Goal: Information Seeking & Learning: Learn about a topic

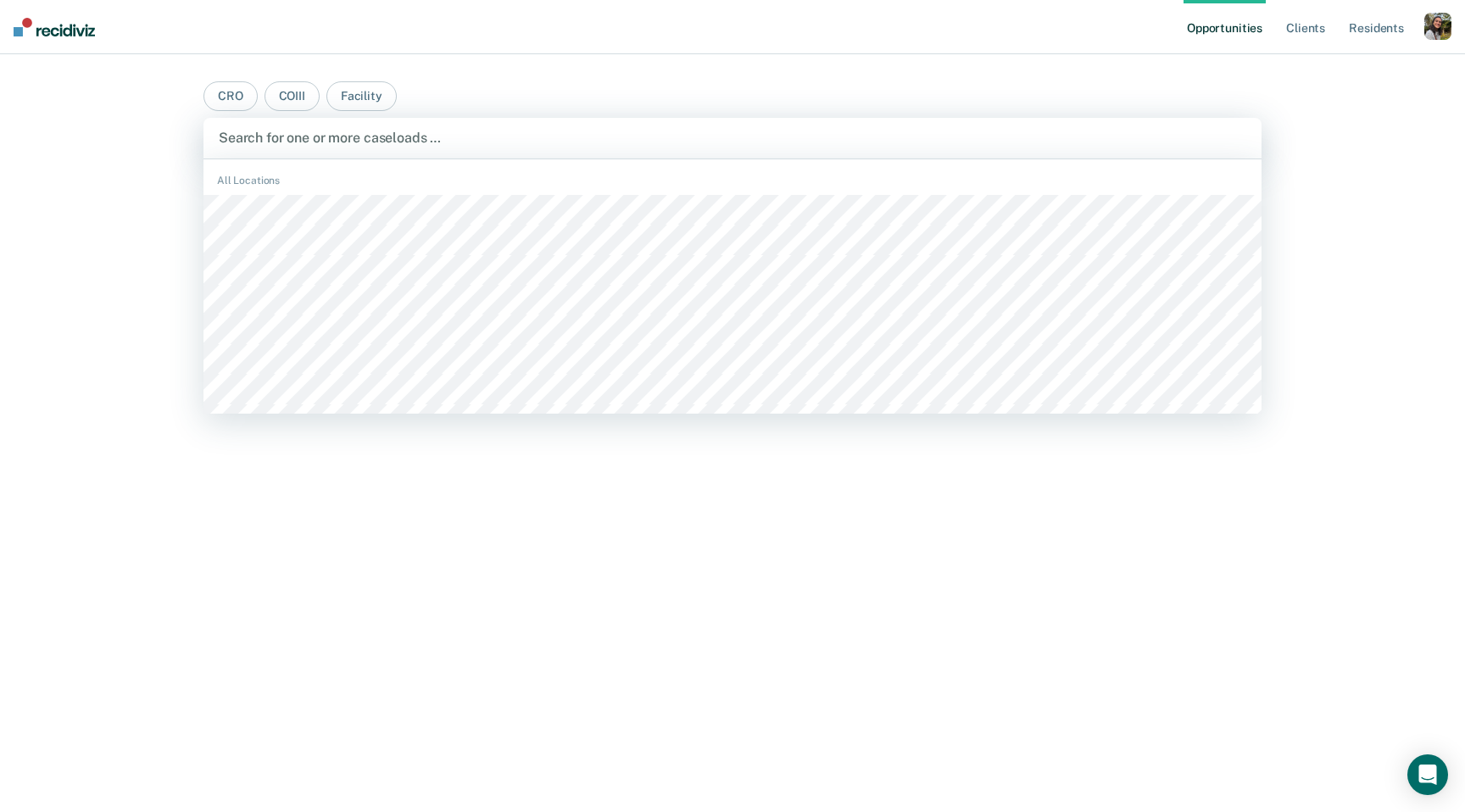
click at [878, 149] on div "Search for one or more caseloads …" at bounding box center [732, 138] width 1058 height 40
type input "sant"
click at [720, 149] on div at bounding box center [681, 138] width 928 height 25
click at [773, 77] on main "CRO COIII Facility CACF, 1 of 492. 492 results available. Use Up and Down to ch…" at bounding box center [732, 413] width 1099 height 717
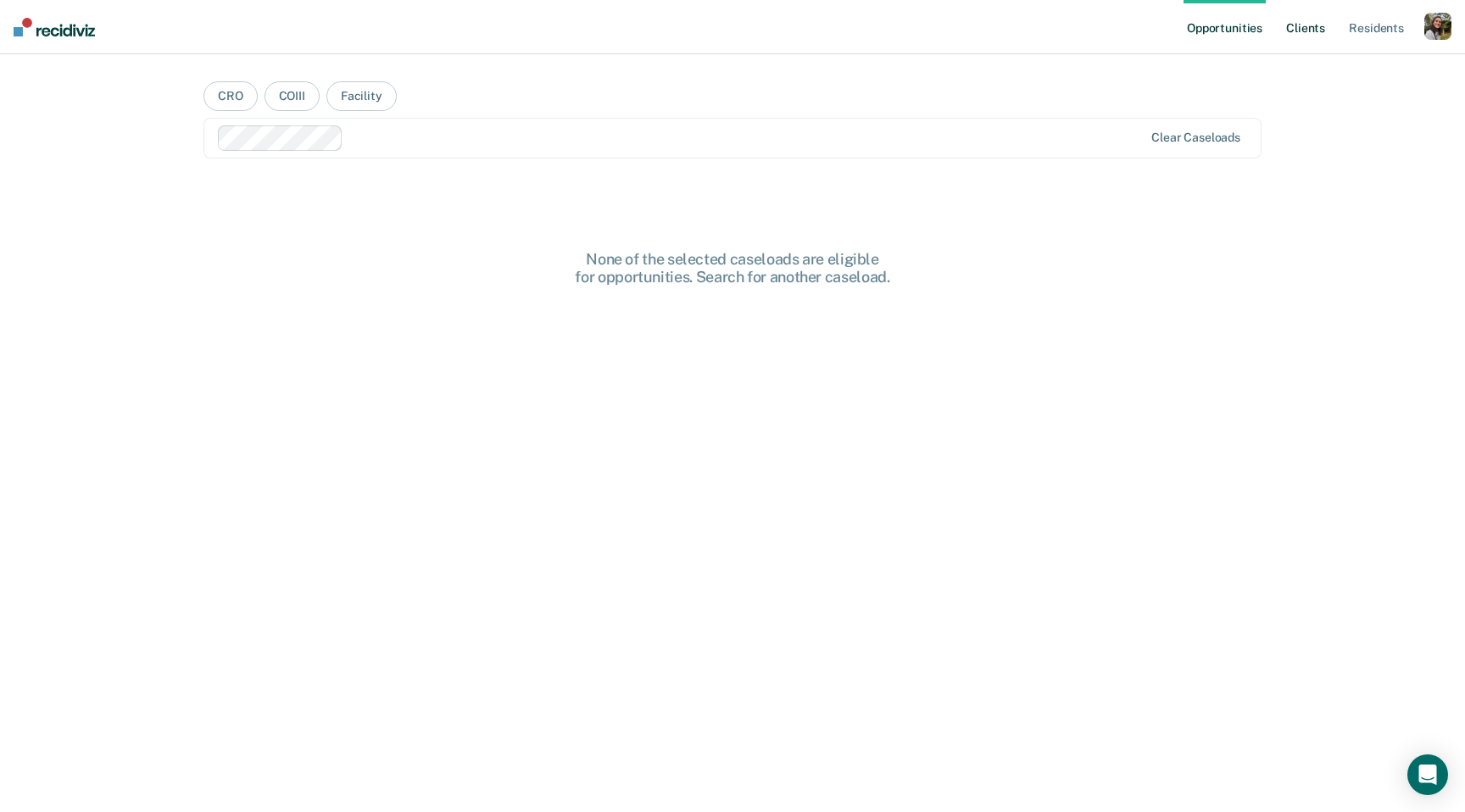
click at [1302, 28] on link "Client s" at bounding box center [1305, 27] width 46 height 54
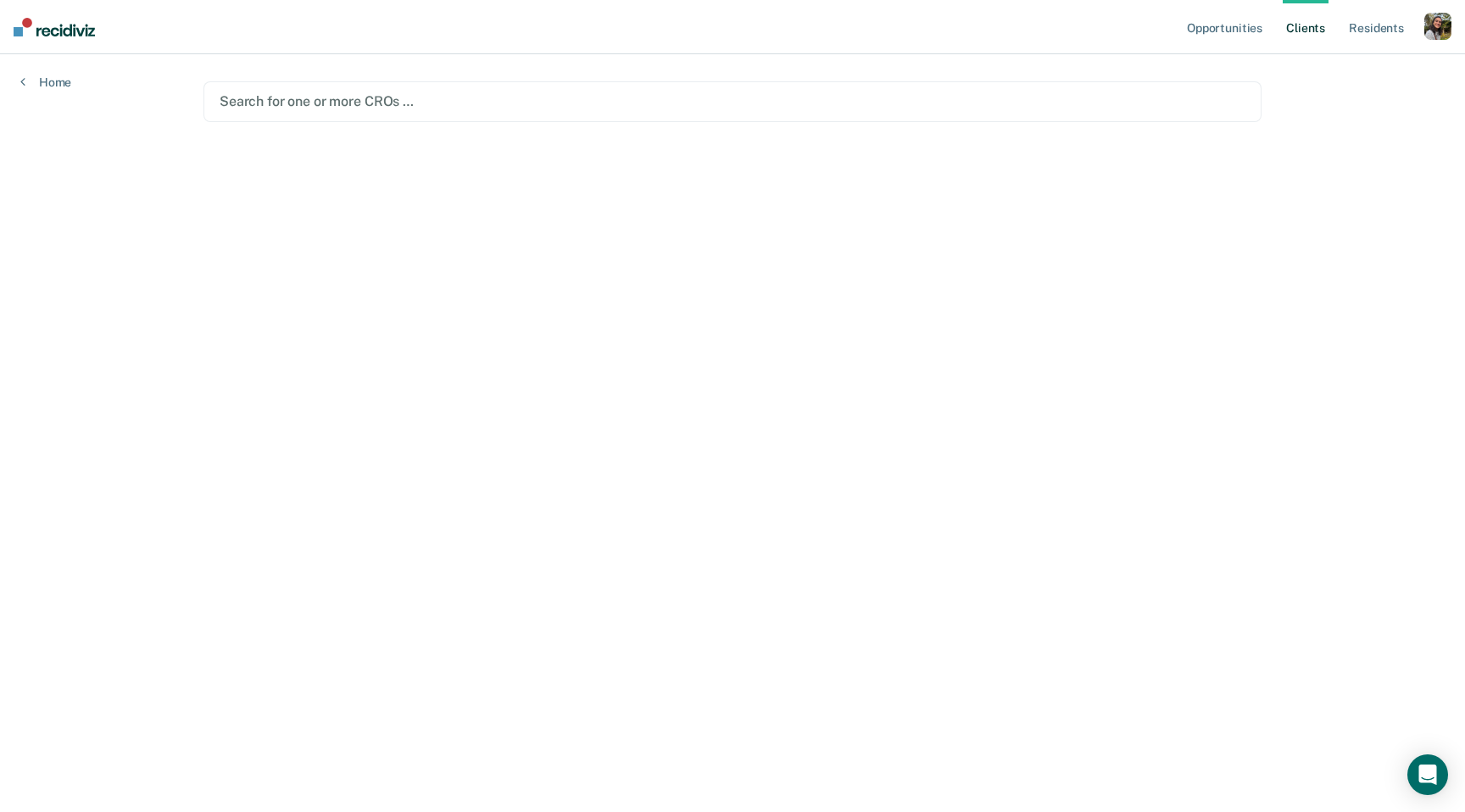
click at [973, 81] on main "Search for one or more CROs …" at bounding box center [732, 413] width 1099 height 717
click at [961, 109] on div at bounding box center [732, 101] width 1026 height 19
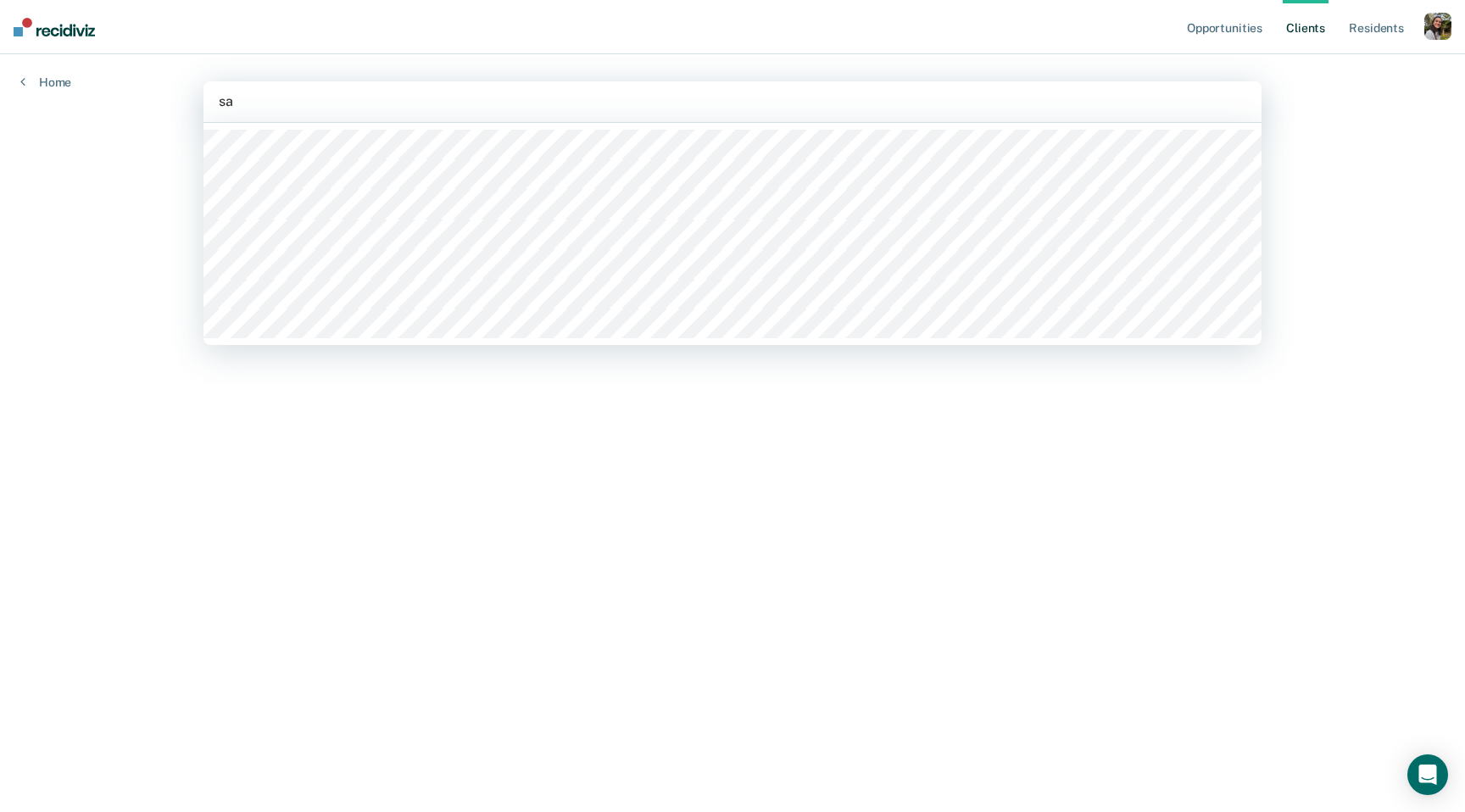
type input "s"
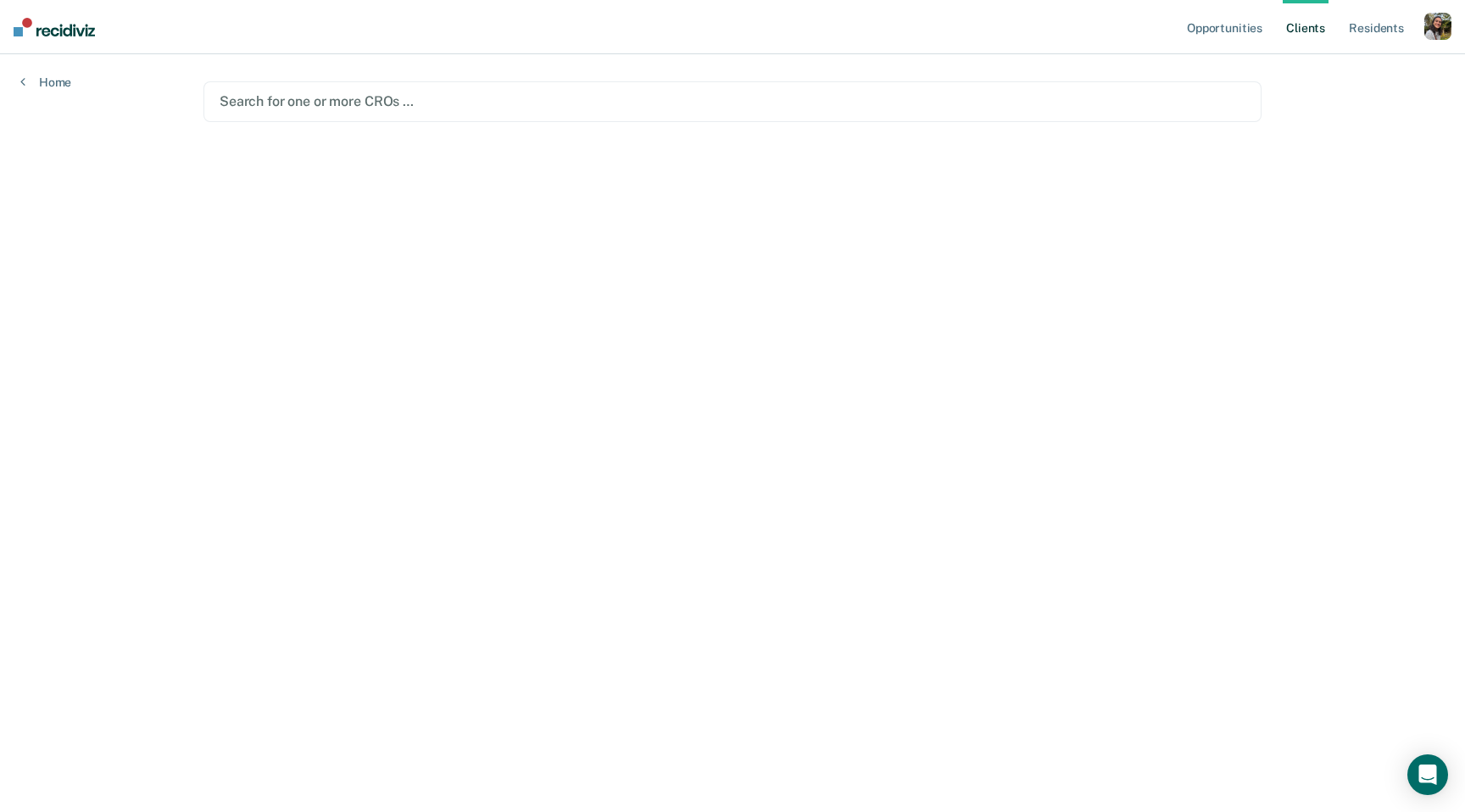
click at [1441, 26] on div "button" at bounding box center [1438, 25] width 27 height 27
click at [1381, 68] on link "Profile" at bounding box center [1370, 69] width 137 height 14
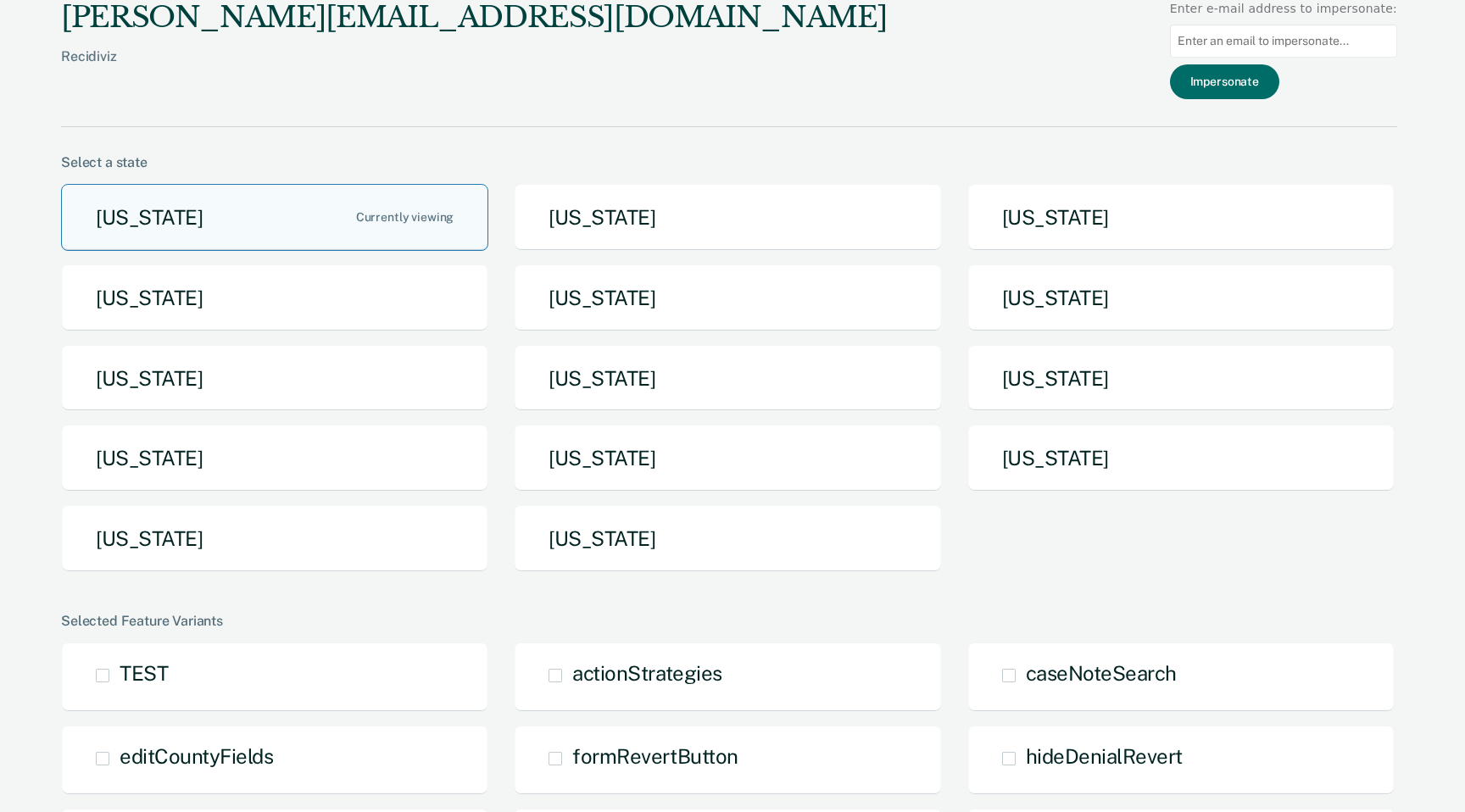
click at [302, 226] on button "Arizona" at bounding box center [275, 217] width 427 height 67
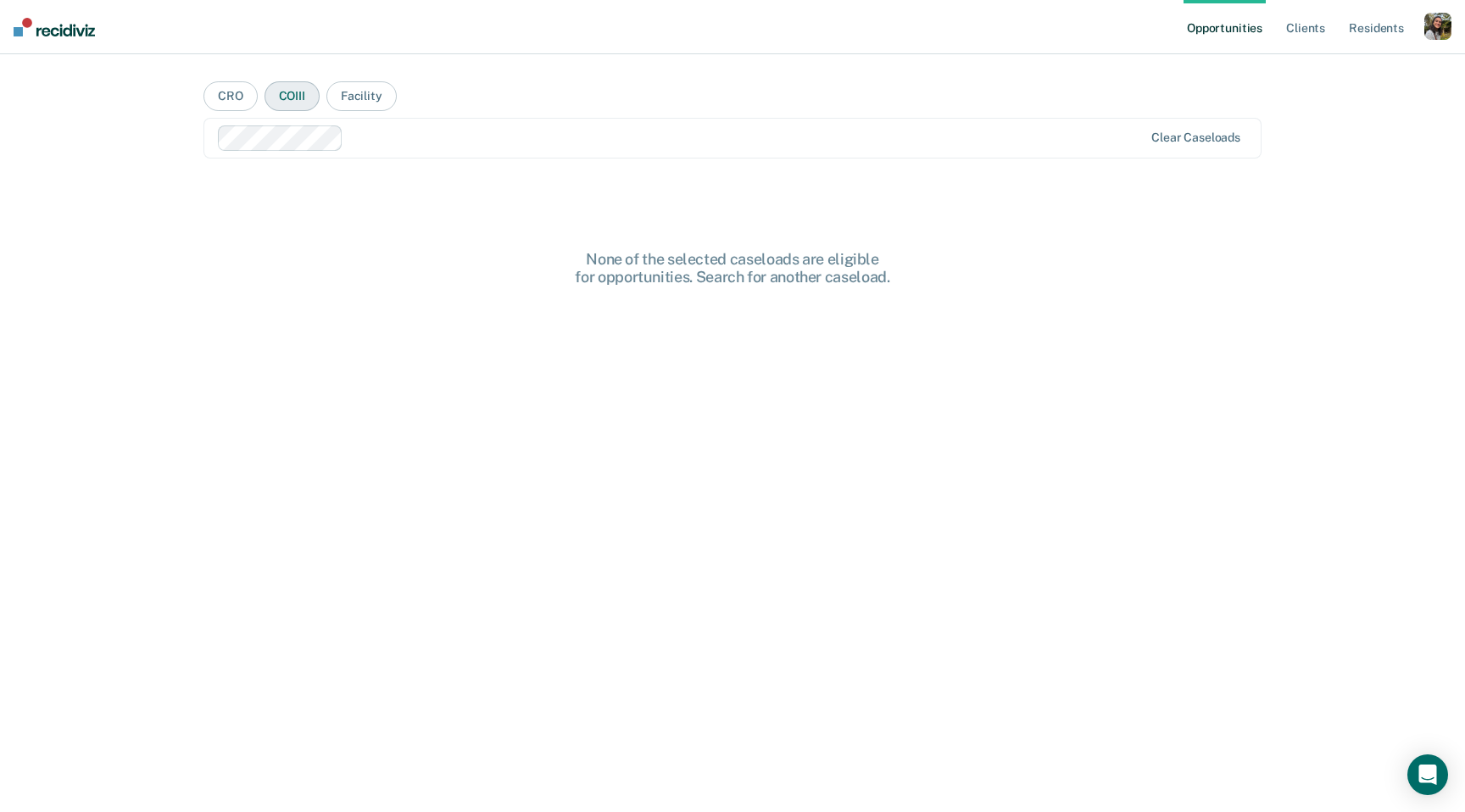
click at [285, 95] on button "COIII" at bounding box center [292, 96] width 55 height 30
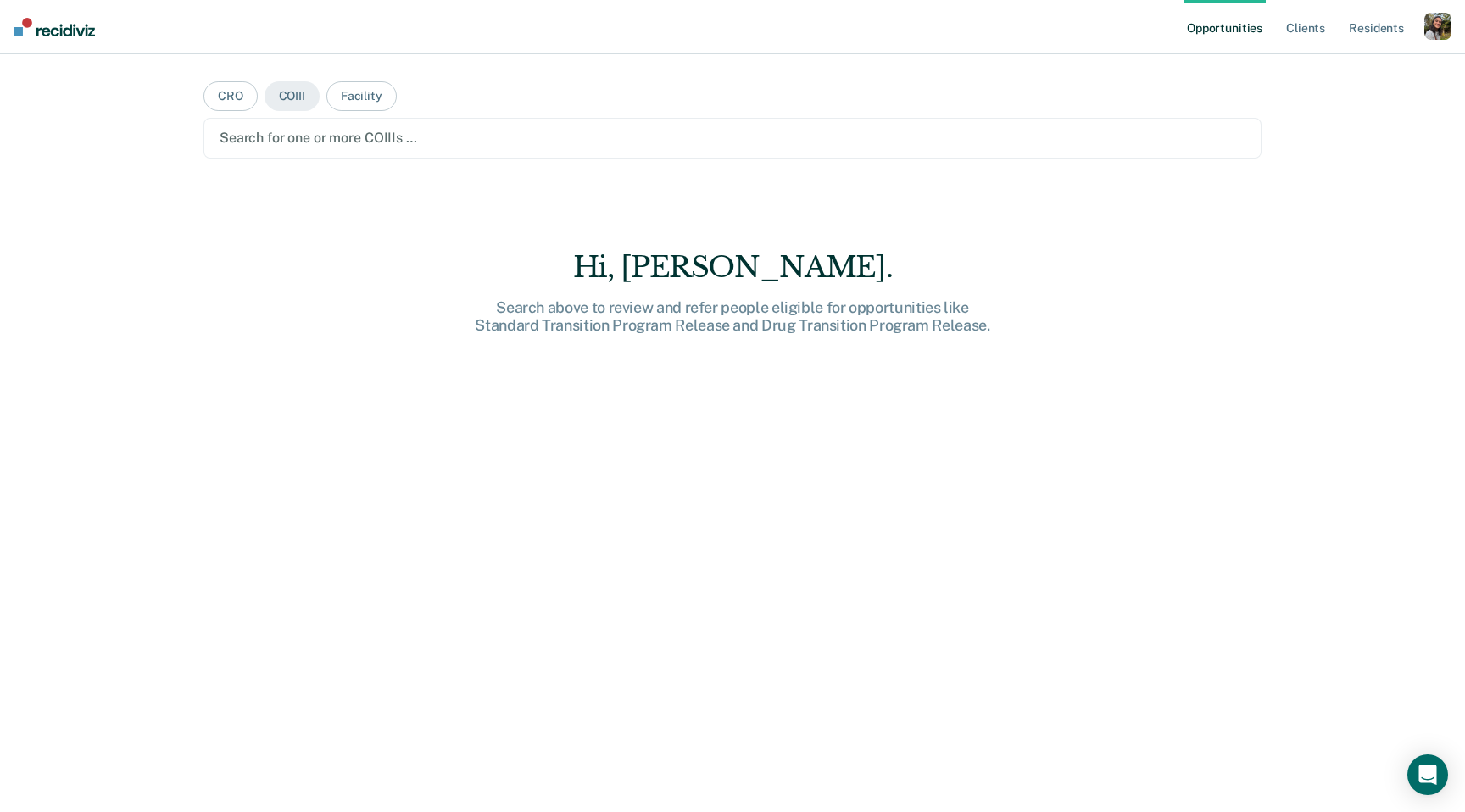
click at [332, 142] on div at bounding box center [732, 138] width 1026 height 19
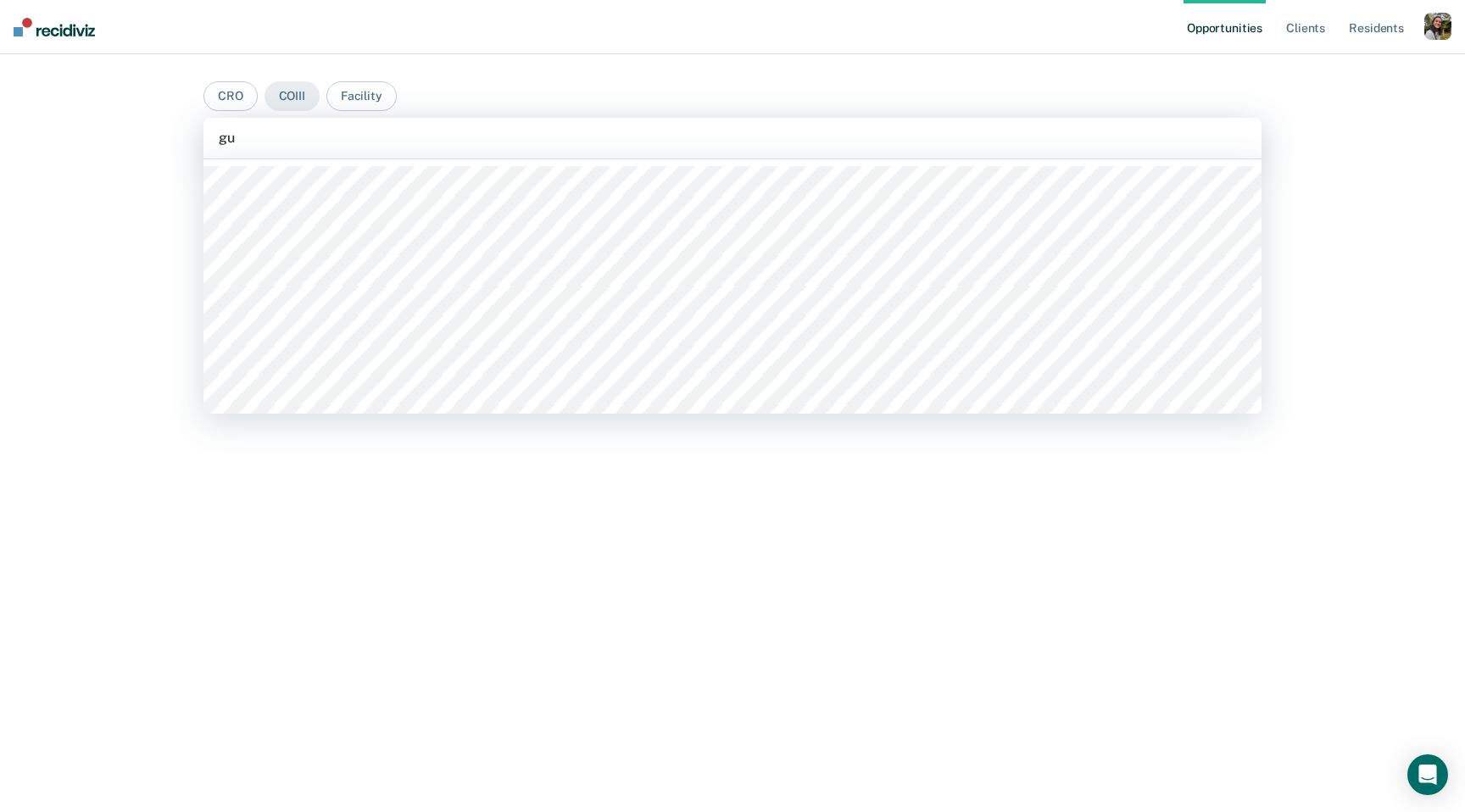
type input "guz"
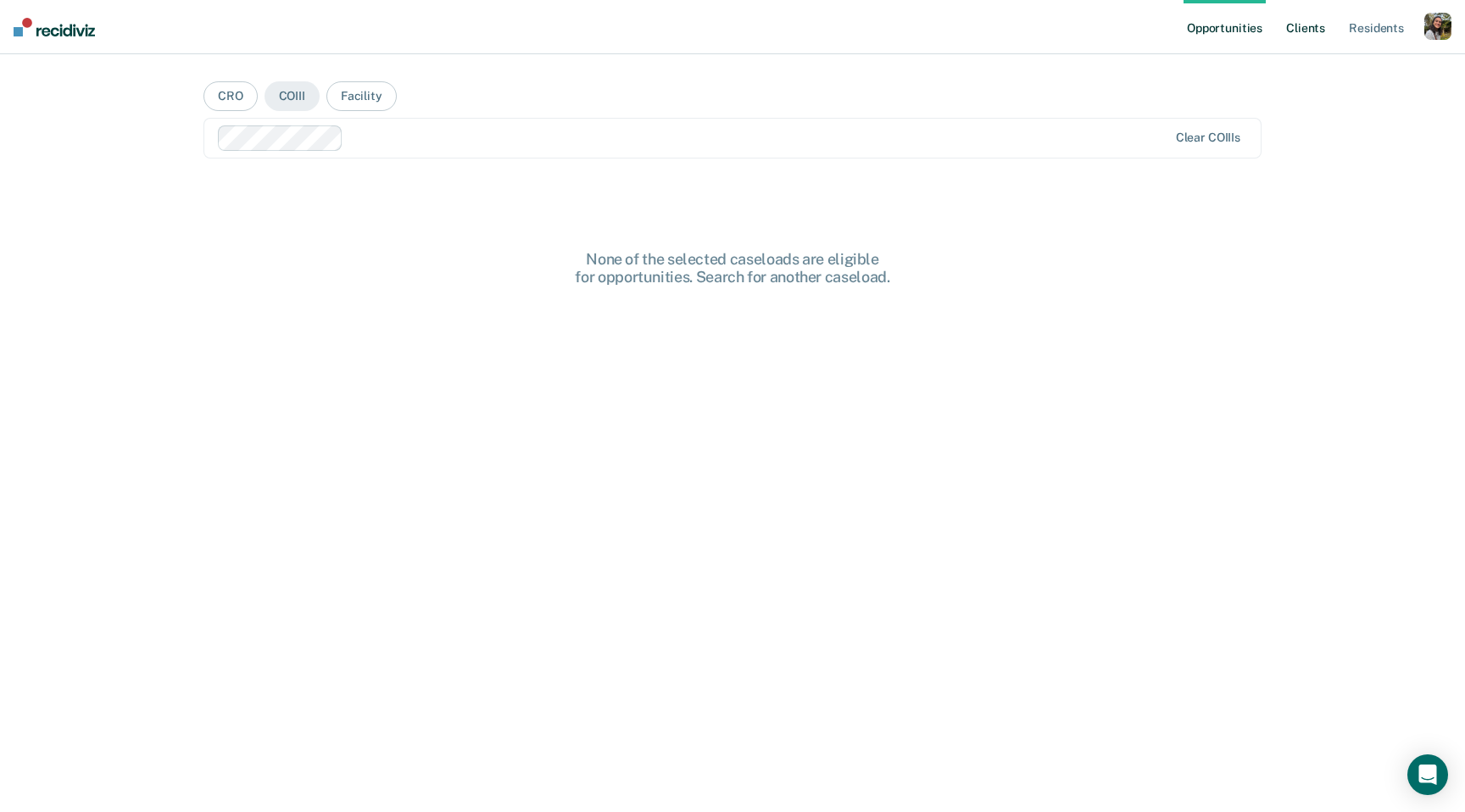
click at [1309, 9] on link "Client s" at bounding box center [1305, 27] width 46 height 54
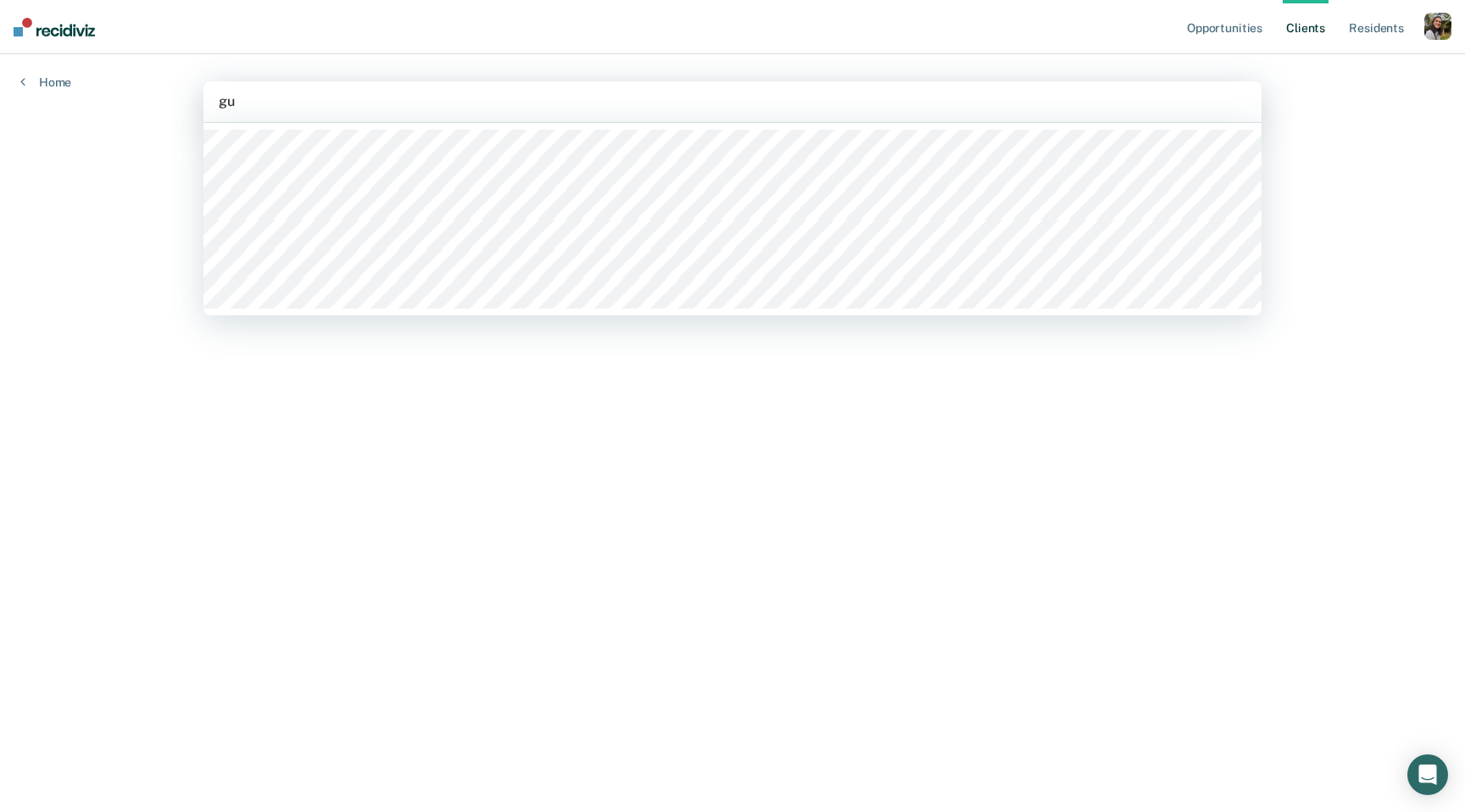
type input "g"
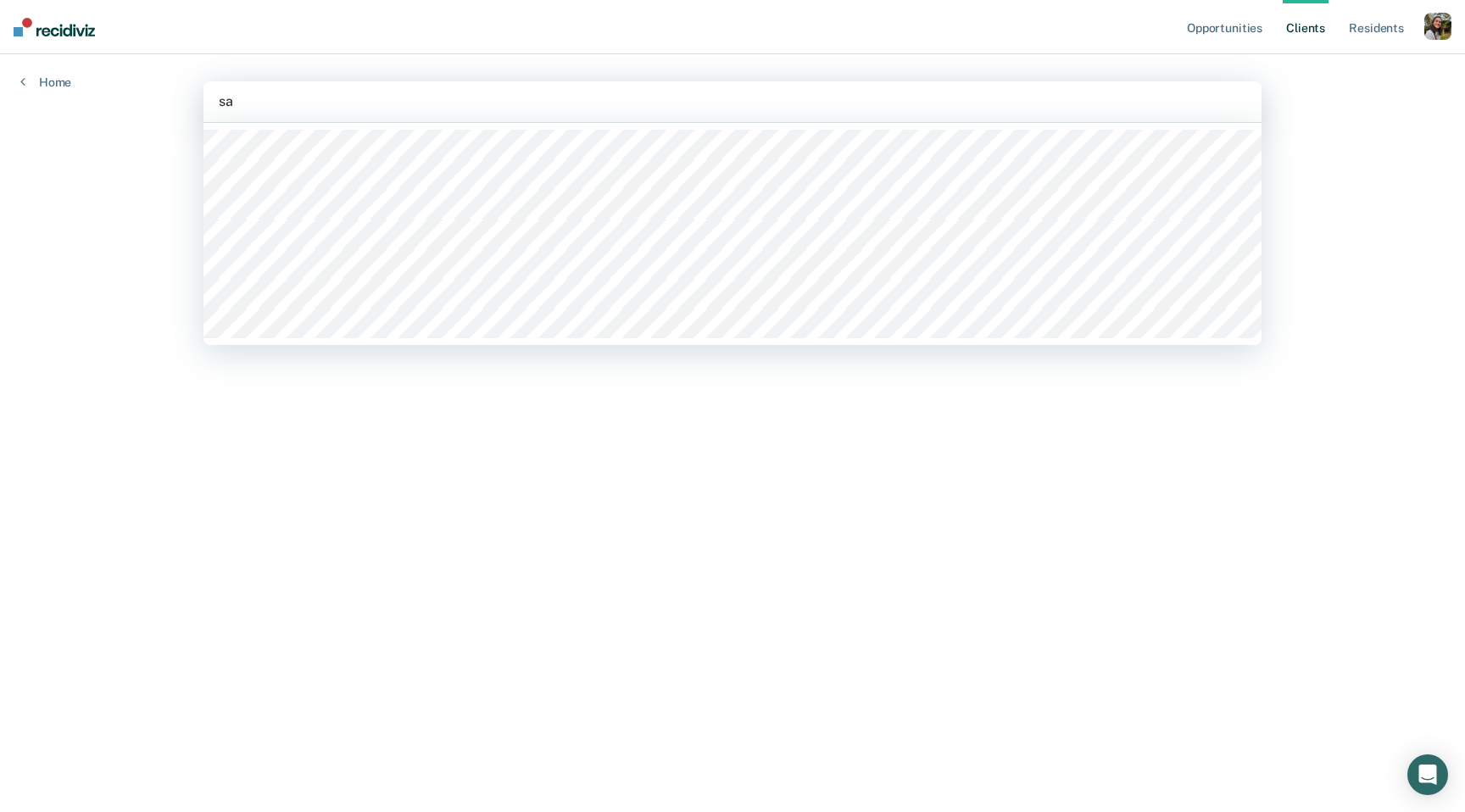
type input "s"
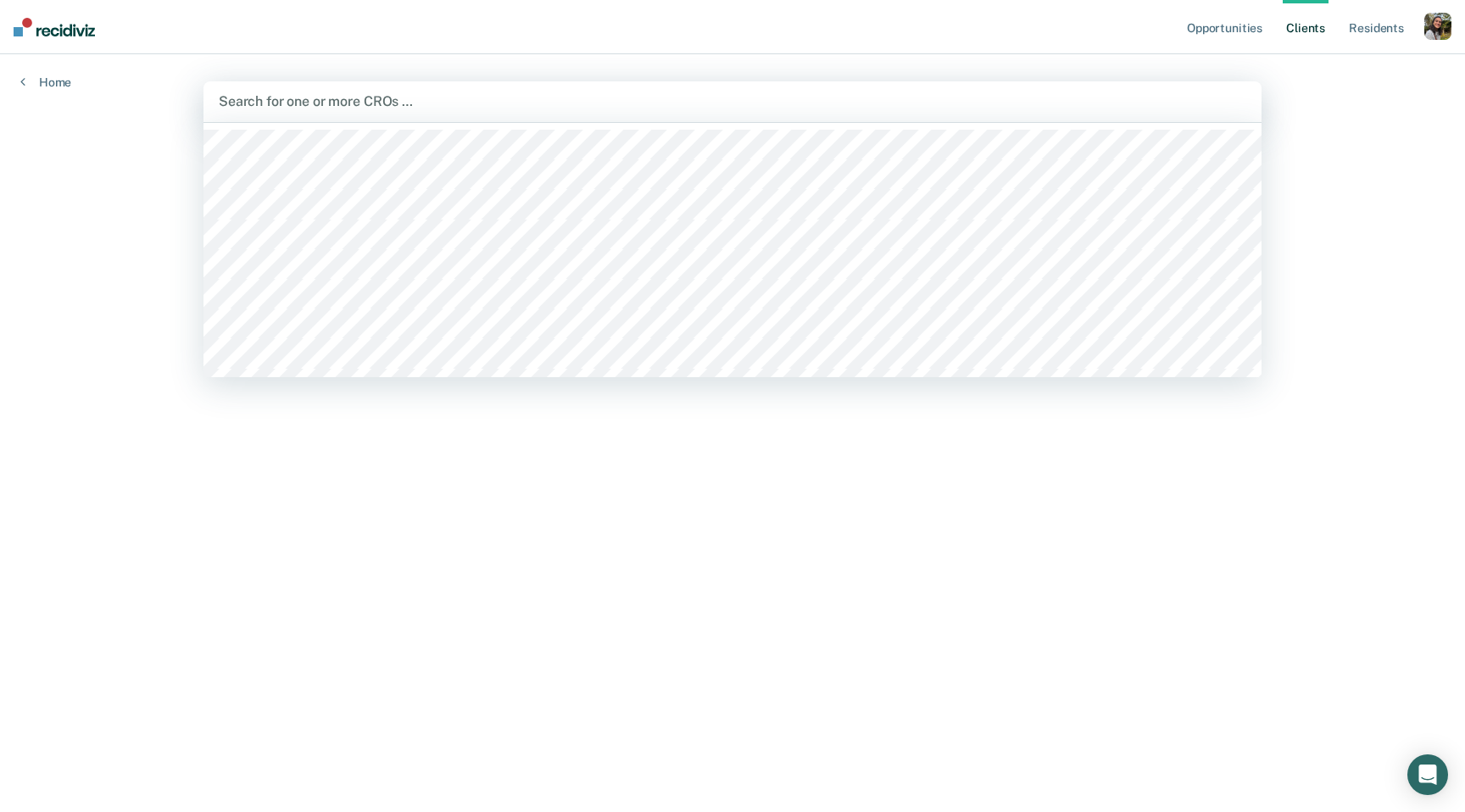
click at [174, 345] on div "Opportunities Client s Resident s Profile How it works Log Out Home option Anna…" at bounding box center [732, 406] width 1465 height 812
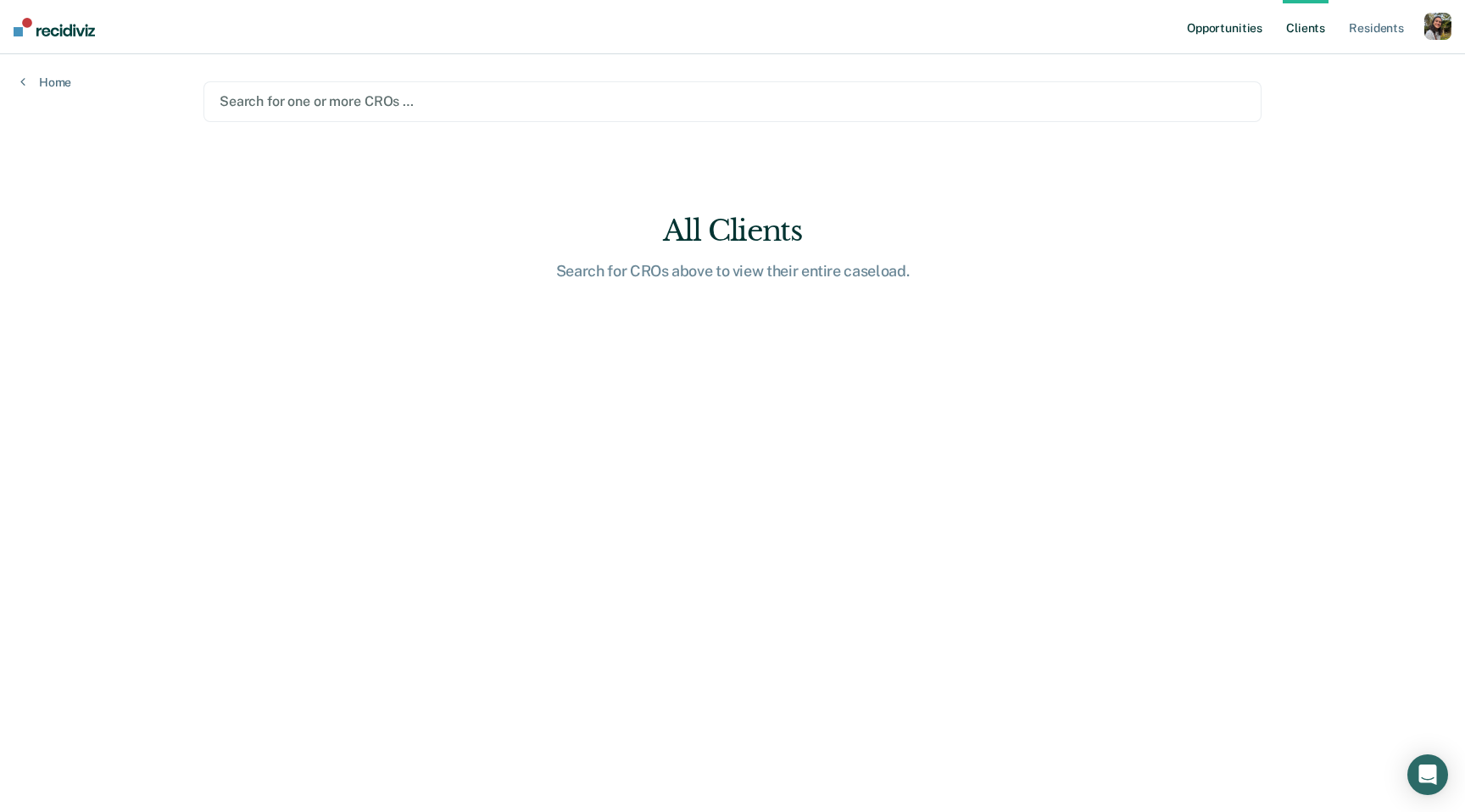
click at [1195, 41] on link "Opportunities" at bounding box center [1225, 27] width 82 height 54
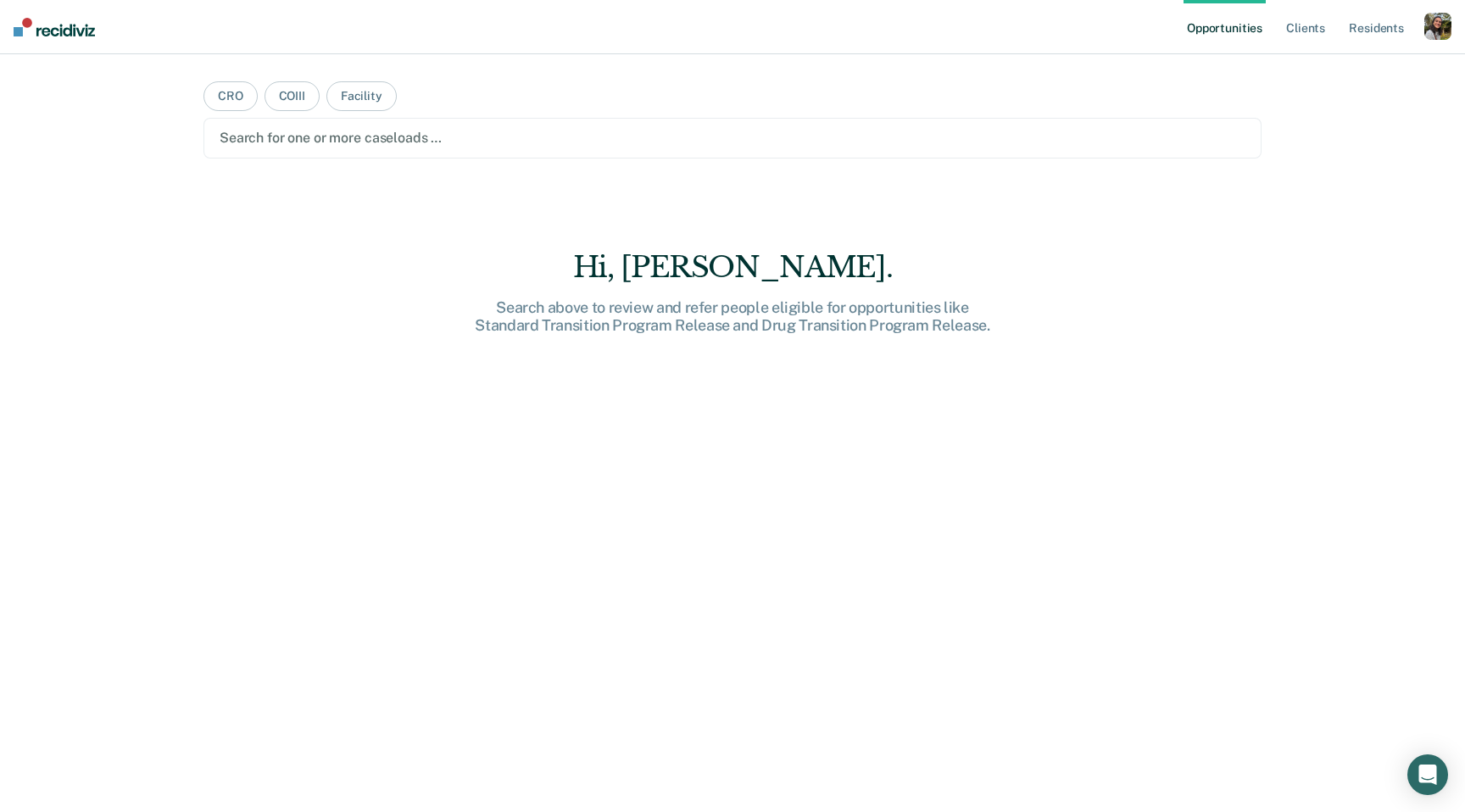
click at [847, 153] on div "Search for one or more caseloads …" at bounding box center [732, 138] width 1058 height 40
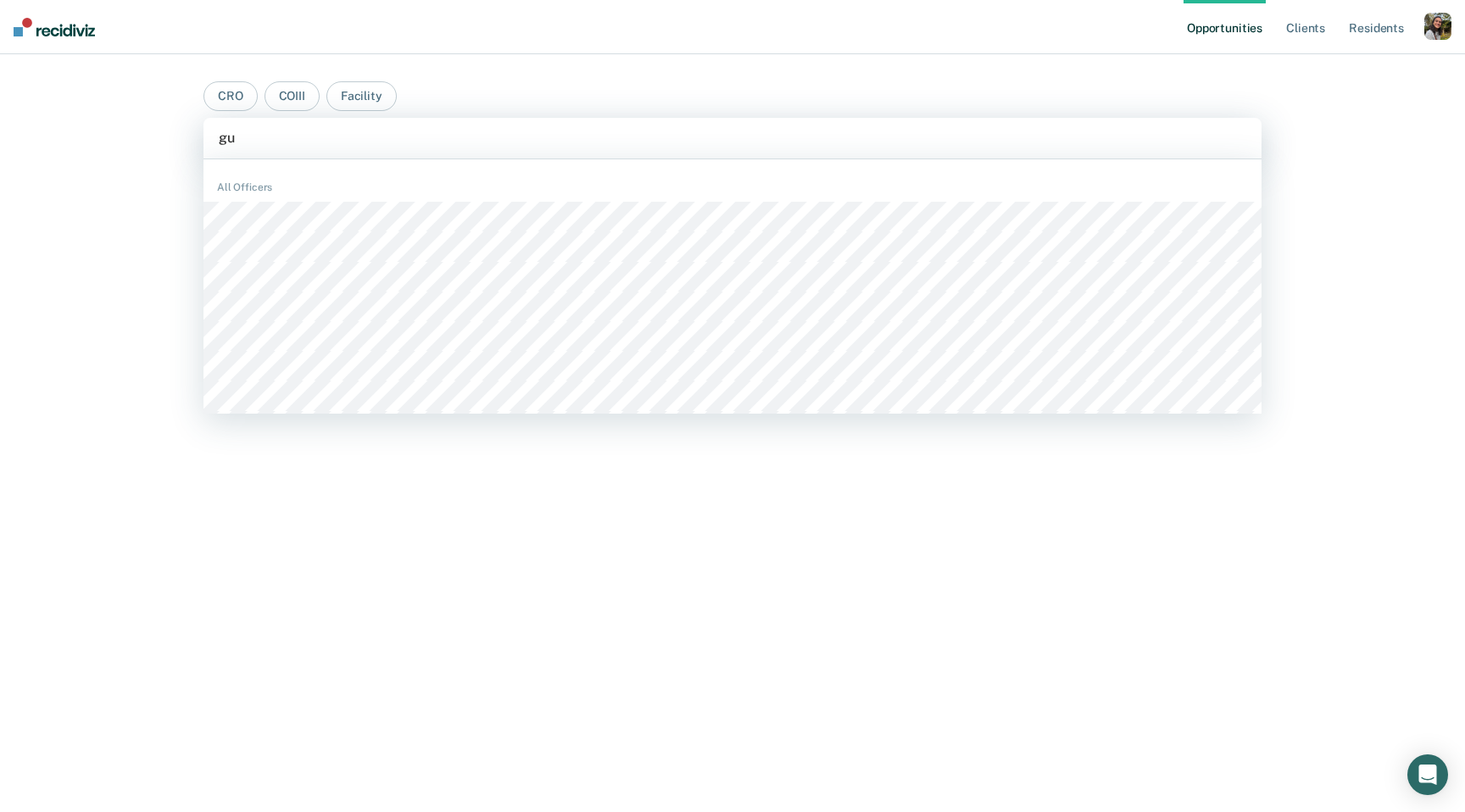
type input "guz"
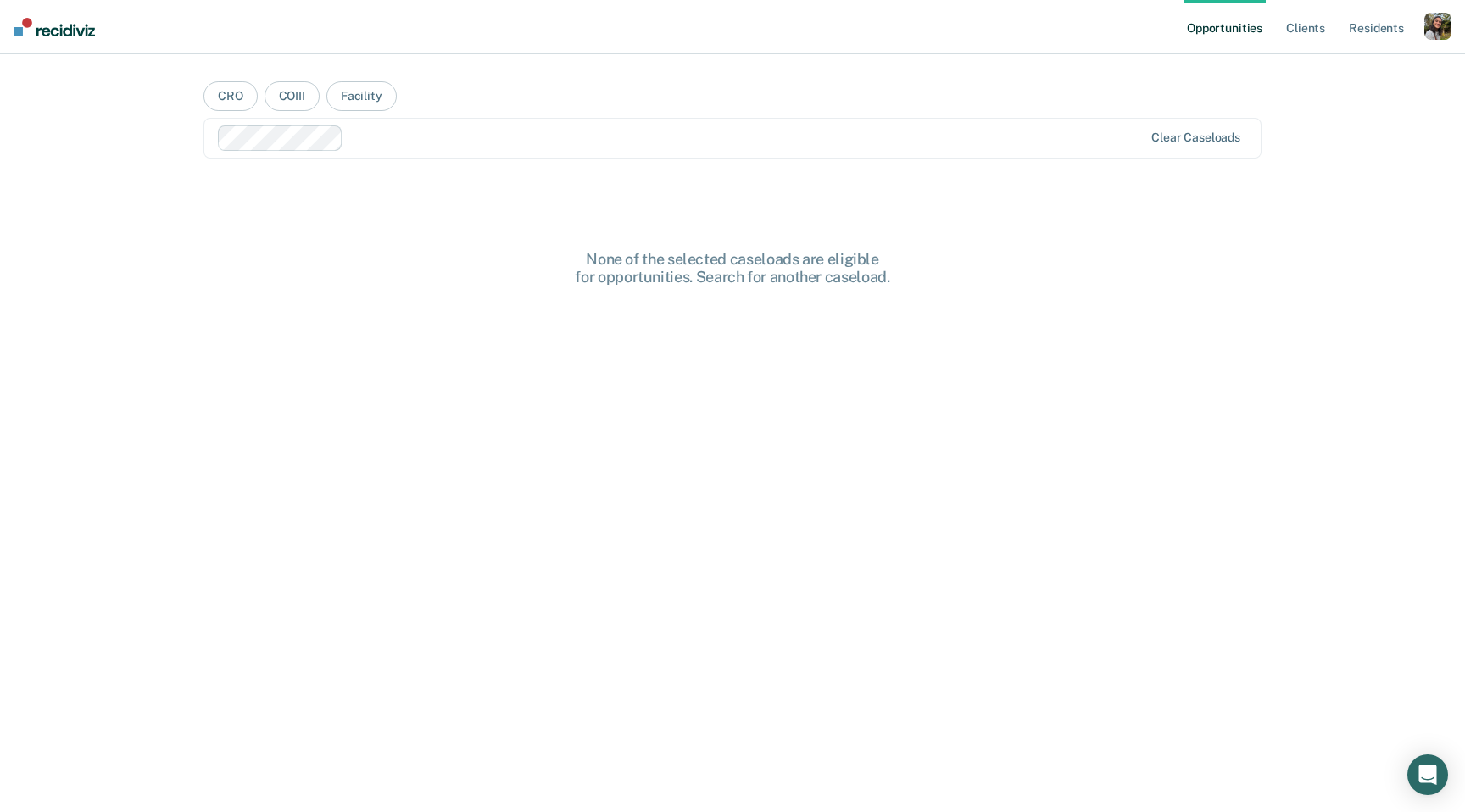
click at [654, 215] on main "CRO COIII Facility option Santos Guzman, selected. Clear caseloads None of the …" at bounding box center [732, 413] width 1099 height 717
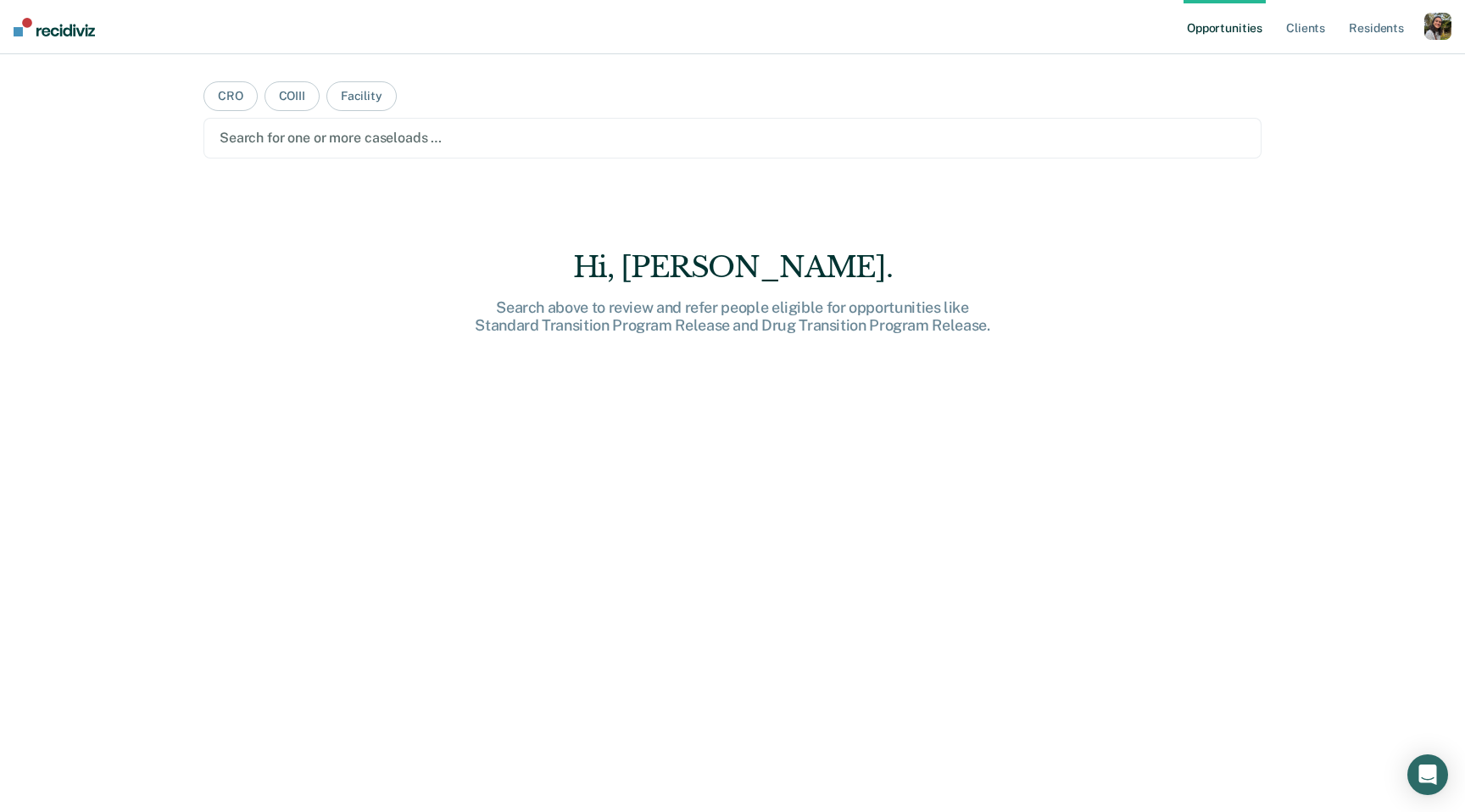
paste input "jbarraza2"
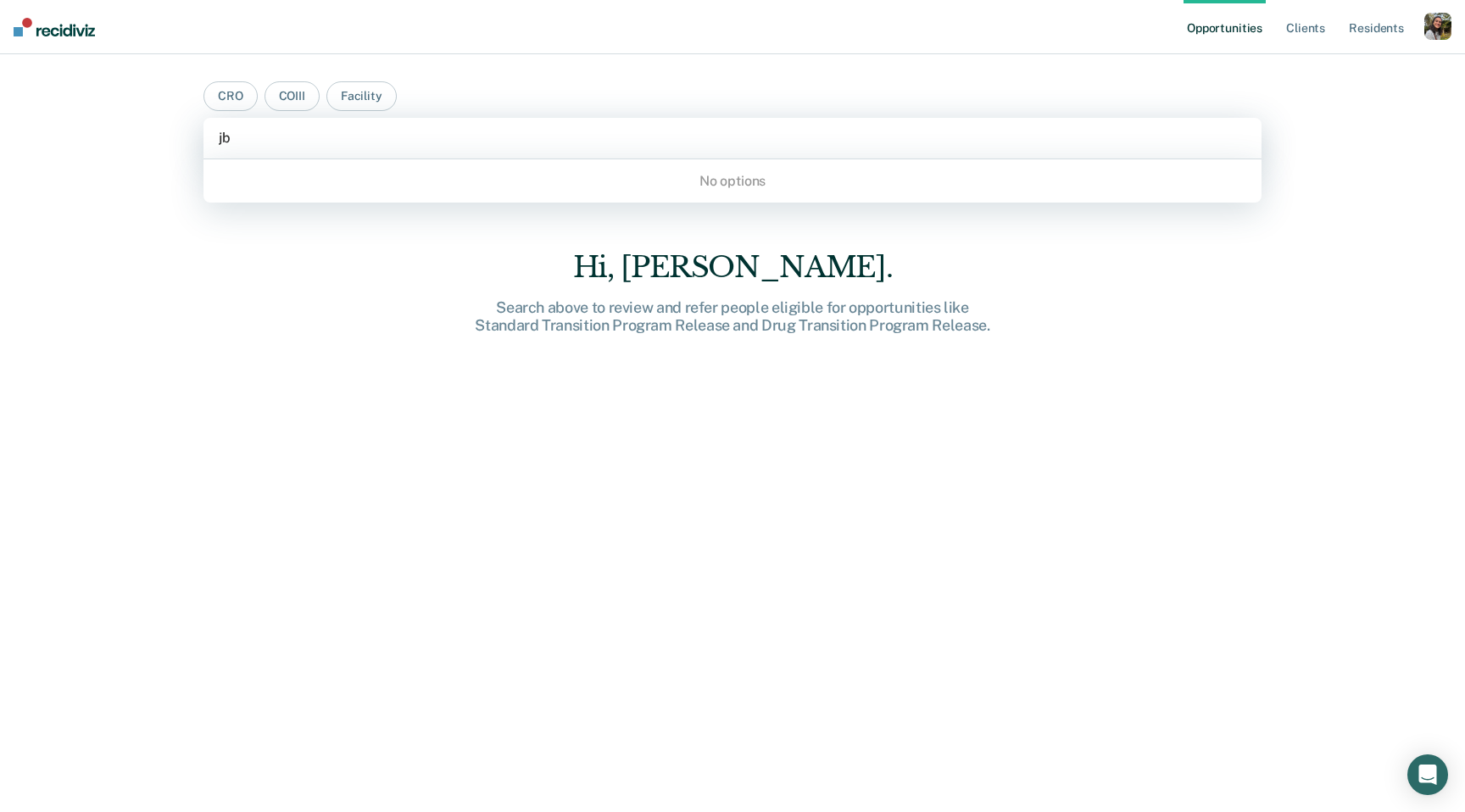
type input "j"
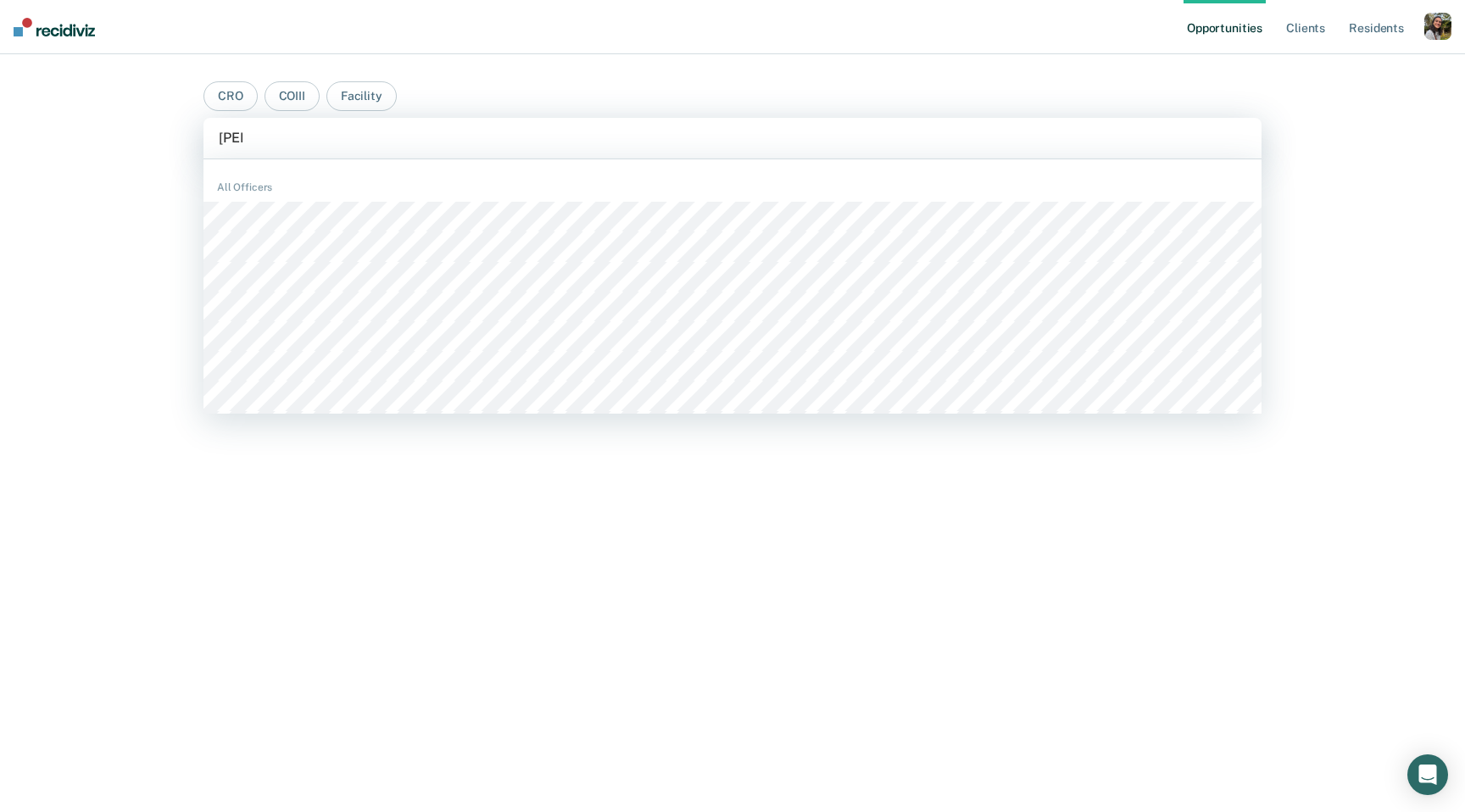
type input "barra"
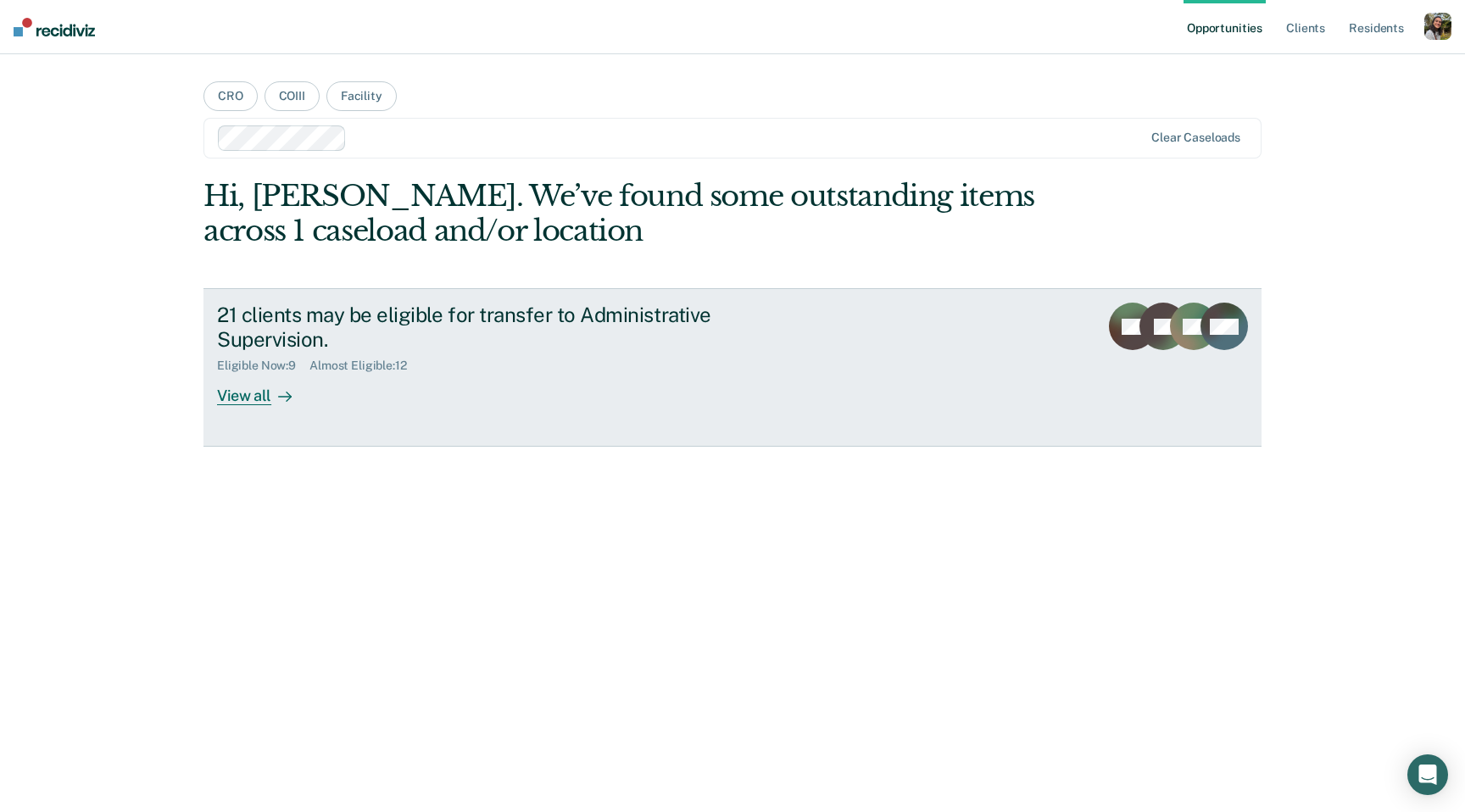
click at [357, 341] on div "21 clients may be eligible for transfer to Administrative Supervision." at bounding box center [514, 327] width 595 height 49
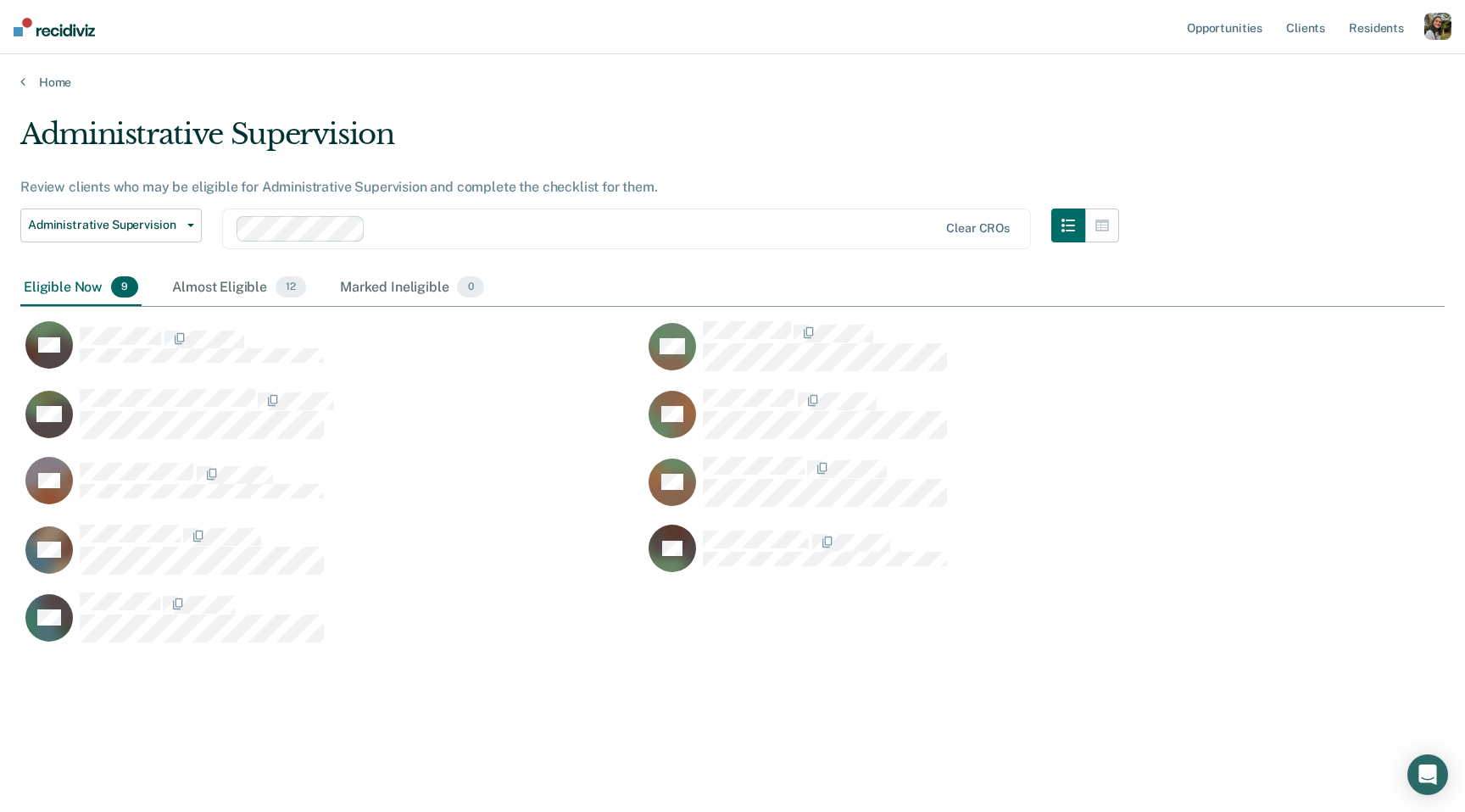
scroll to position [568, 1425]
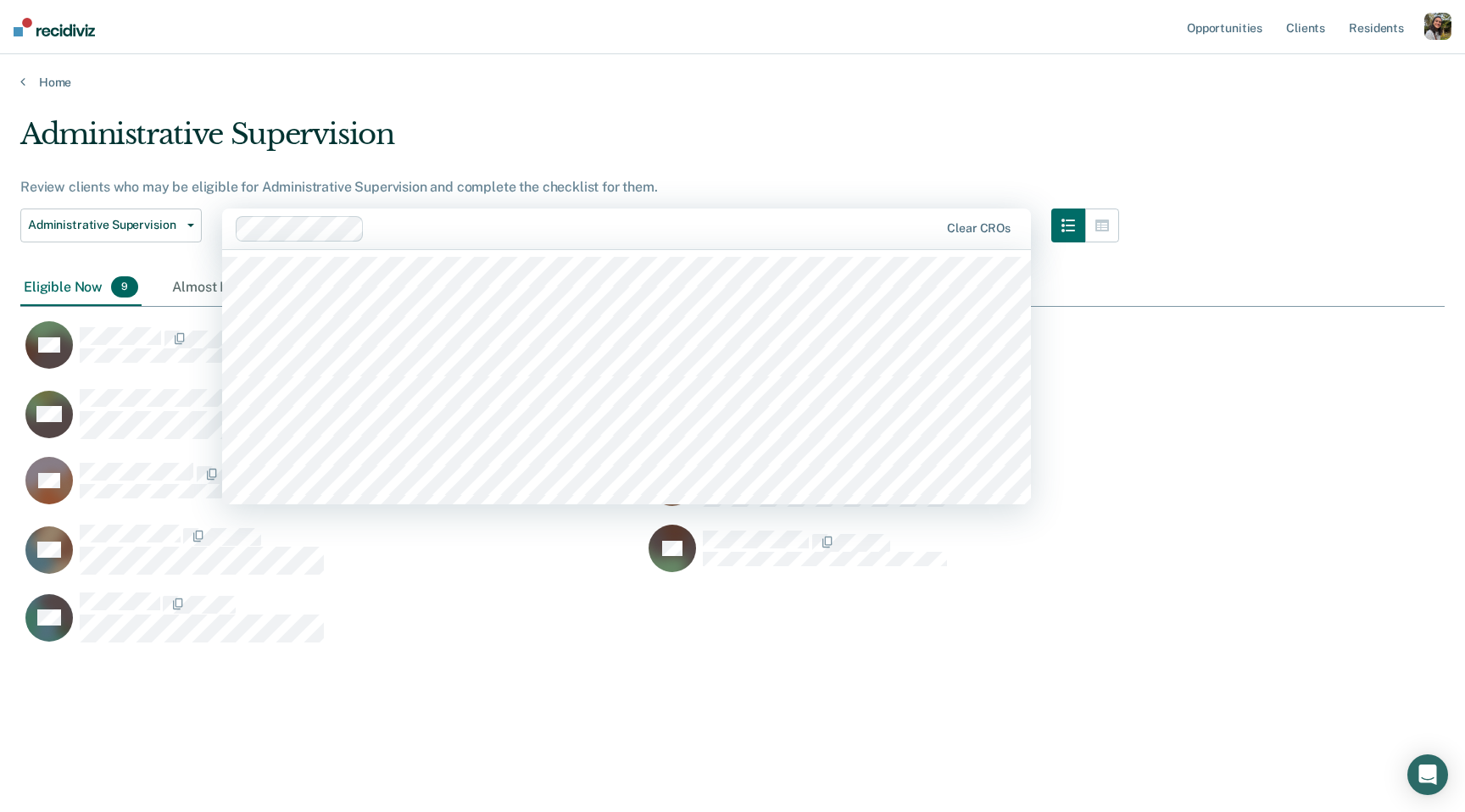
click at [416, 216] on div at bounding box center [588, 228] width 704 height 25
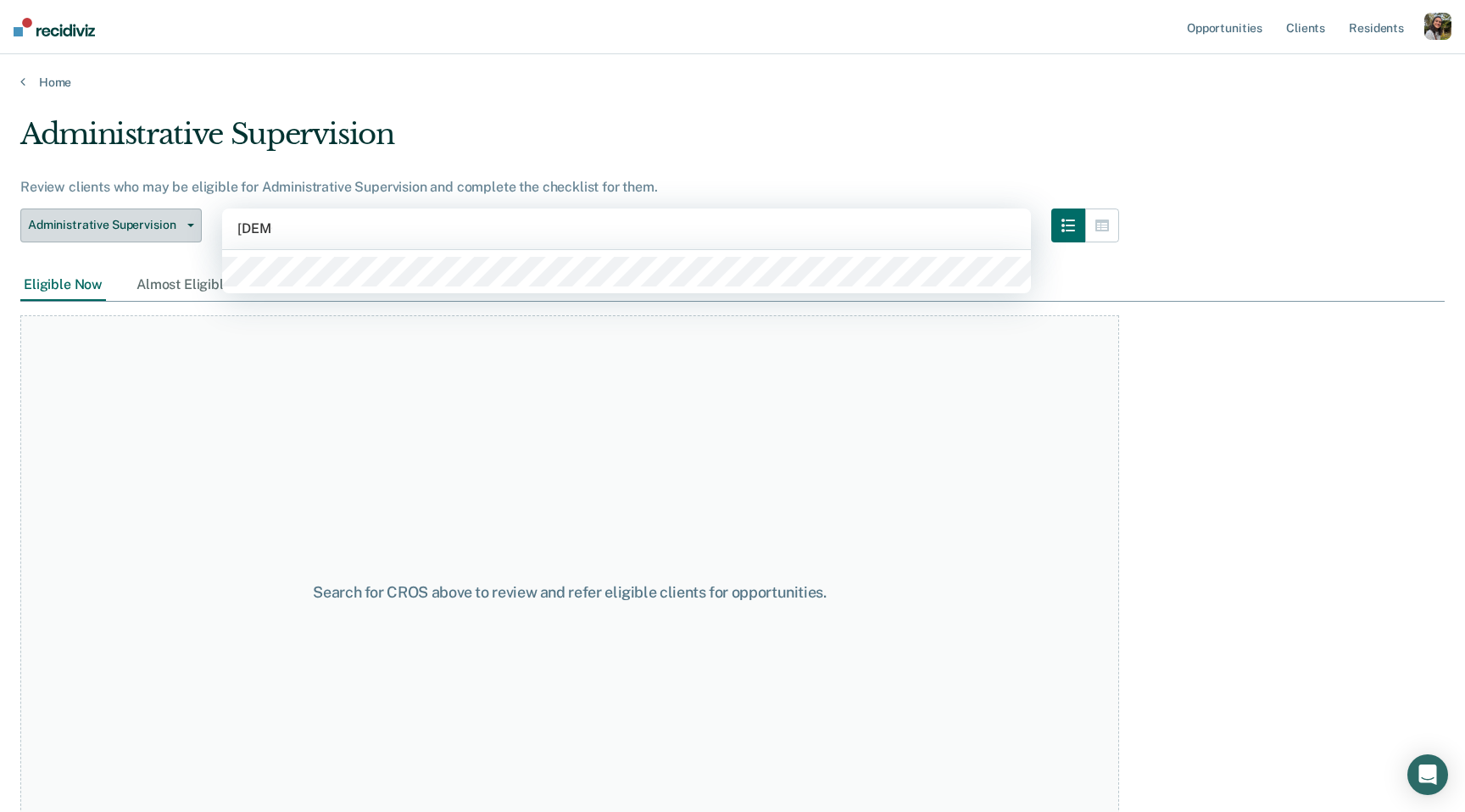
type input "jesus"
click at [137, 225] on span "Administrative Supervision" at bounding box center [104, 224] width 153 height 14
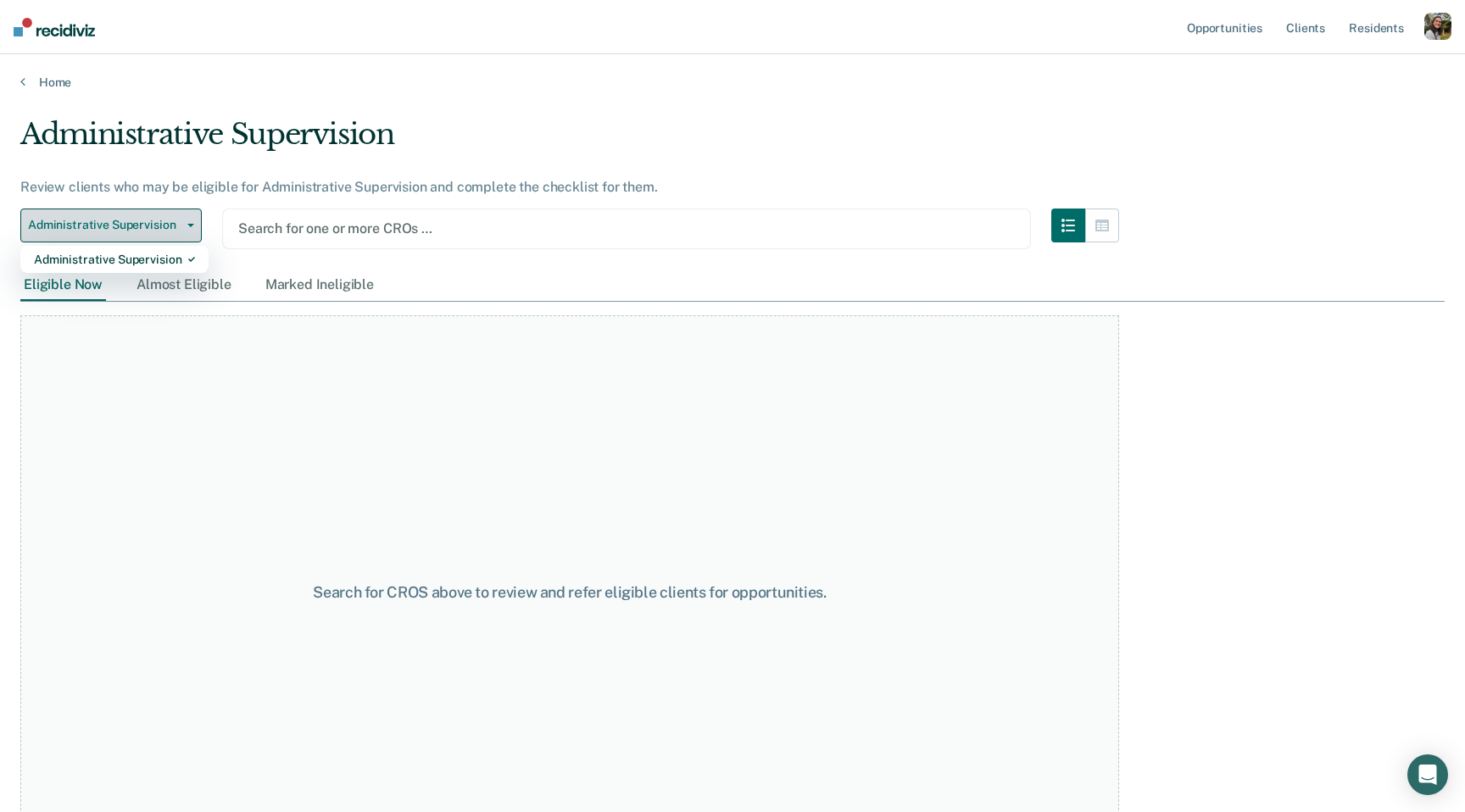
click at [135, 229] on span "Administrative Supervision" at bounding box center [104, 224] width 153 height 14
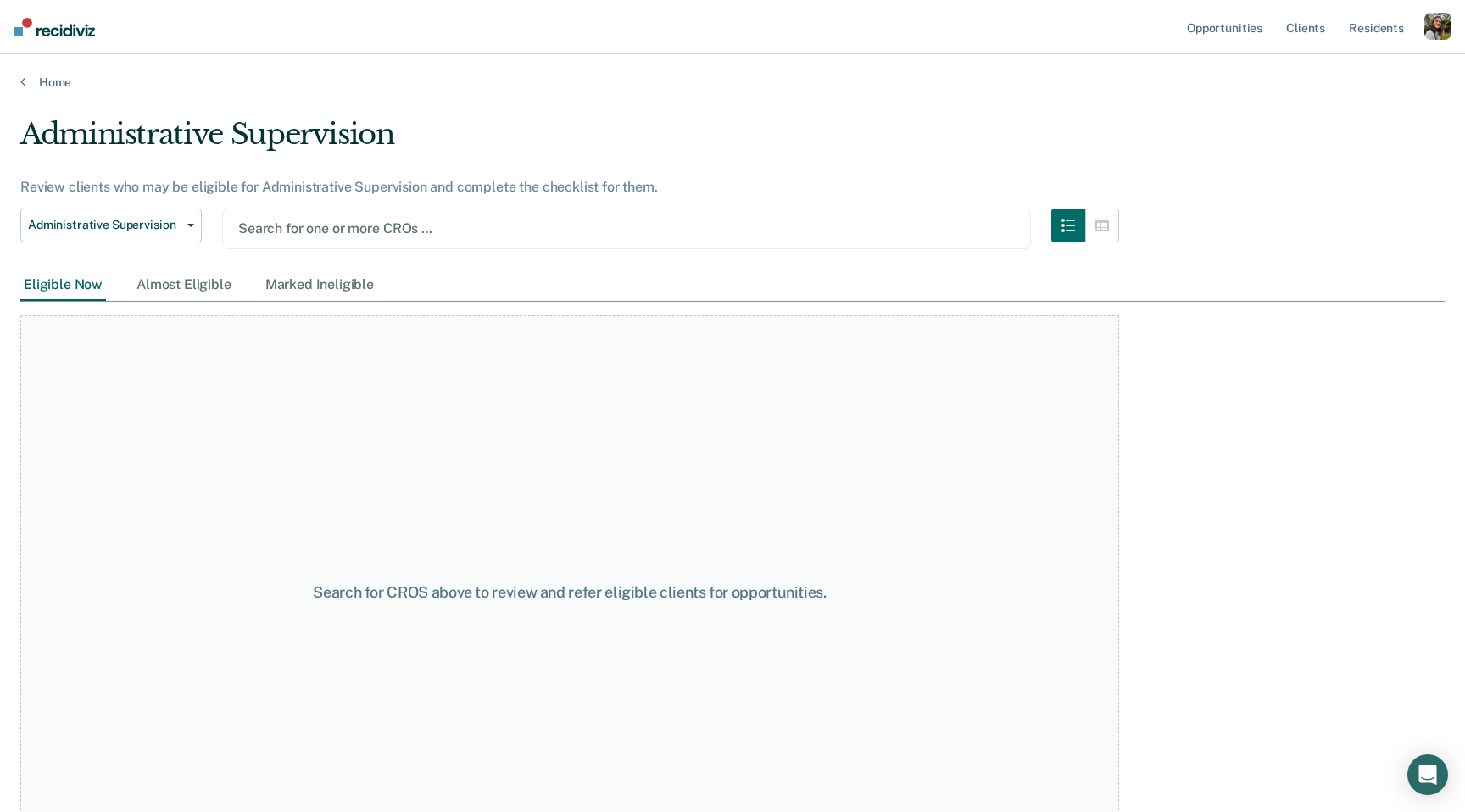
click at [123, 173] on div "Administrative Supervision Review clients who may be eligible for Administrativ…" at bounding box center [569, 193] width 1099 height 153
click at [48, 66] on div "Home" at bounding box center [732, 72] width 1465 height 36
click at [48, 75] on link "Home" at bounding box center [732, 82] width 1425 height 15
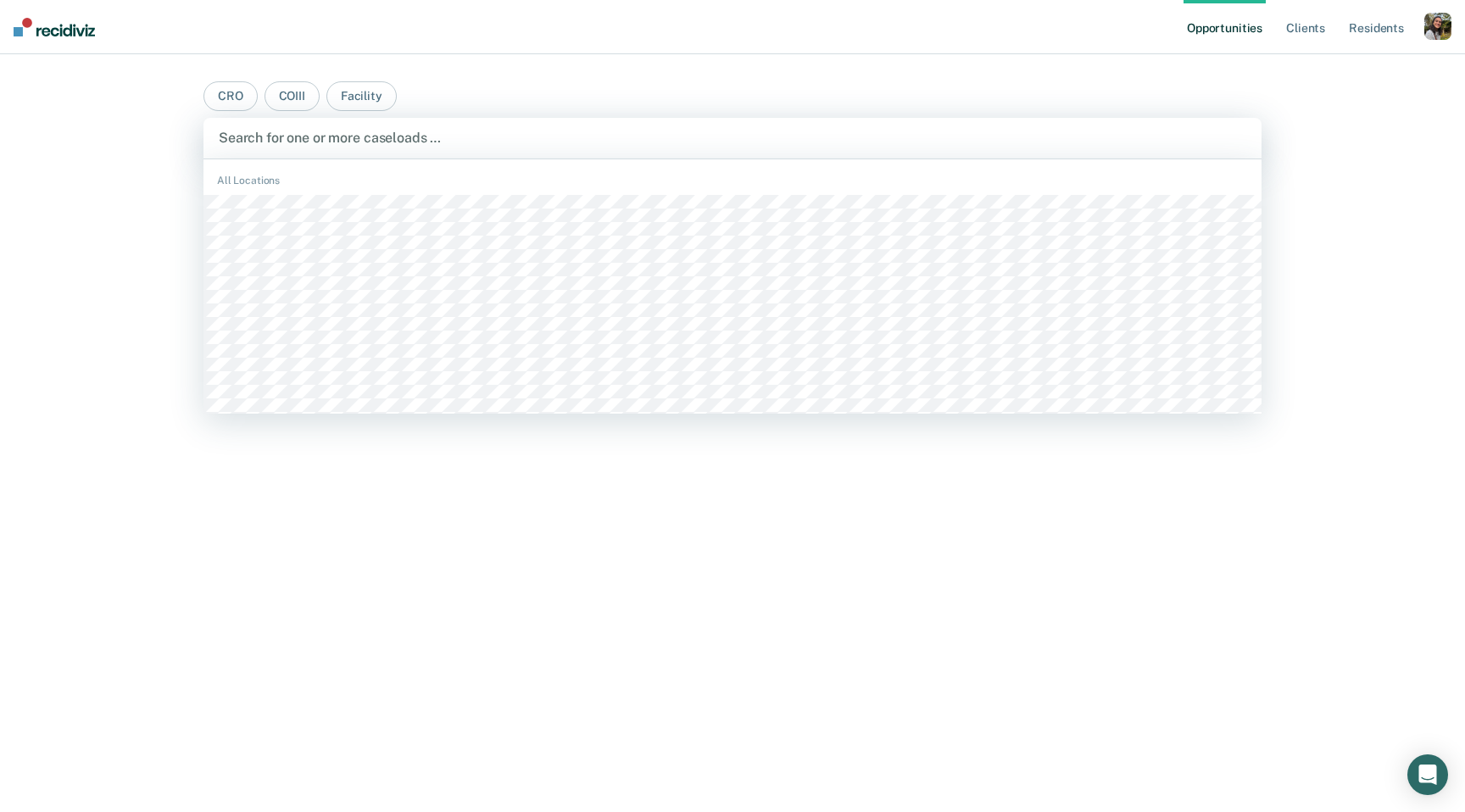
click at [392, 132] on div at bounding box center [732, 138] width 1027 height 19
type input "k"
type input "jesus"
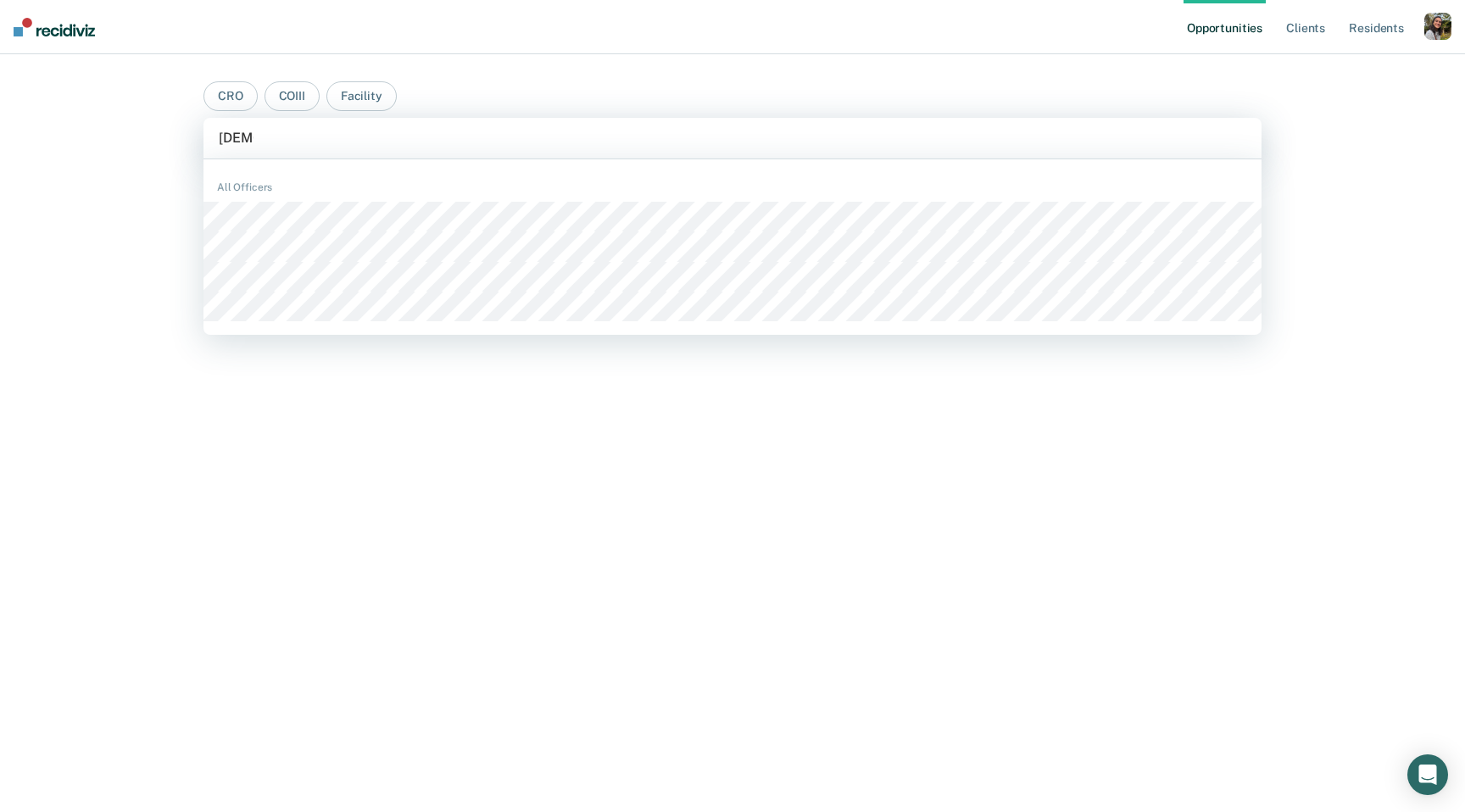
click at [390, 197] on div "All Officers" at bounding box center [732, 246] width 1058 height 162
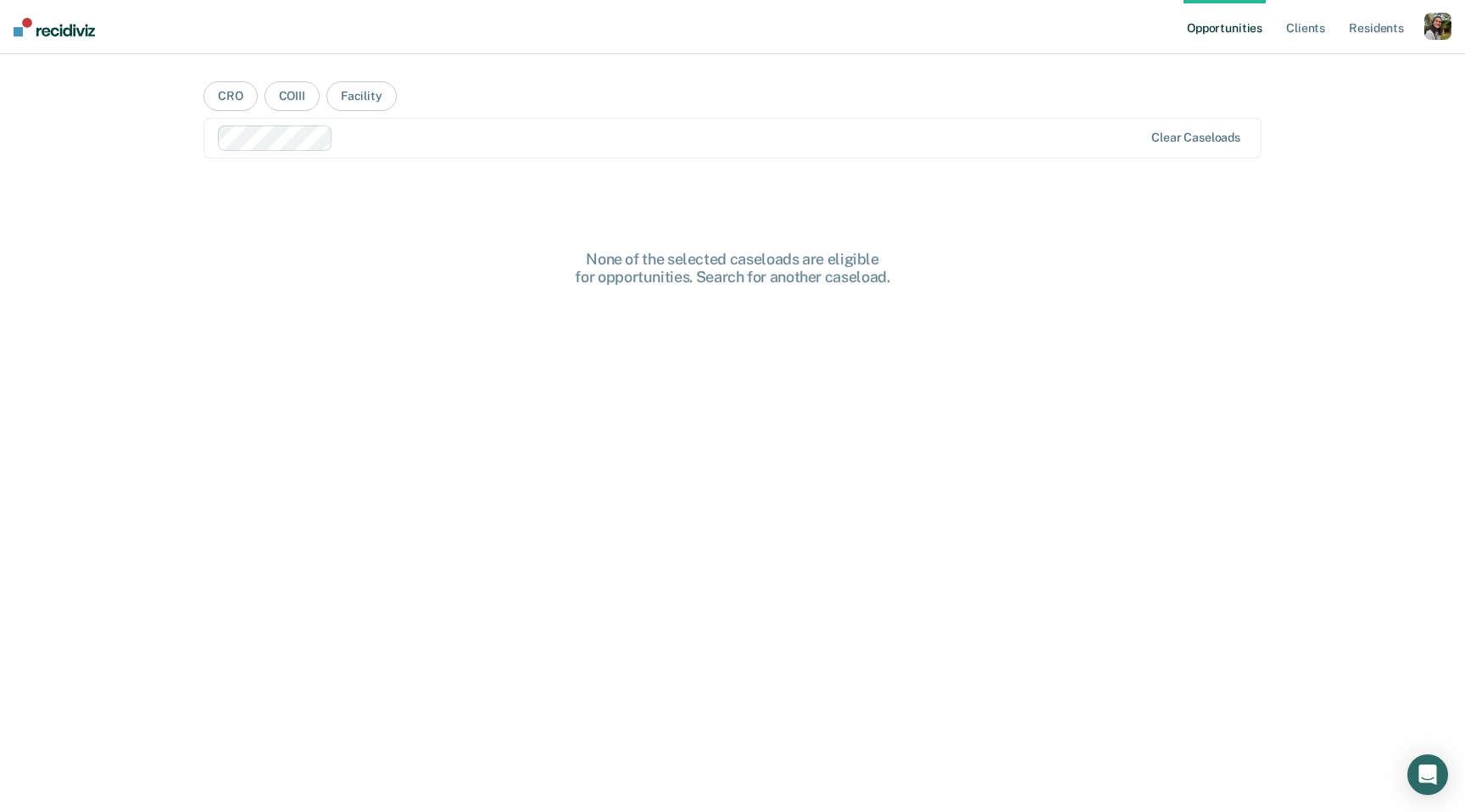
click at [390, 203] on main "CRO COIII Facility option Jesus Barraza, selected. Clear caseloads None of the …" at bounding box center [732, 413] width 1099 height 717
click at [260, 48] on nav "Opportunities Client s Resident s Profile How it works Log Out" at bounding box center [732, 27] width 1465 height 54
click at [1312, 18] on link "Client s" at bounding box center [1305, 27] width 46 height 54
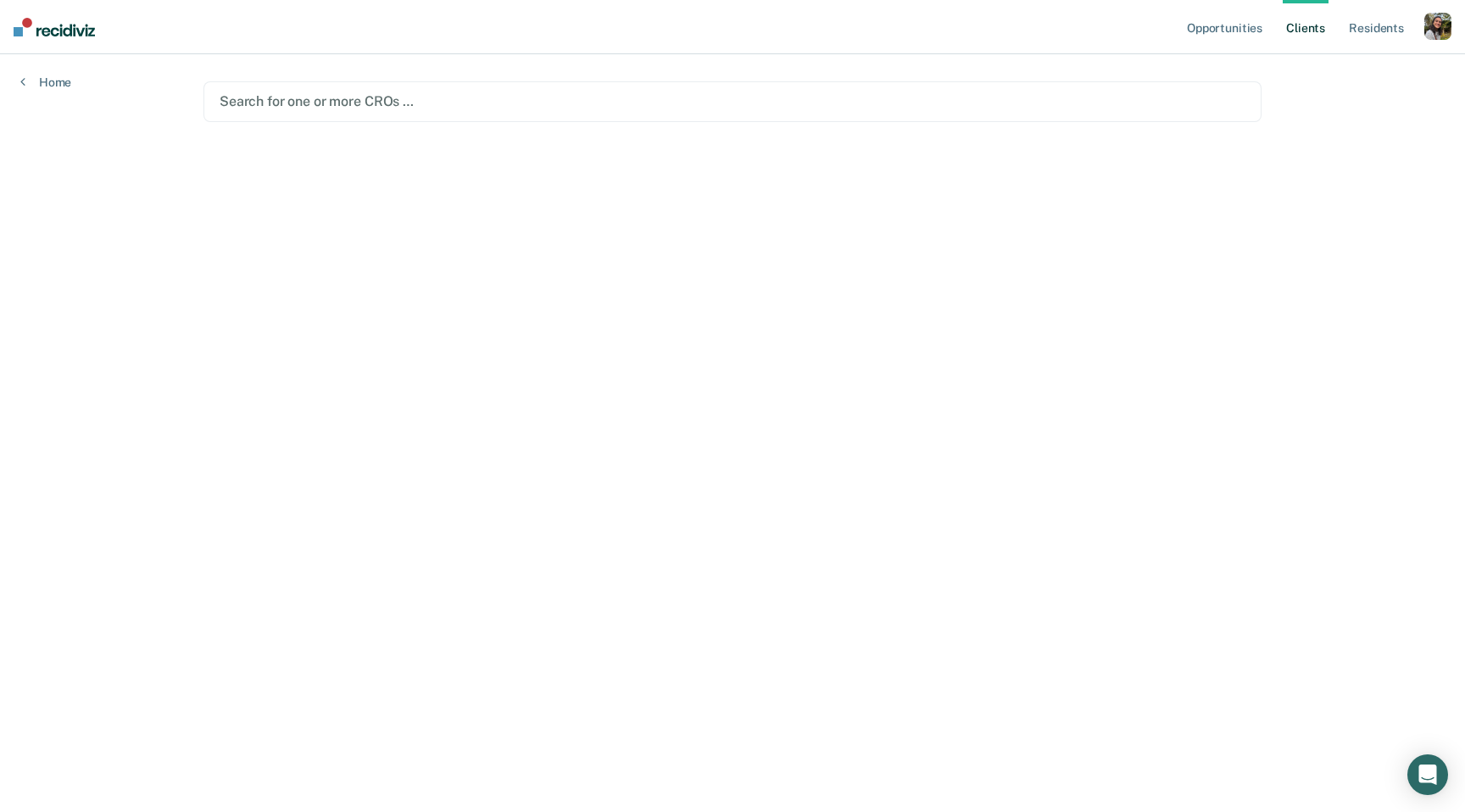
click at [873, 105] on div at bounding box center [732, 101] width 1026 height 19
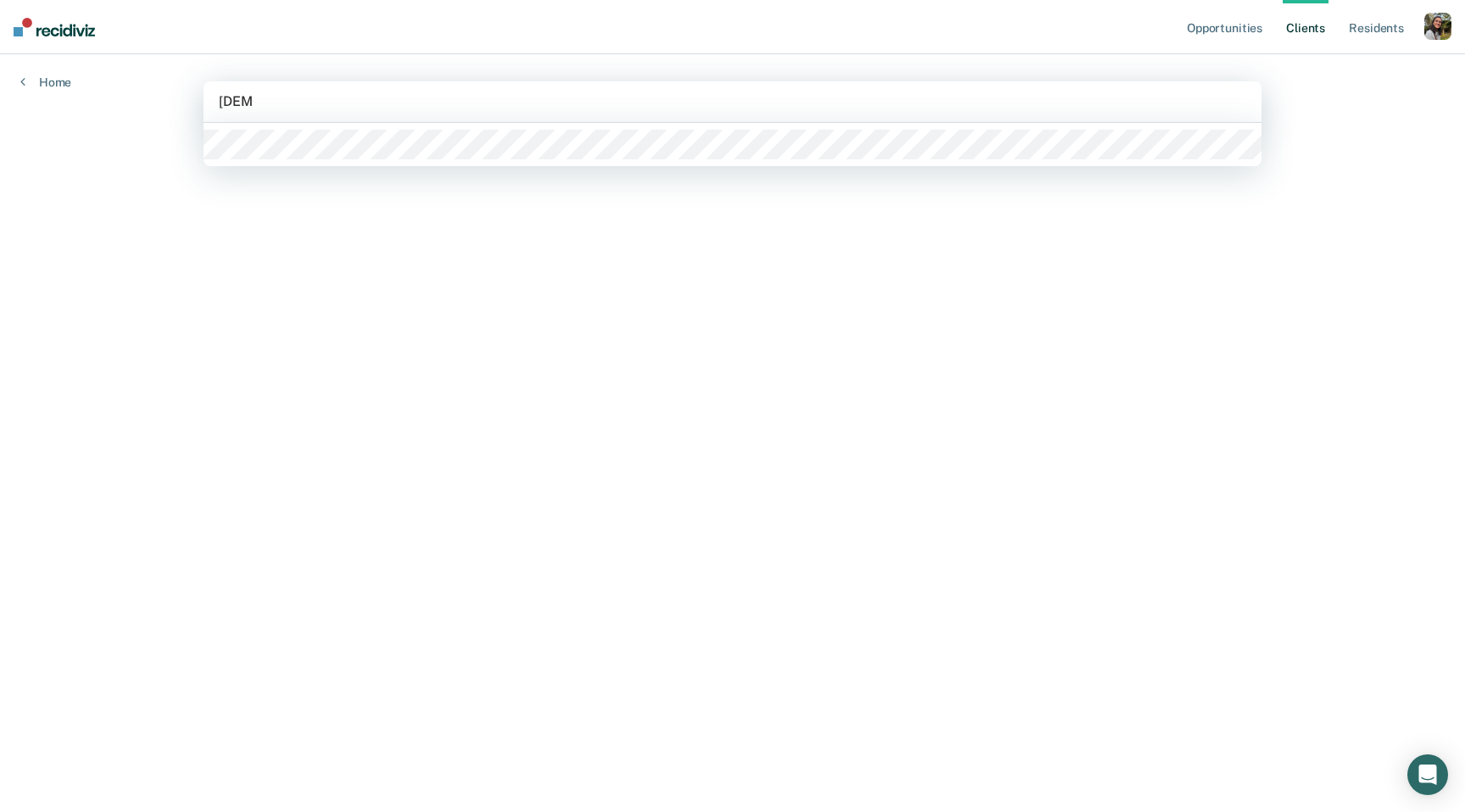
type input "jesus"
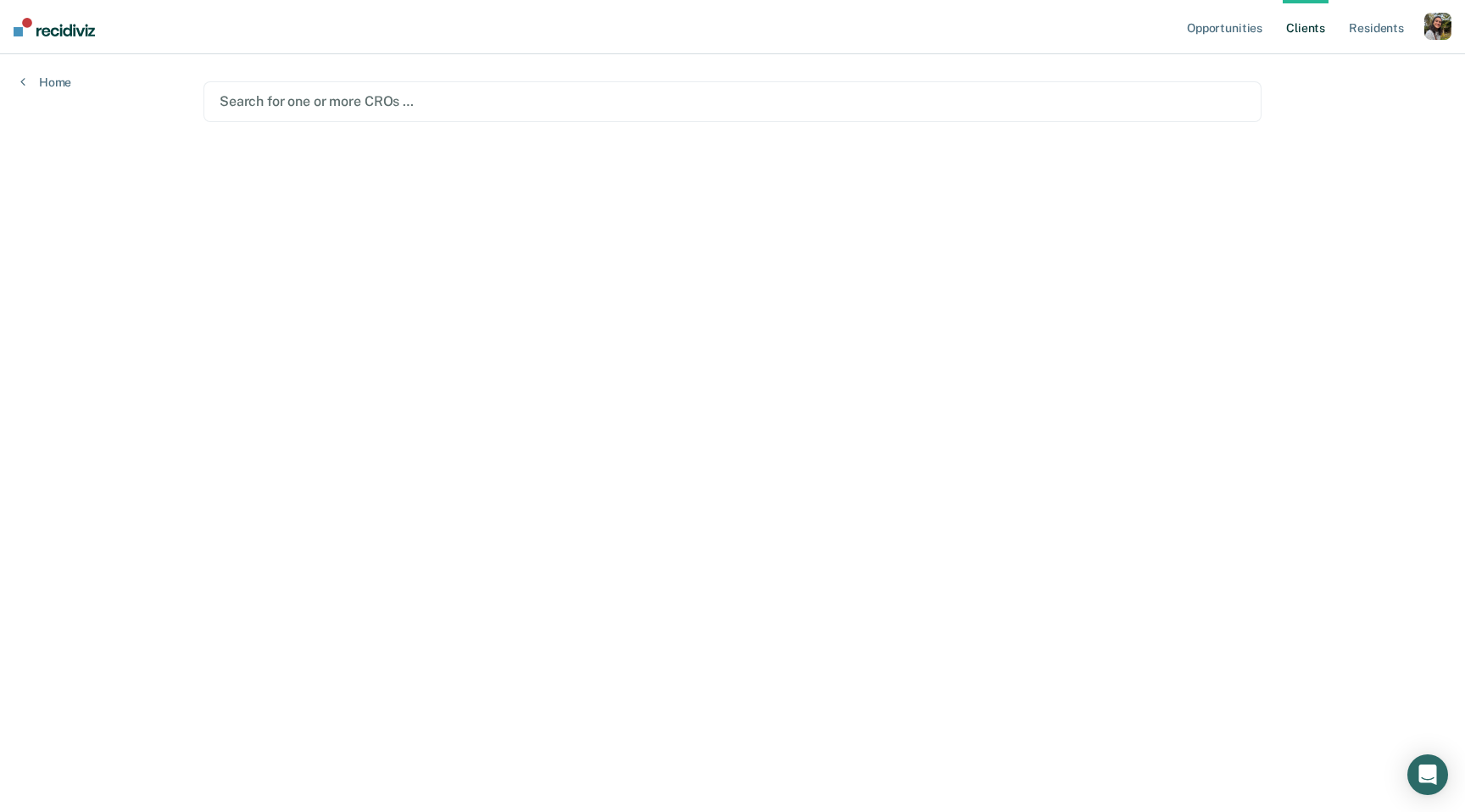
click at [1065, 452] on main "option , selected. Select is focused ,type to refine list, press Down to open t…" at bounding box center [732, 413] width 1099 height 717
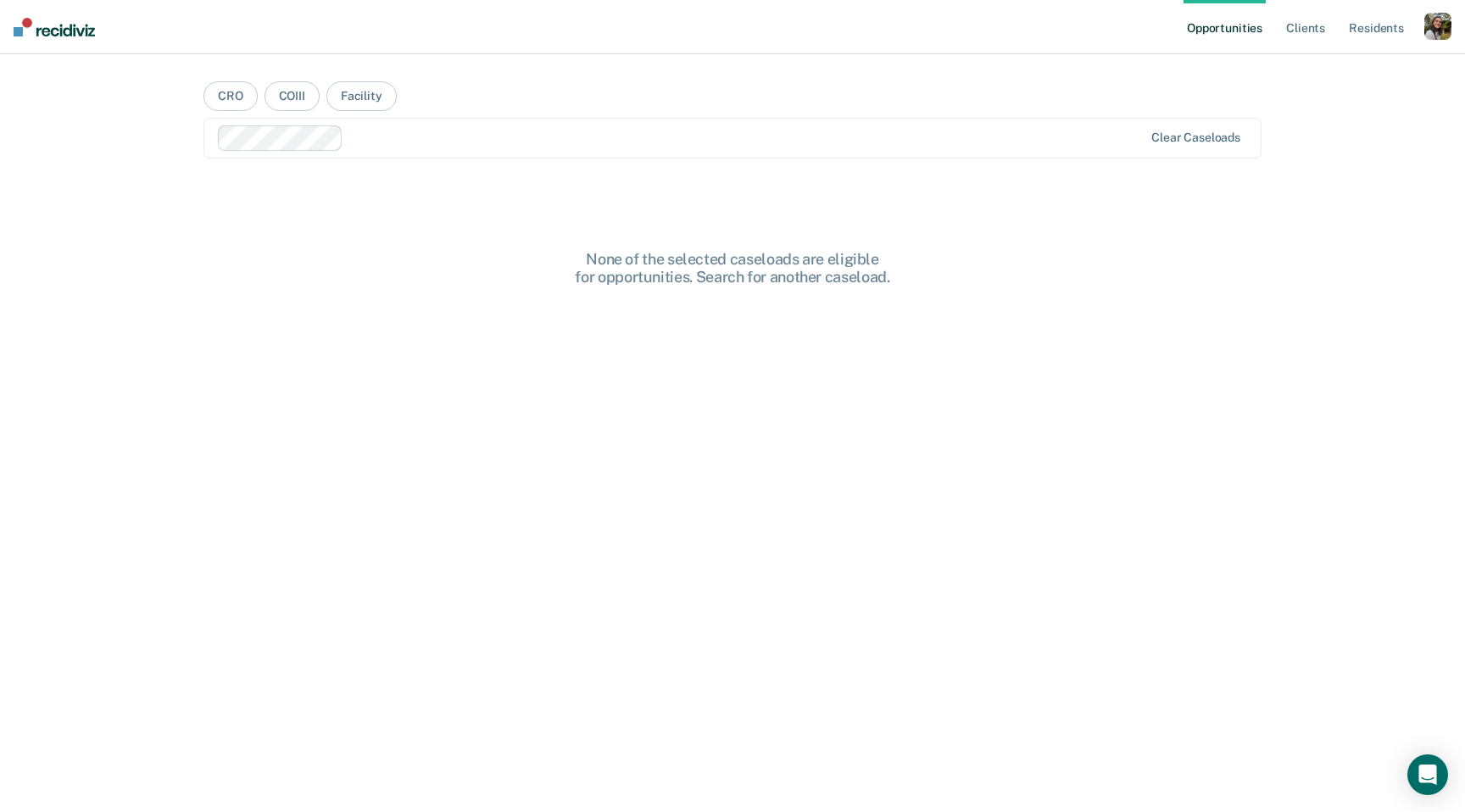
click at [662, 131] on div at bounding box center [747, 138] width 793 height 19
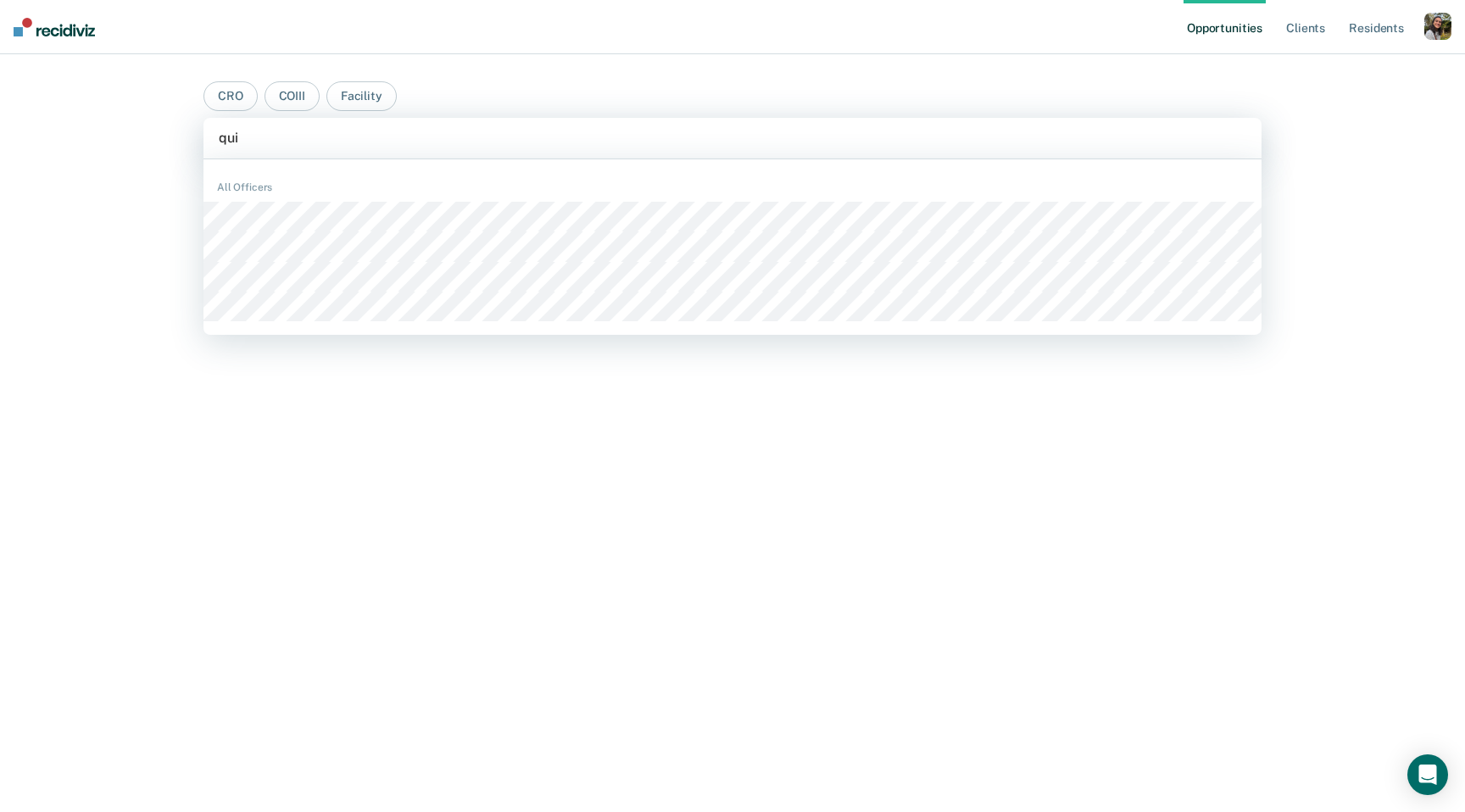
type input "quin"
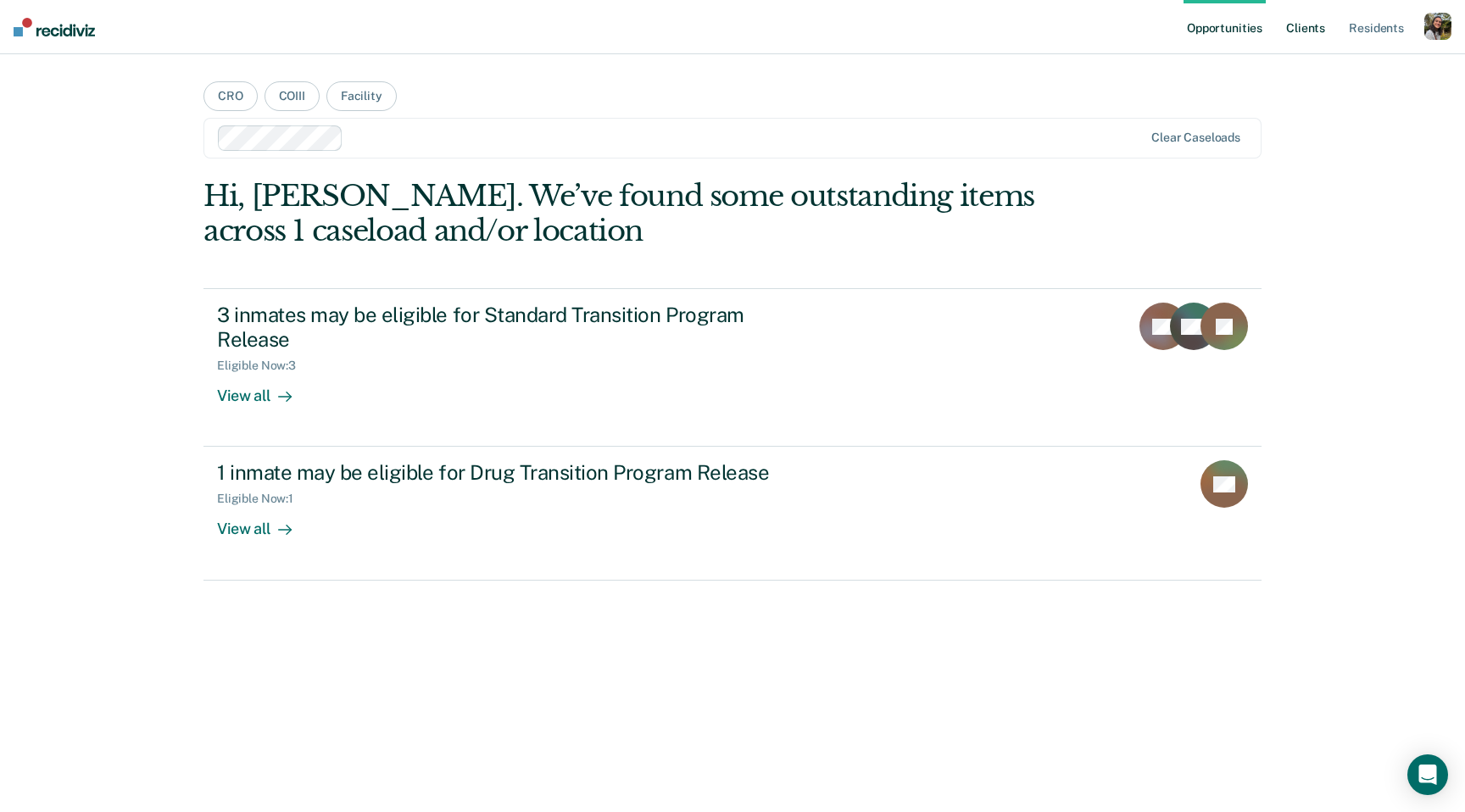
click at [1289, 31] on link "Client s" at bounding box center [1305, 27] width 46 height 54
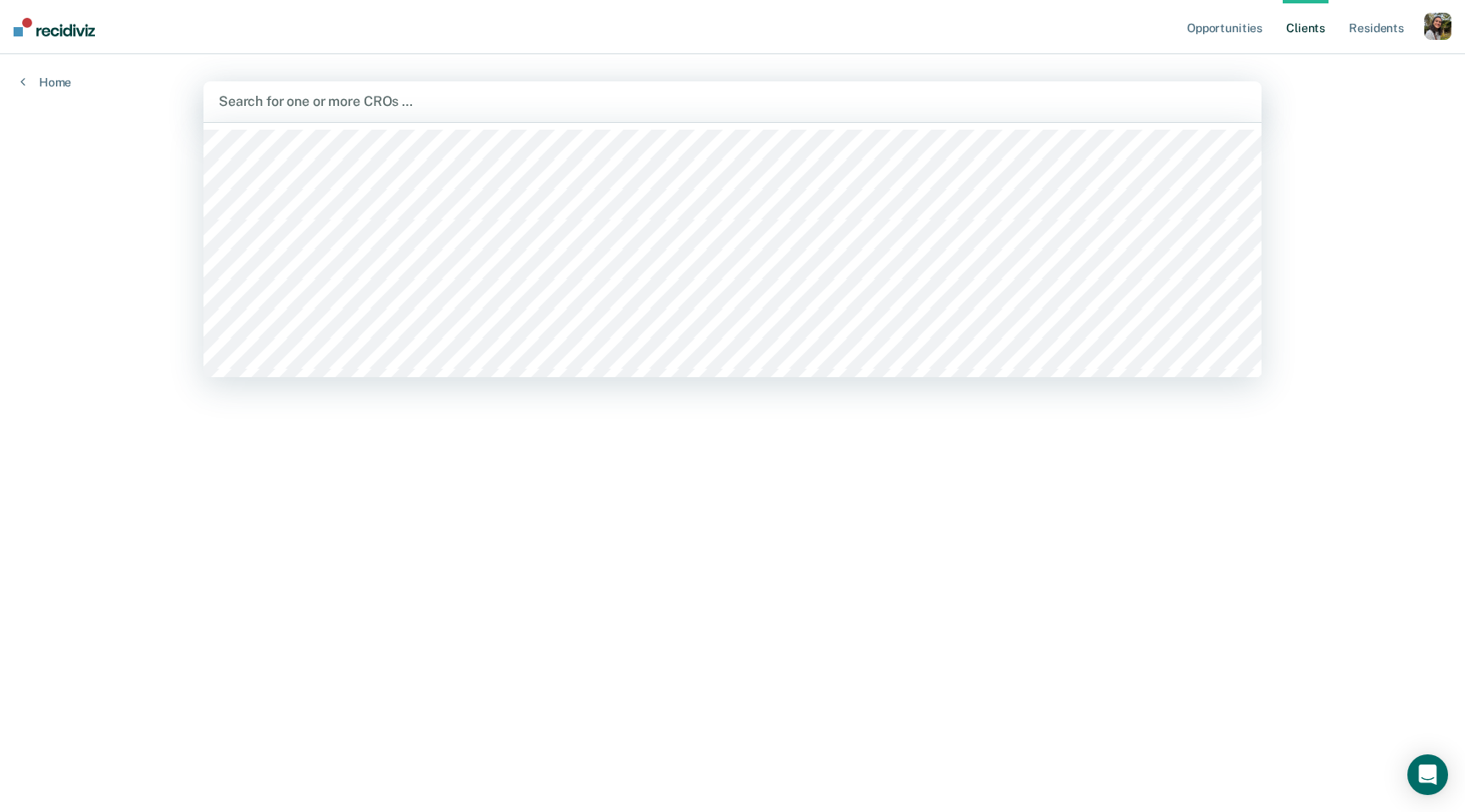
click at [737, 94] on div at bounding box center [732, 101] width 1027 height 19
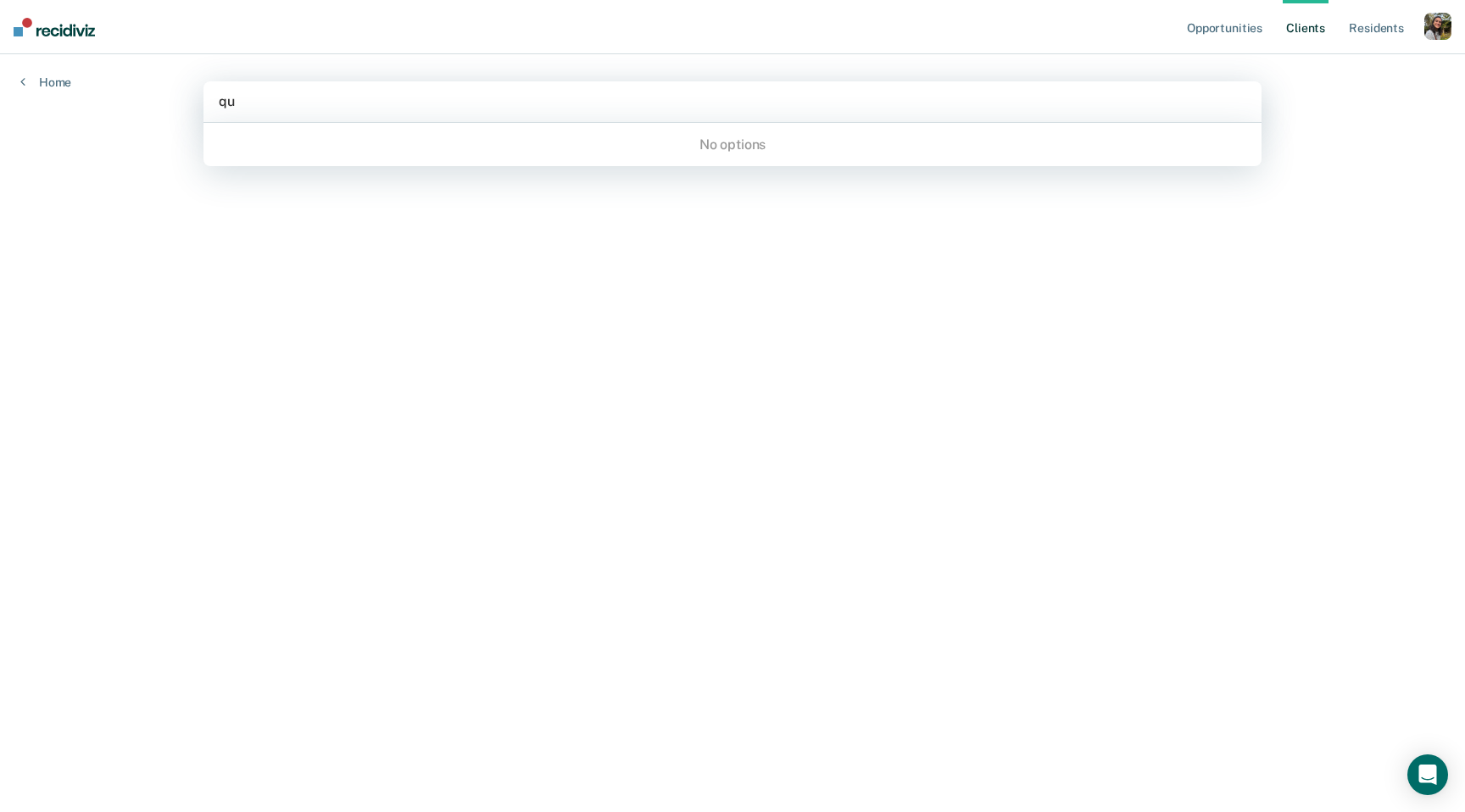
type input "q"
type input "[PERSON_NAME]"
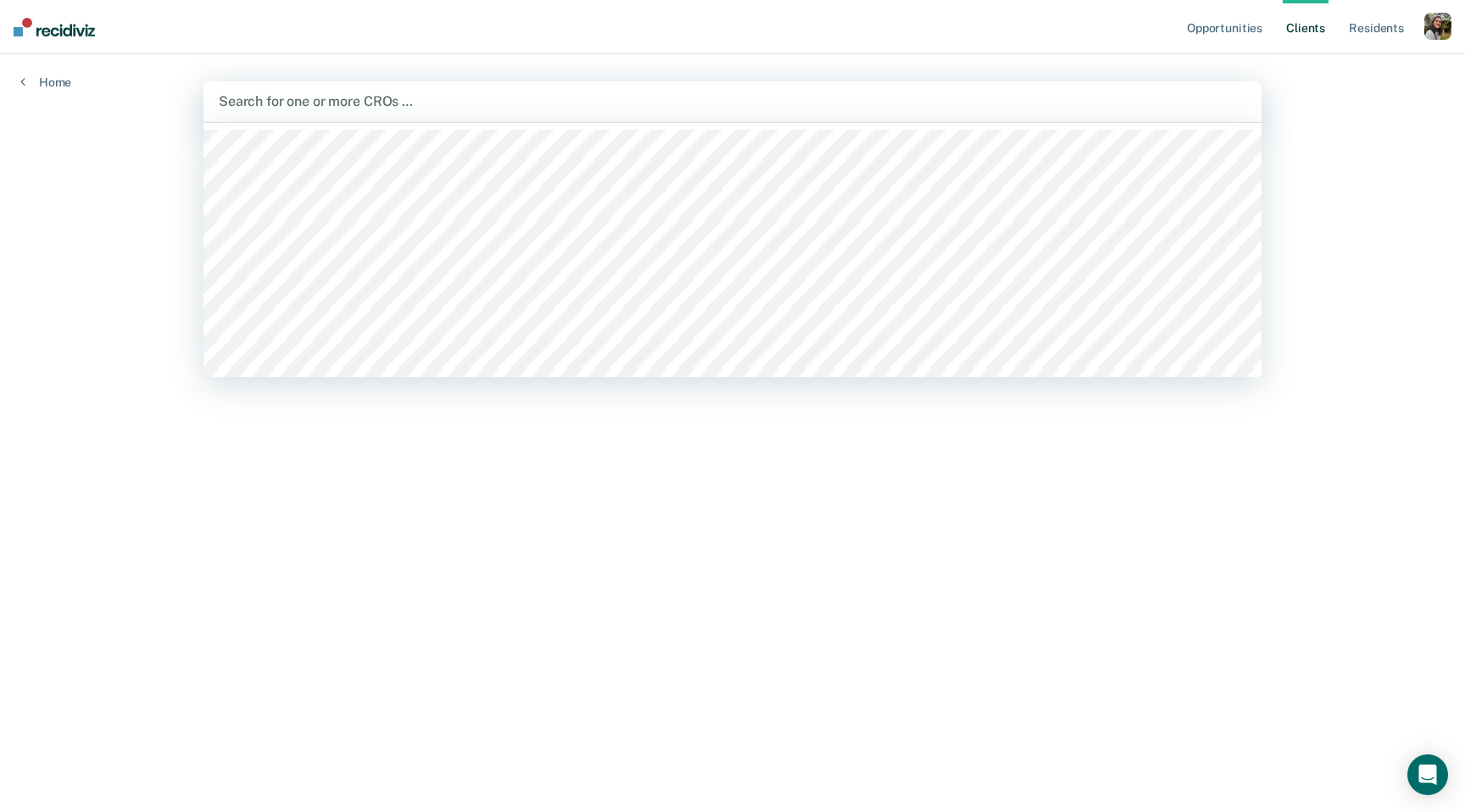
click at [33, 397] on div "Opportunities Client s Resident s Profile How it works Log Out Home option , de…" at bounding box center [732, 406] width 1465 height 812
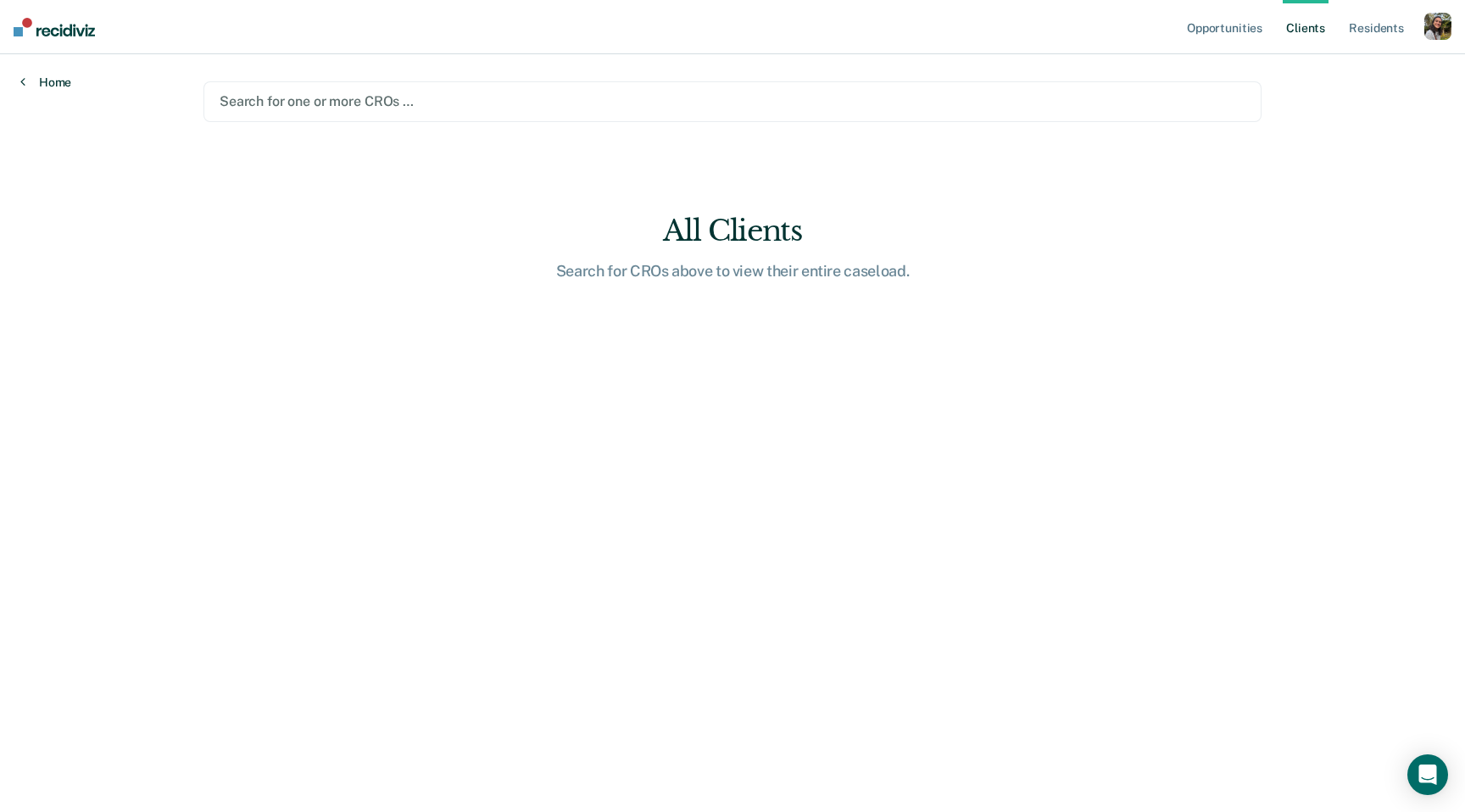
click at [20, 84] on icon at bounding box center [23, 81] width 5 height 13
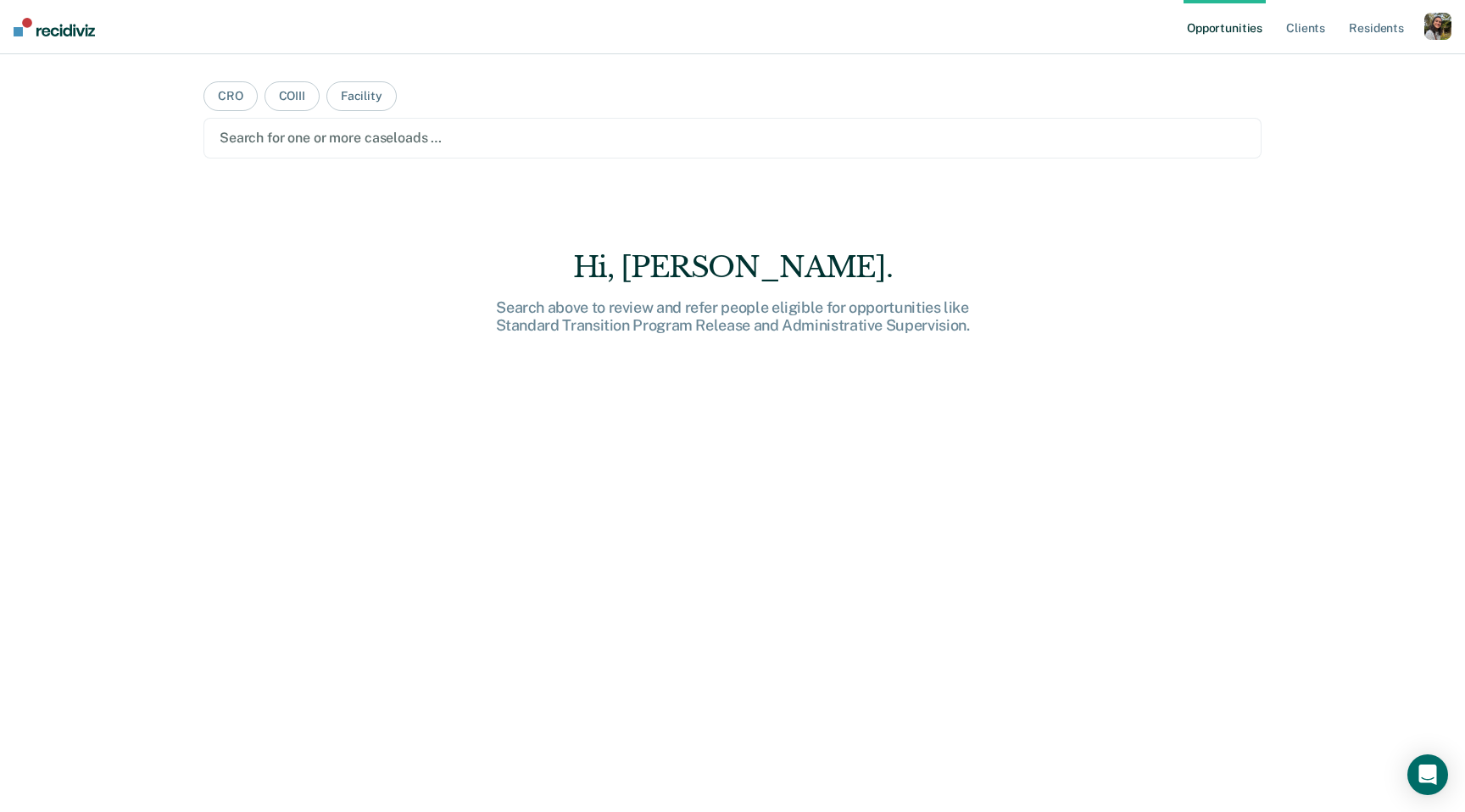
click at [255, 126] on div "Search for one or more caseloads …" at bounding box center [732, 138] width 1029 height 23
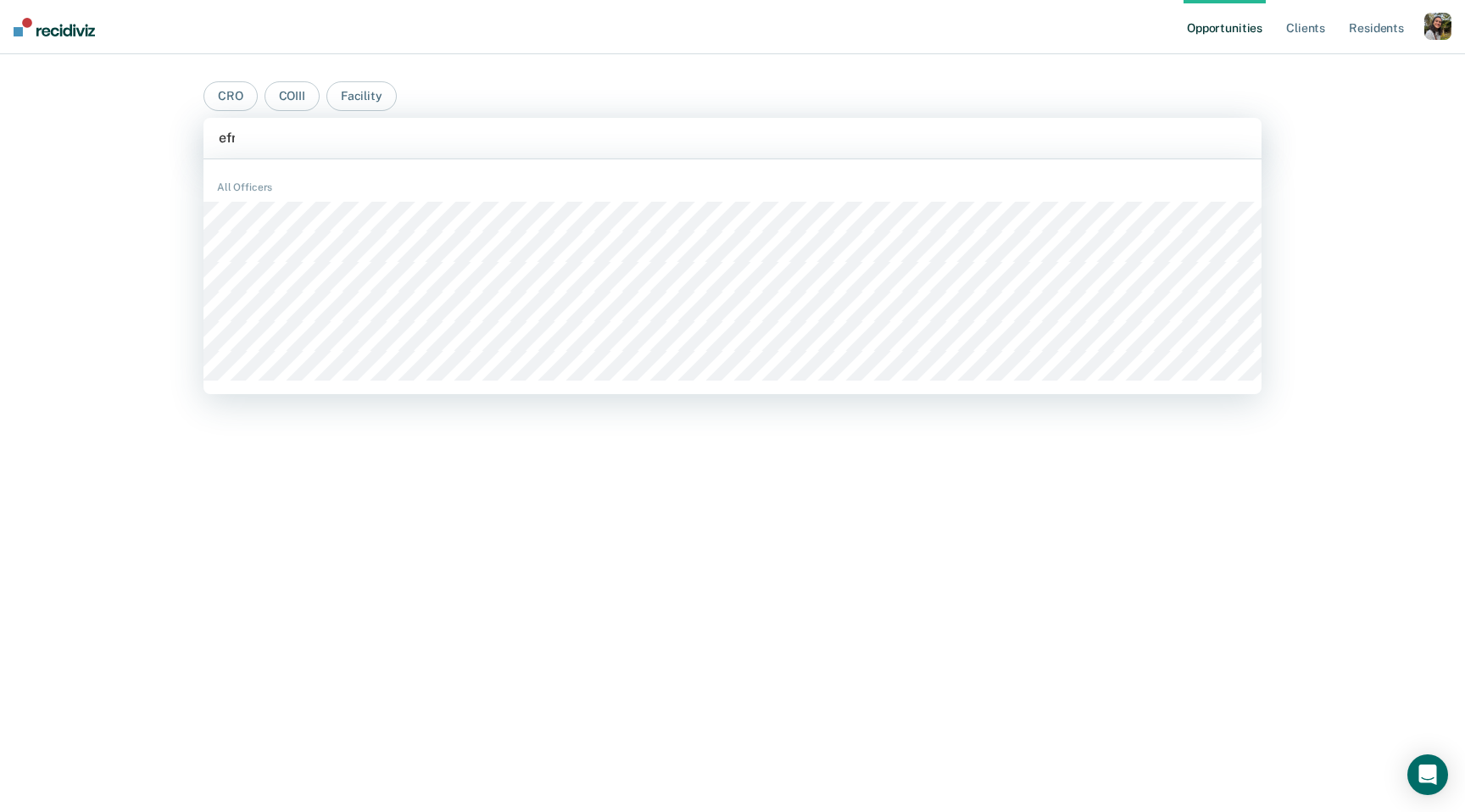
type input "efra"
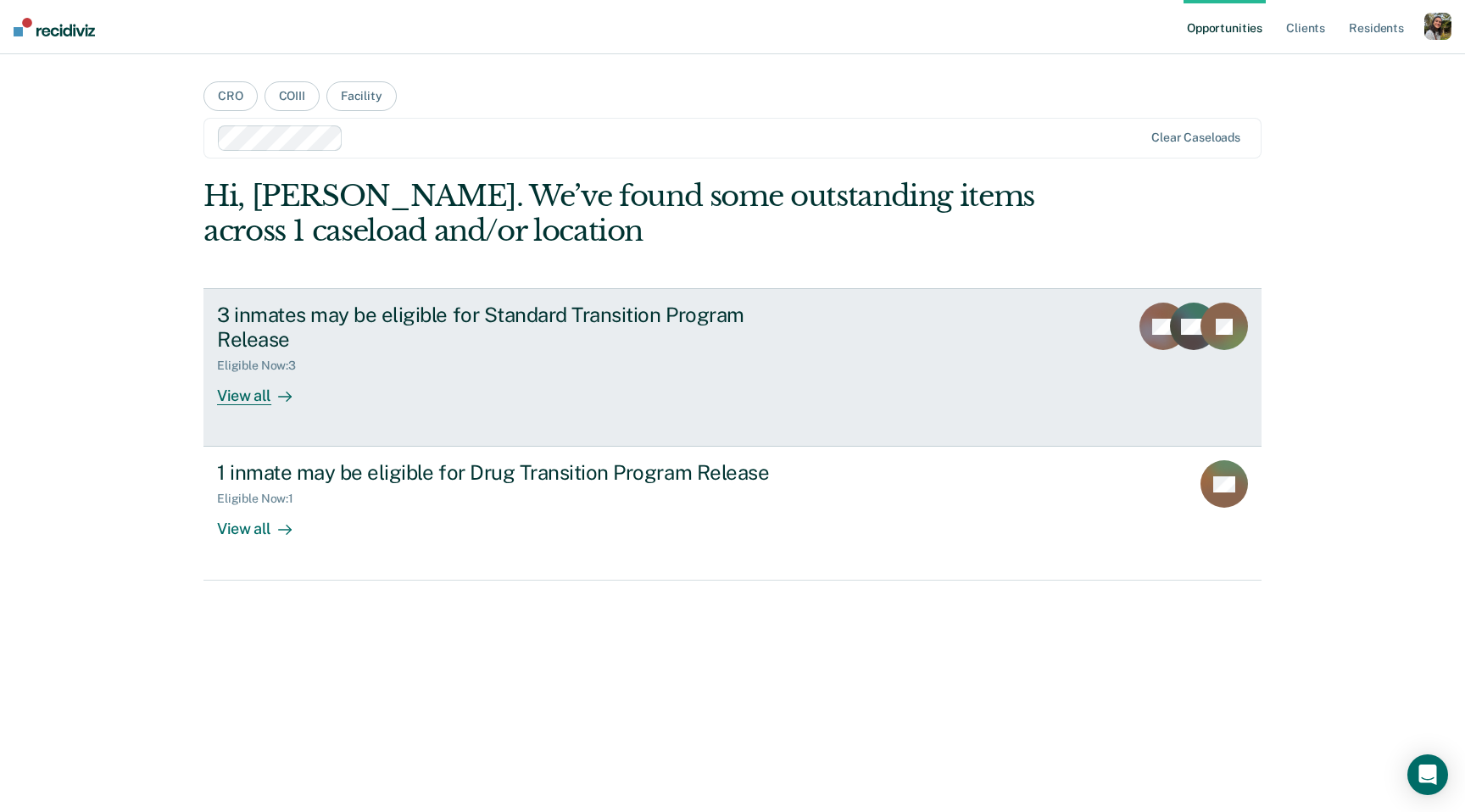
click at [295, 366] on div "Eligible Now : 3" at bounding box center [262, 366] width 92 height 14
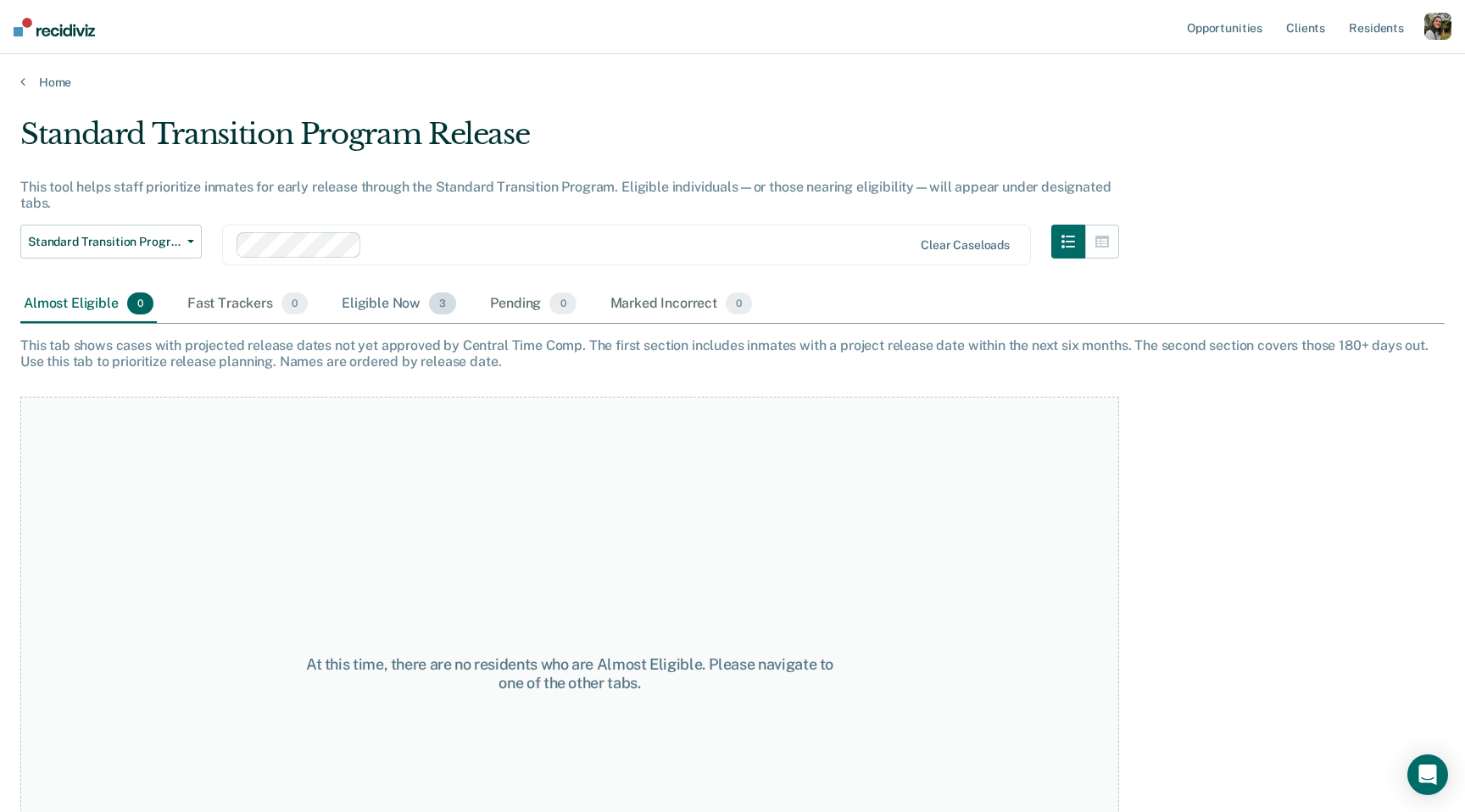
click at [391, 302] on div "Eligible Now 3" at bounding box center [399, 304] width 121 height 38
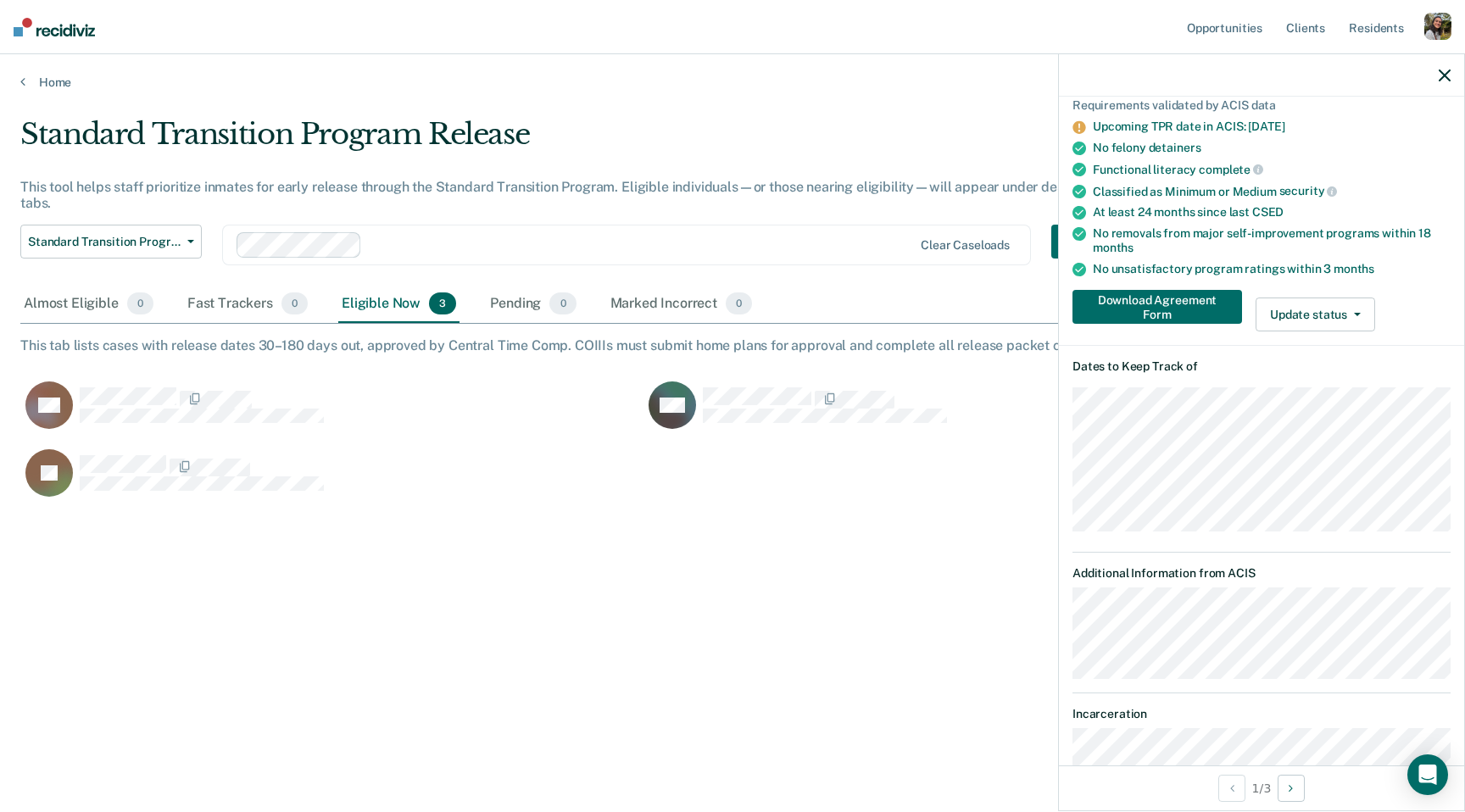
scroll to position [232, 0]
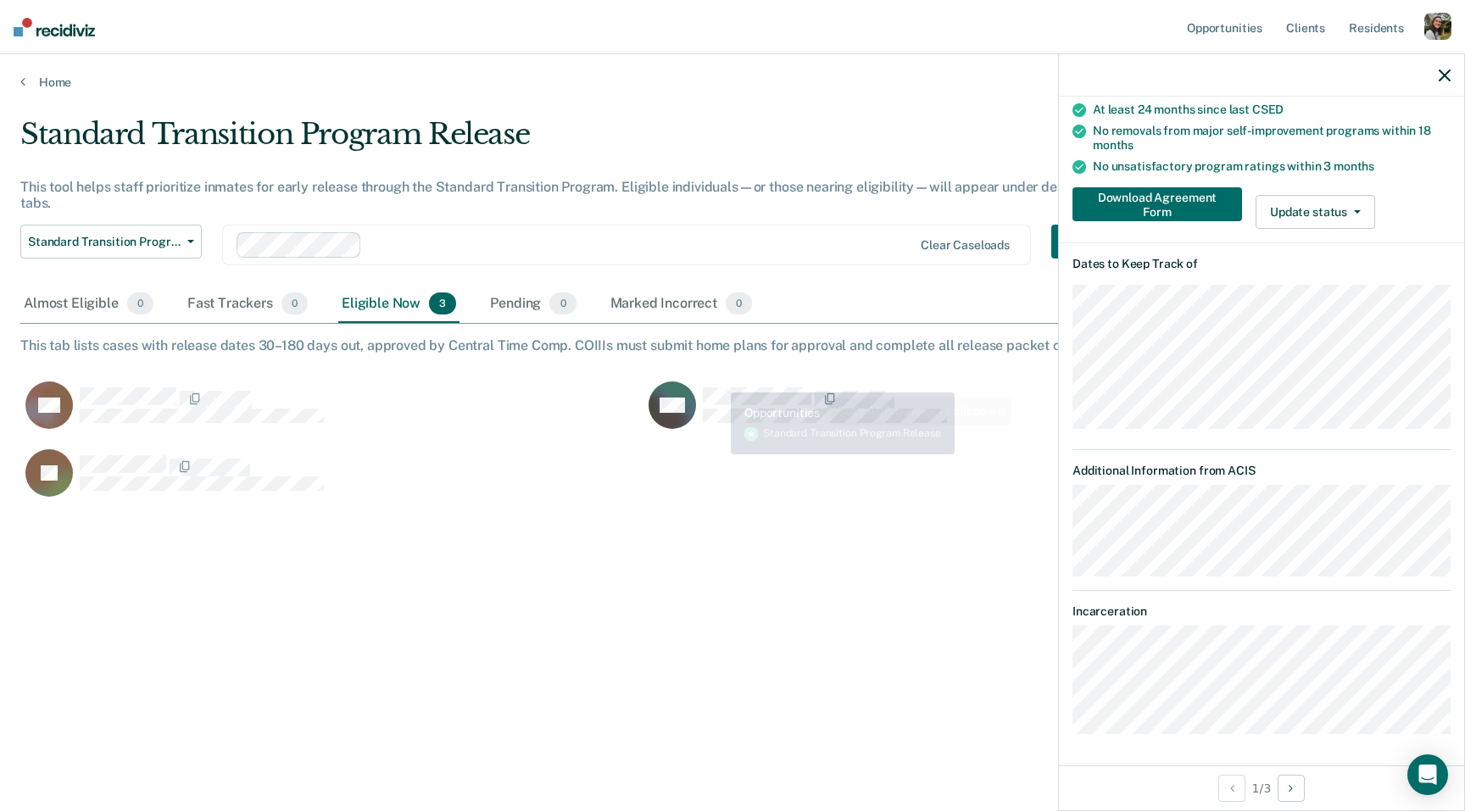
click at [693, 376] on div "RA MA JS" at bounding box center [643, 434] width 1247 height 136
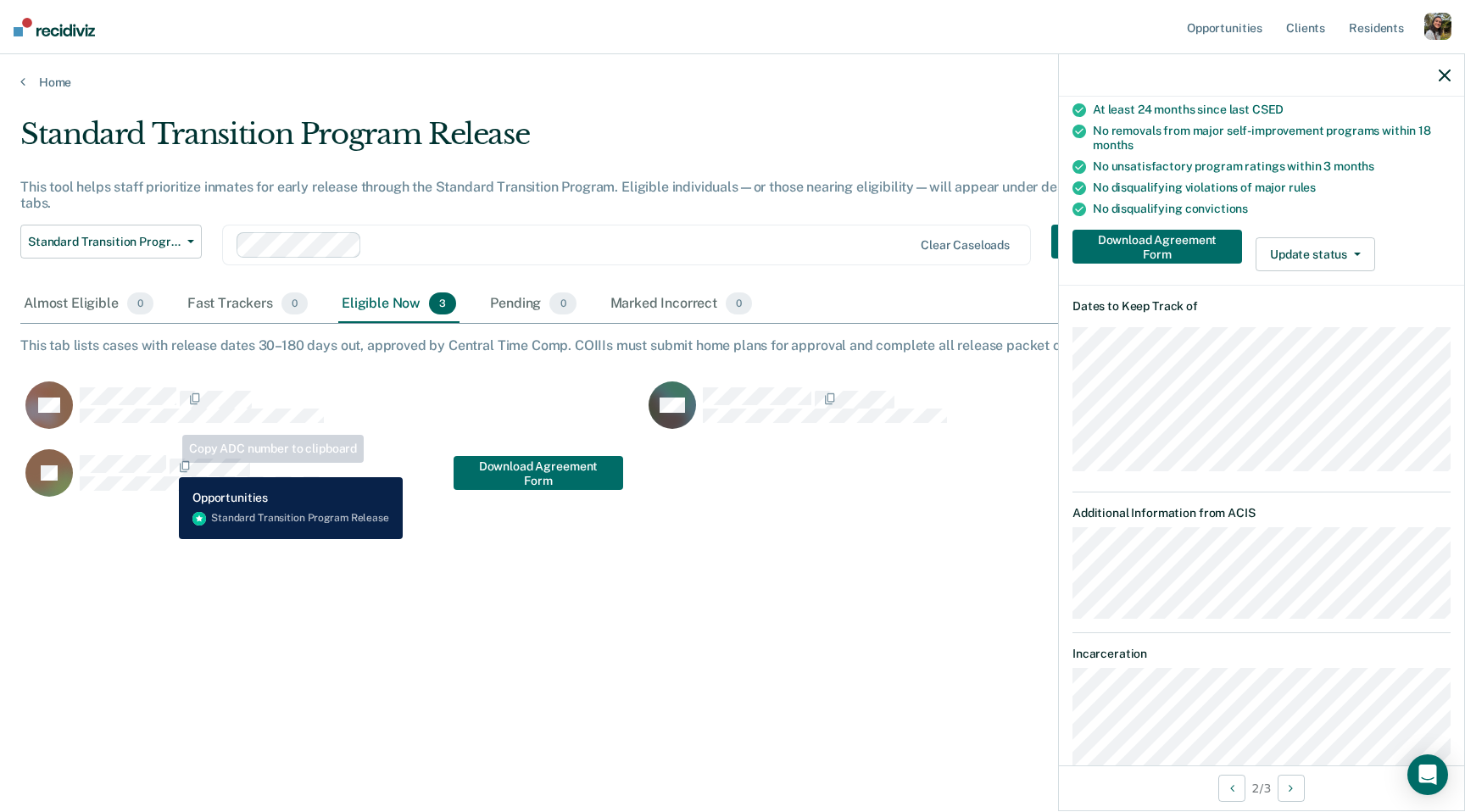
click at [166, 465] on span "CaseloadOpportunityCell-2213763" at bounding box center [168, 467] width 4 height 18
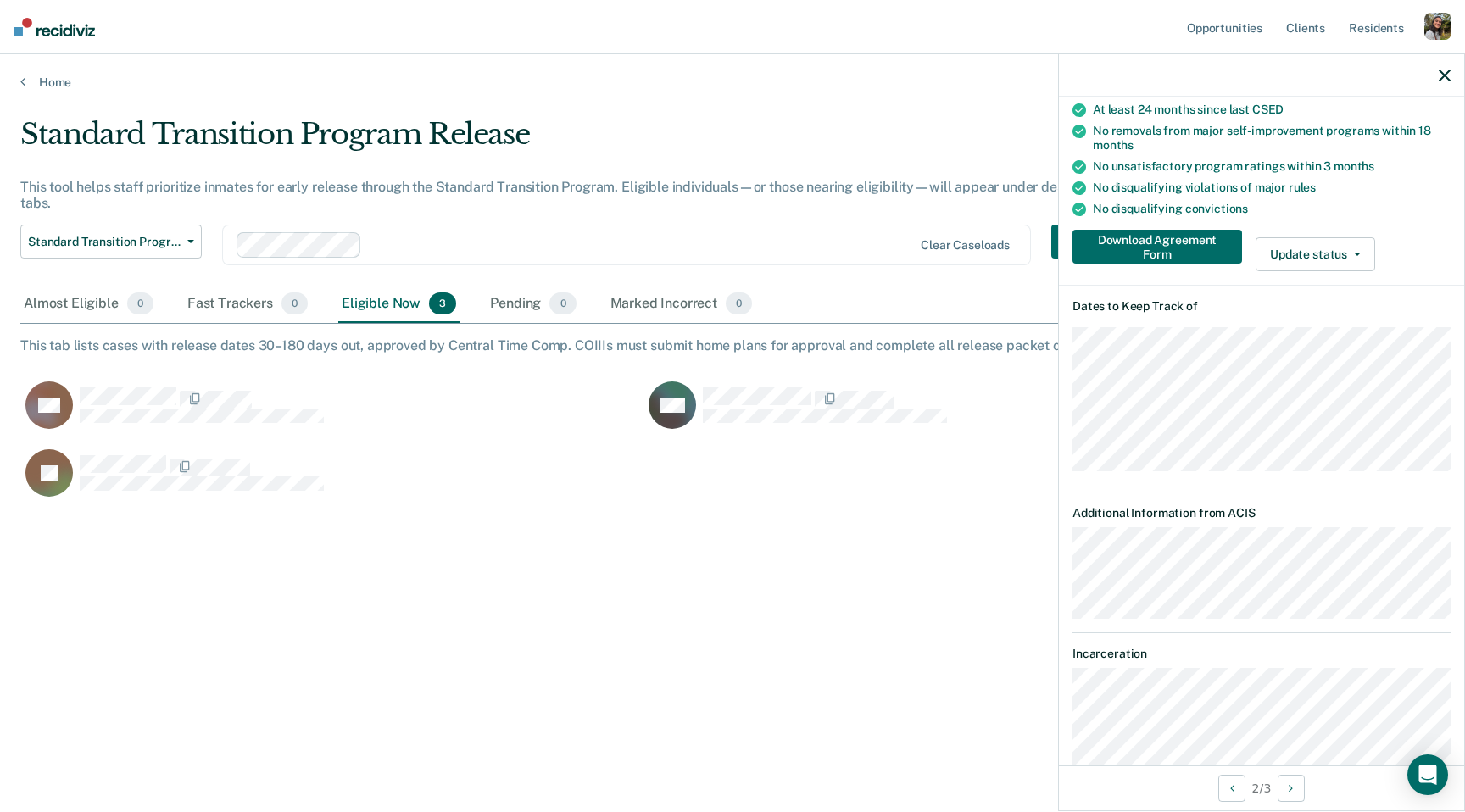
click at [1435, 82] on div at bounding box center [1261, 75] width 405 height 42
click at [1448, 73] on icon "button" at bounding box center [1445, 75] width 12 height 12
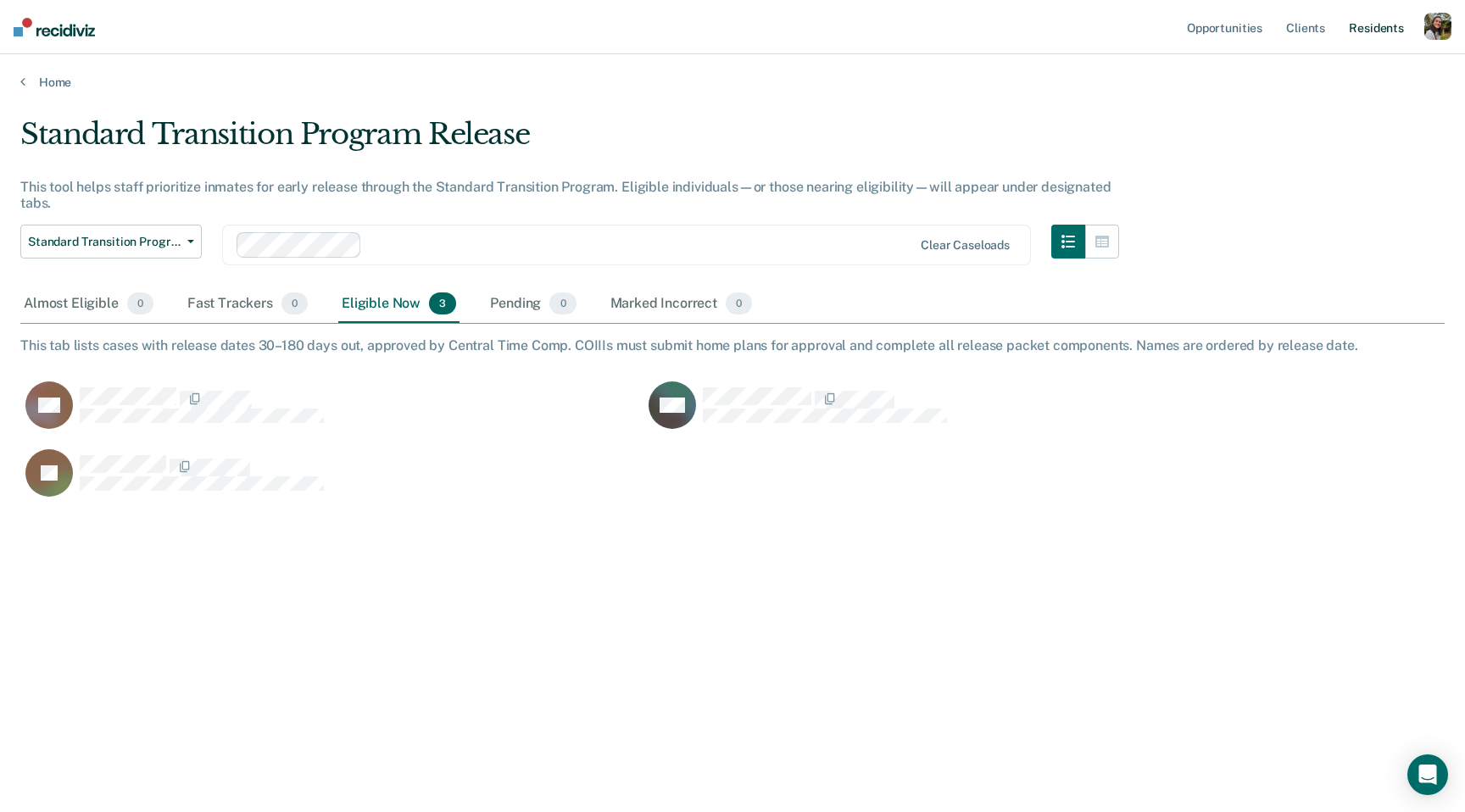
click at [1388, 25] on link "Resident s" at bounding box center [1376, 27] width 62 height 54
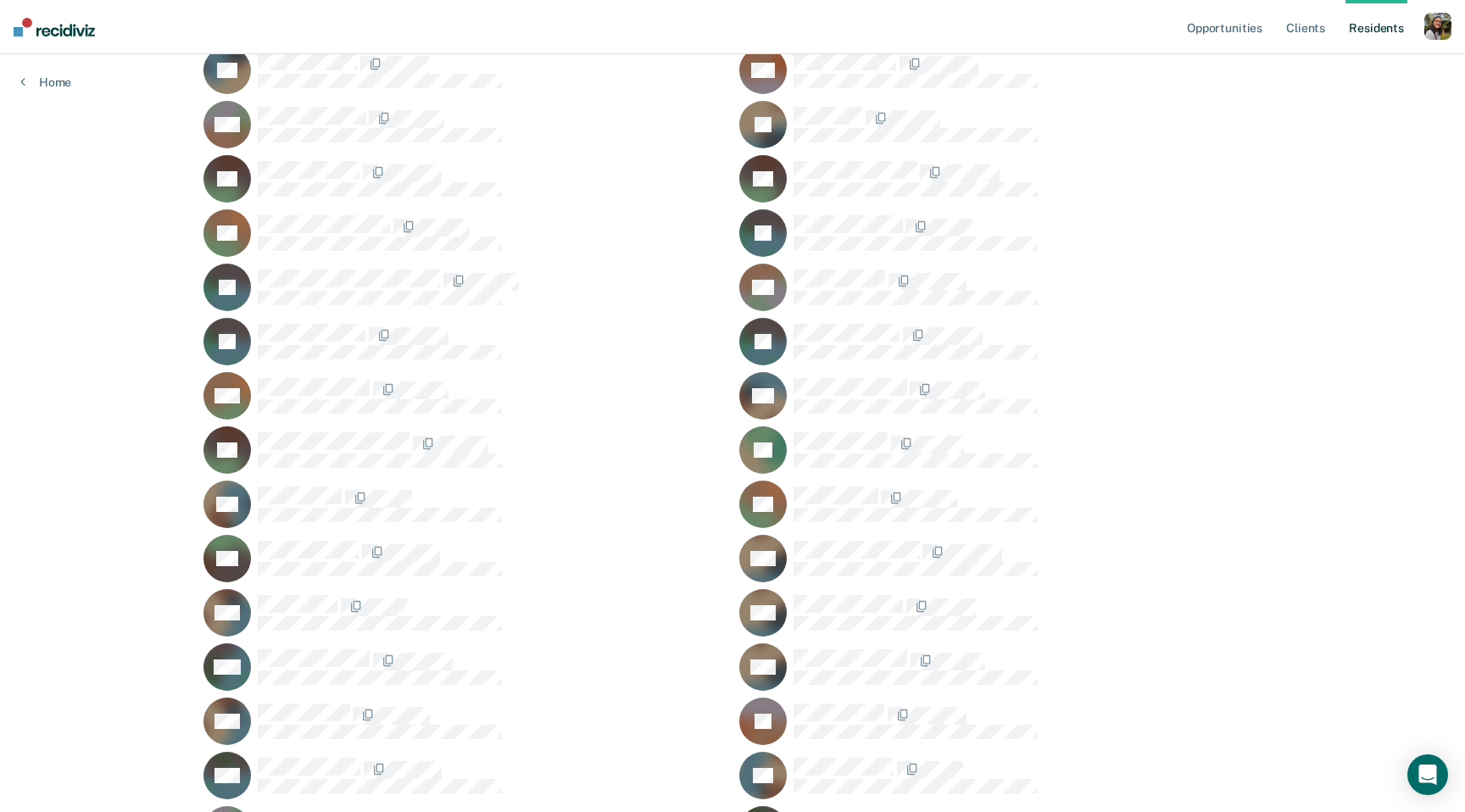
scroll to position [10061, 0]
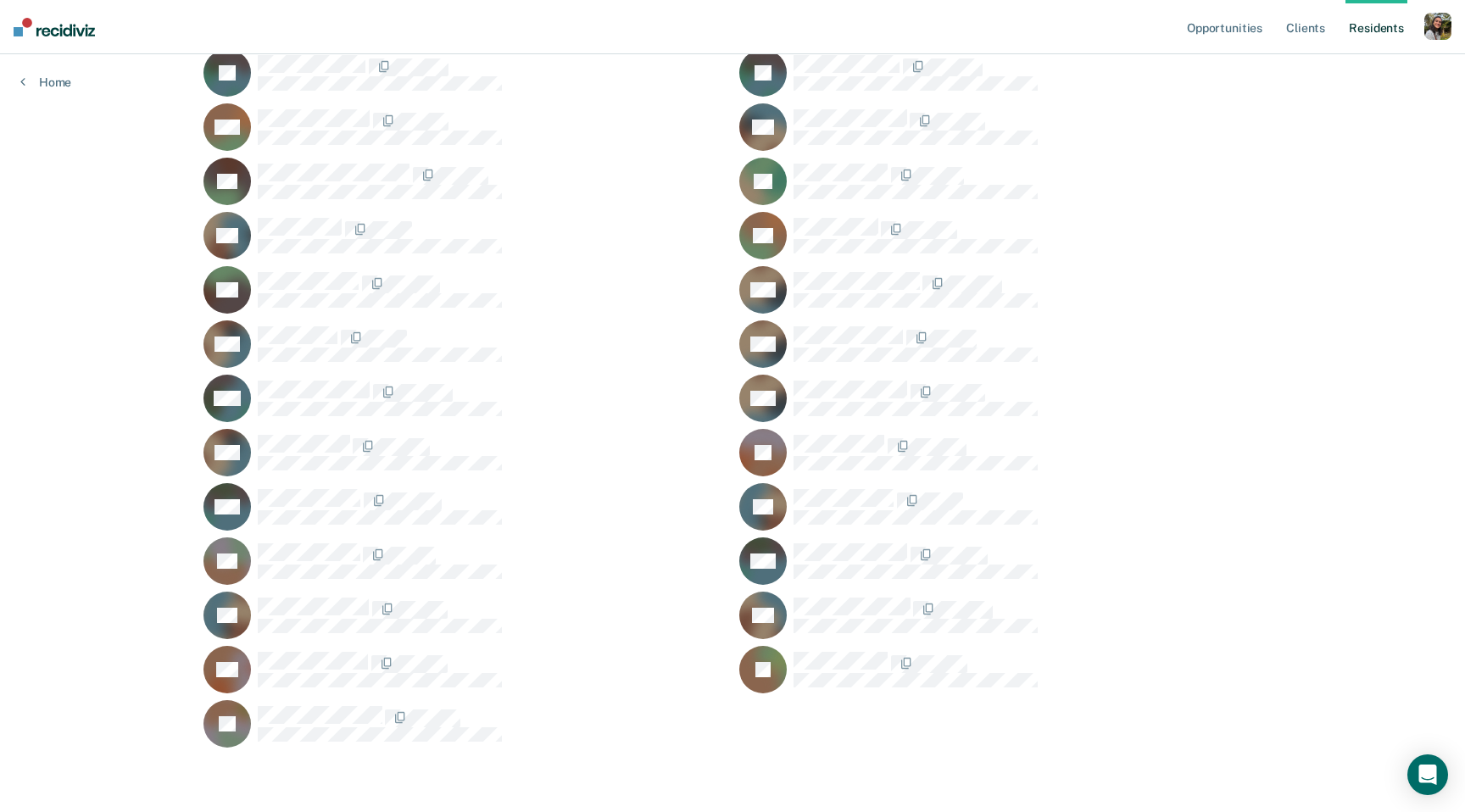
click at [904, 429] on div "JY" at bounding box center [1000, 452] width 522 height 47
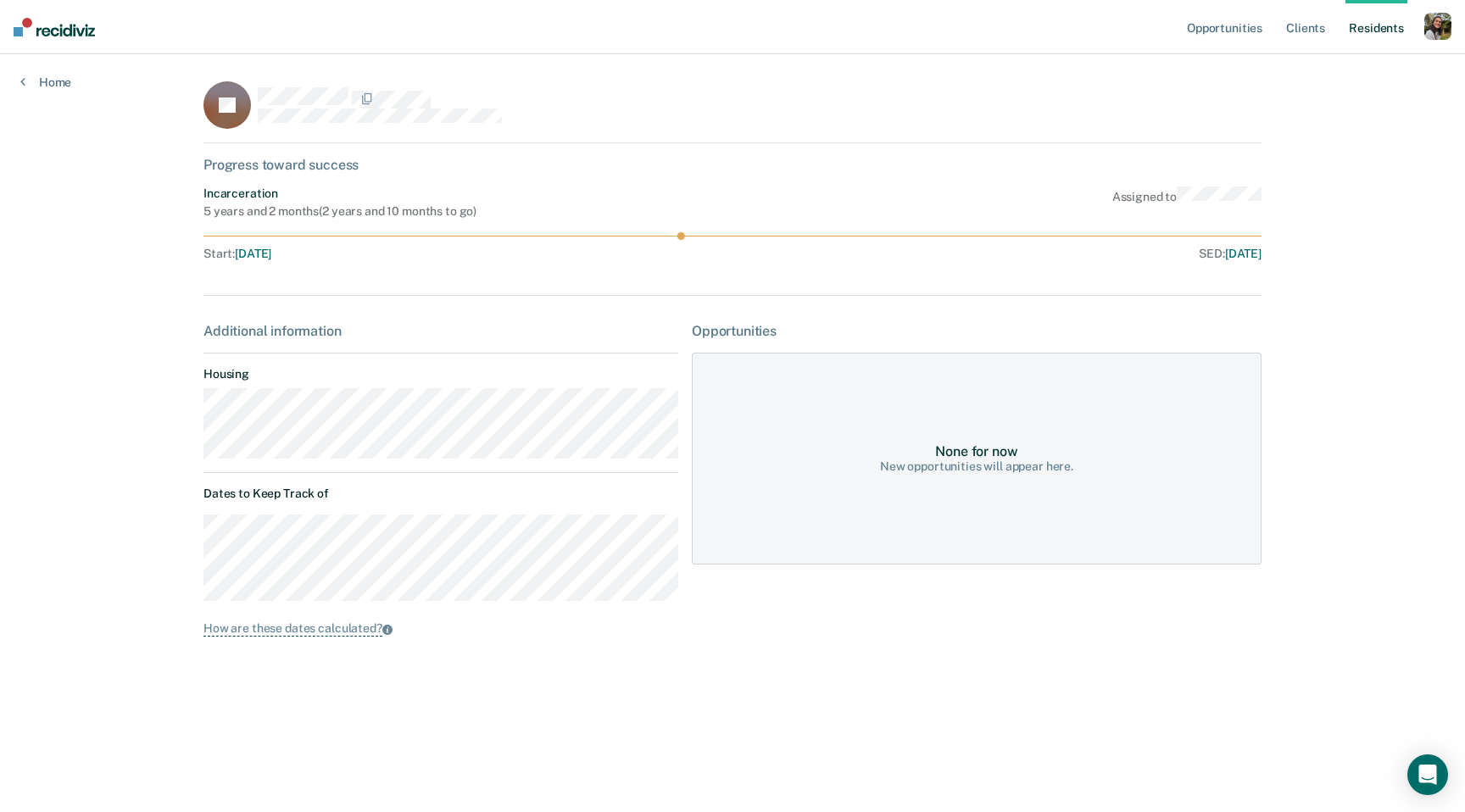
click at [904, 428] on div "None for now New opportunities will appear here." at bounding box center [976, 459] width 569 height 212
click at [55, 69] on div "Home" at bounding box center [46, 72] width 91 height 36
click at [55, 79] on link "Home" at bounding box center [46, 82] width 51 height 15
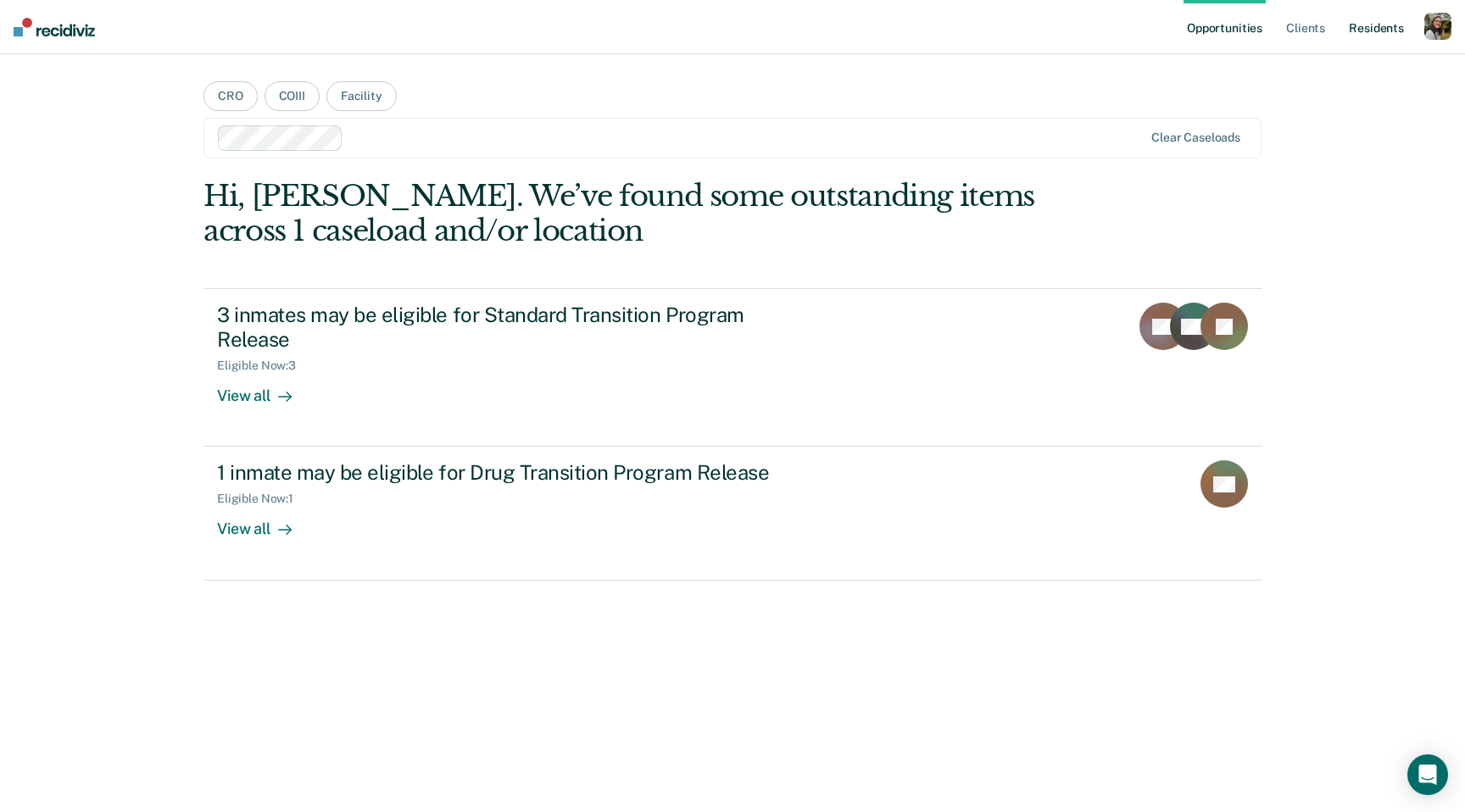
click at [1376, 33] on link "Resident s" at bounding box center [1376, 27] width 62 height 54
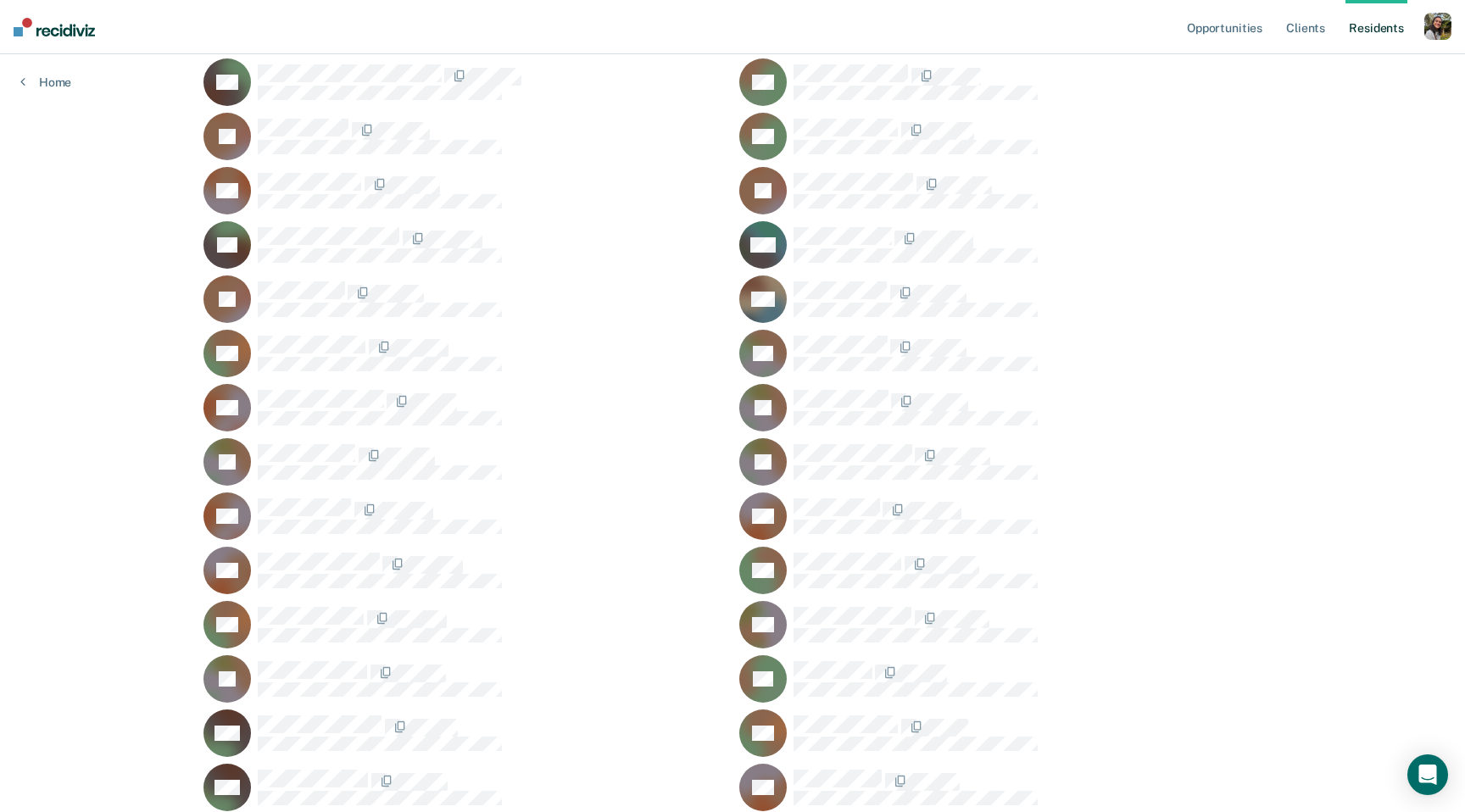
scroll to position [695, 0]
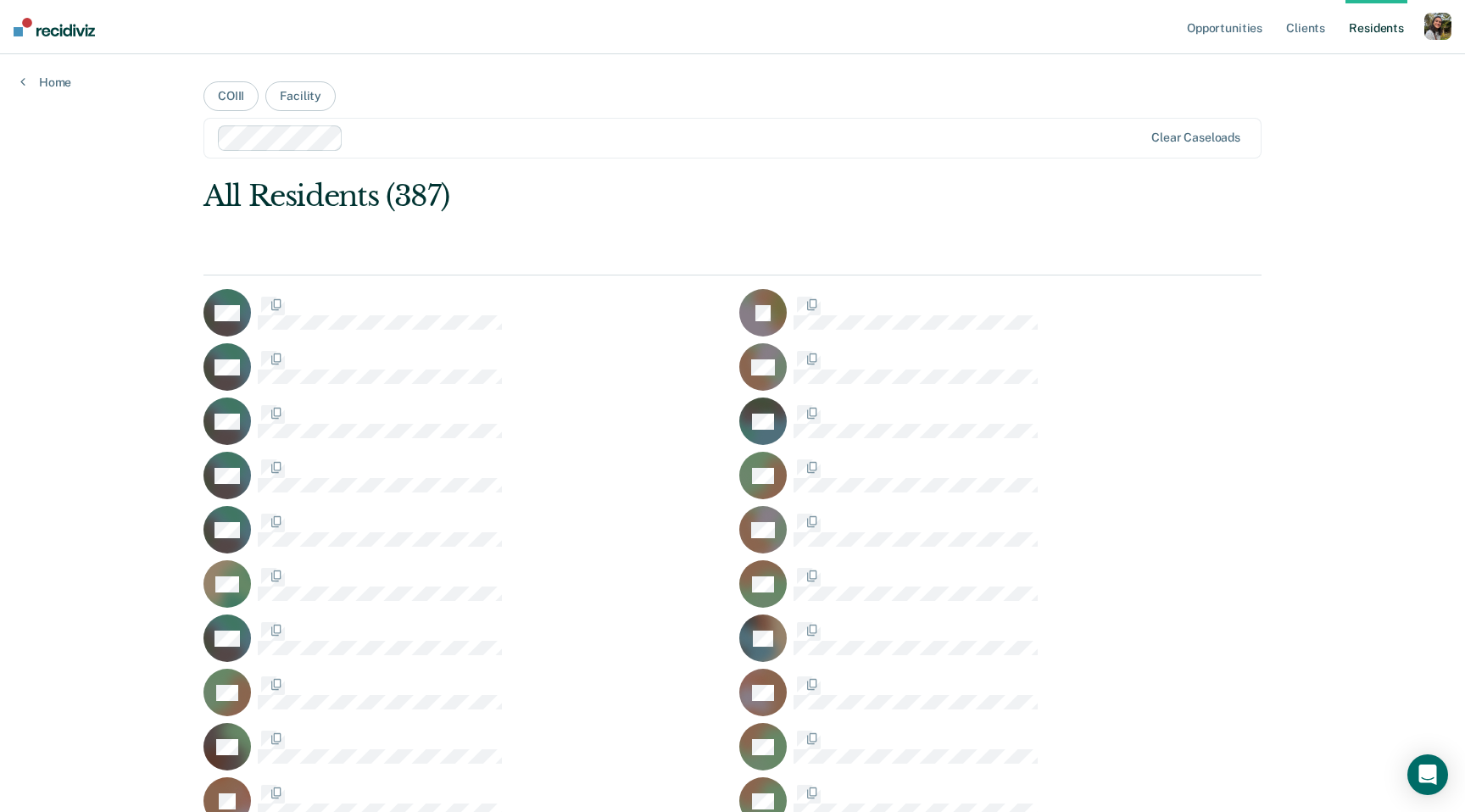
scroll to position [695, 0]
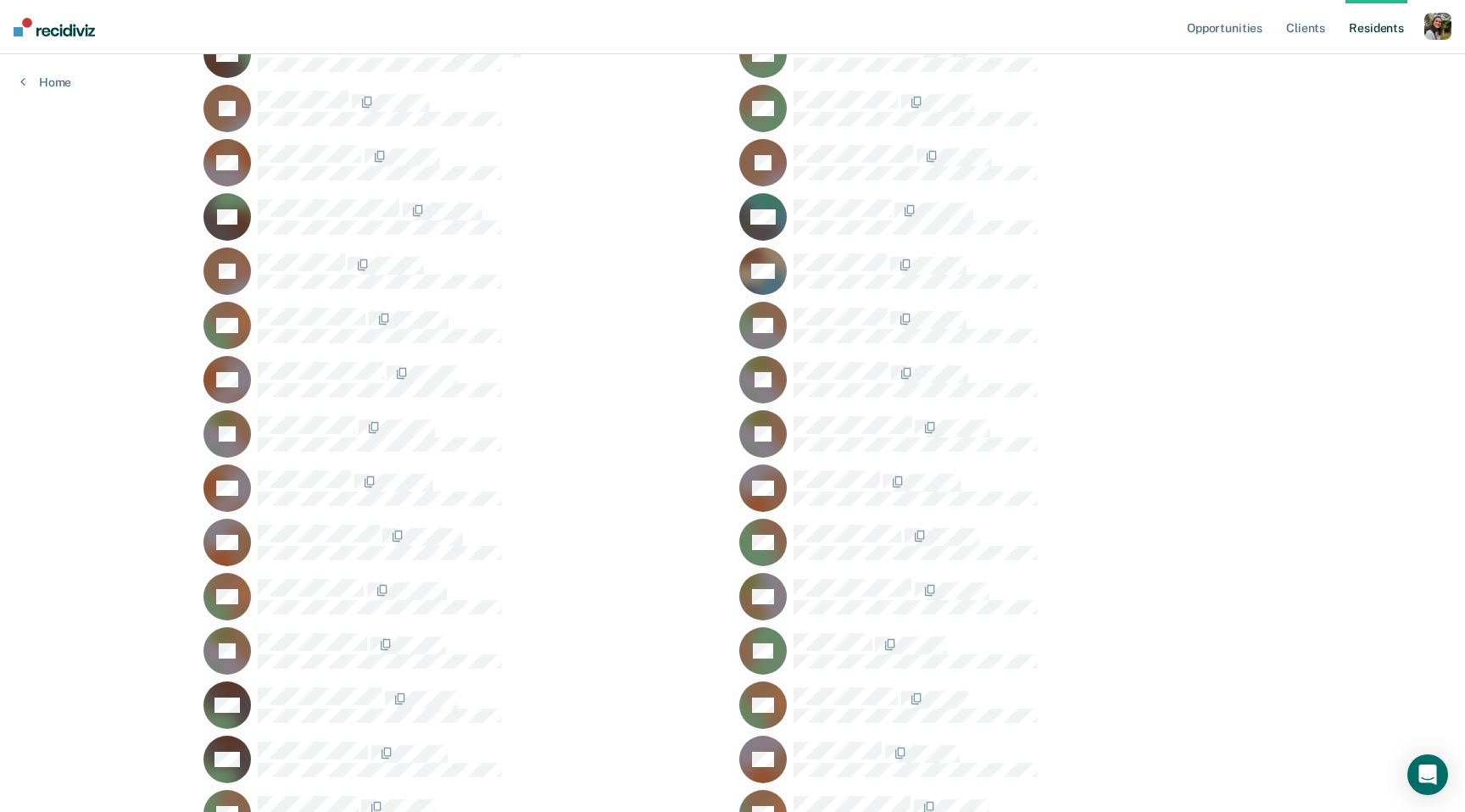
click at [280, 465] on div "CB" at bounding box center [464, 488] width 522 height 47
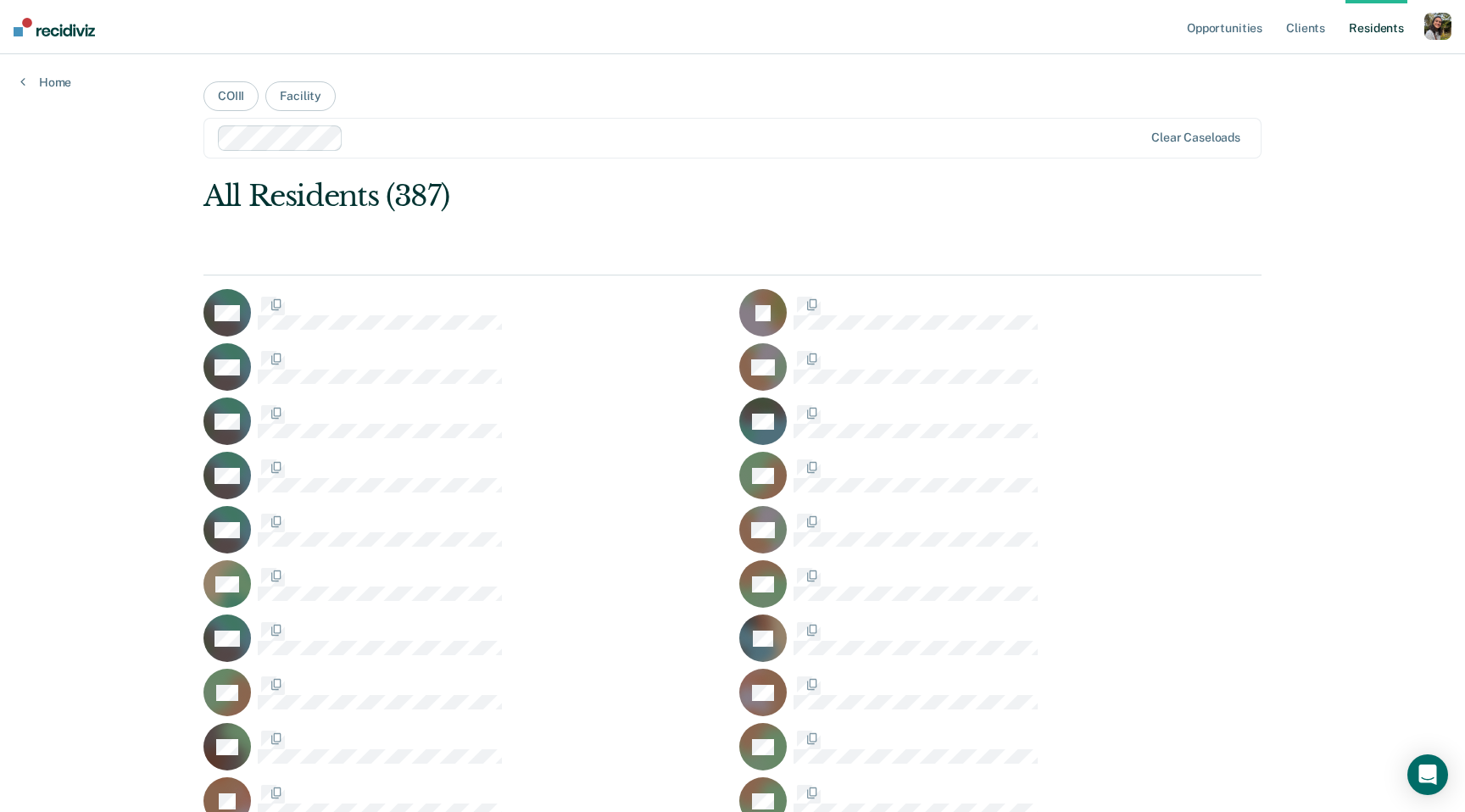
scroll to position [695, 0]
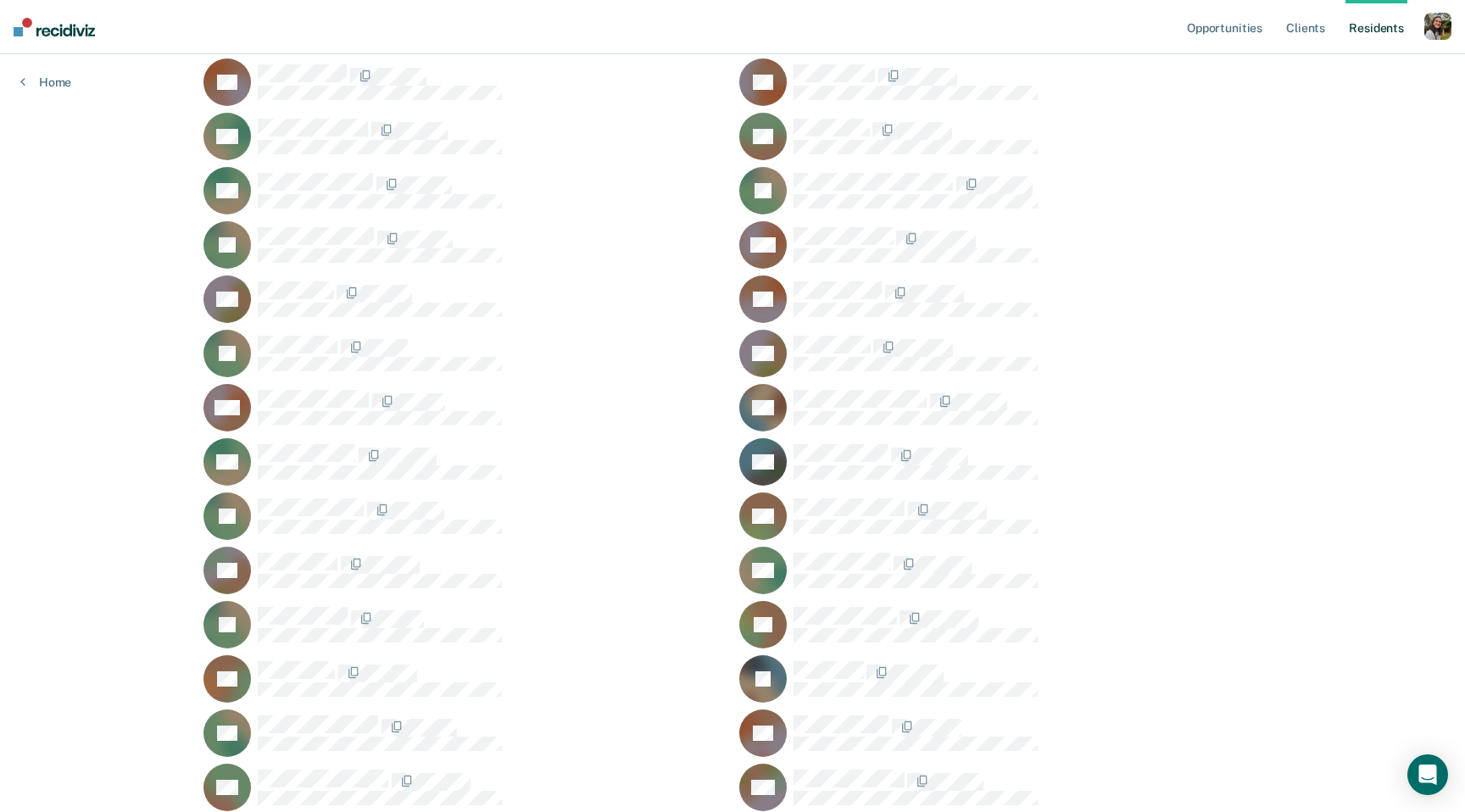
scroll to position [2480, 0]
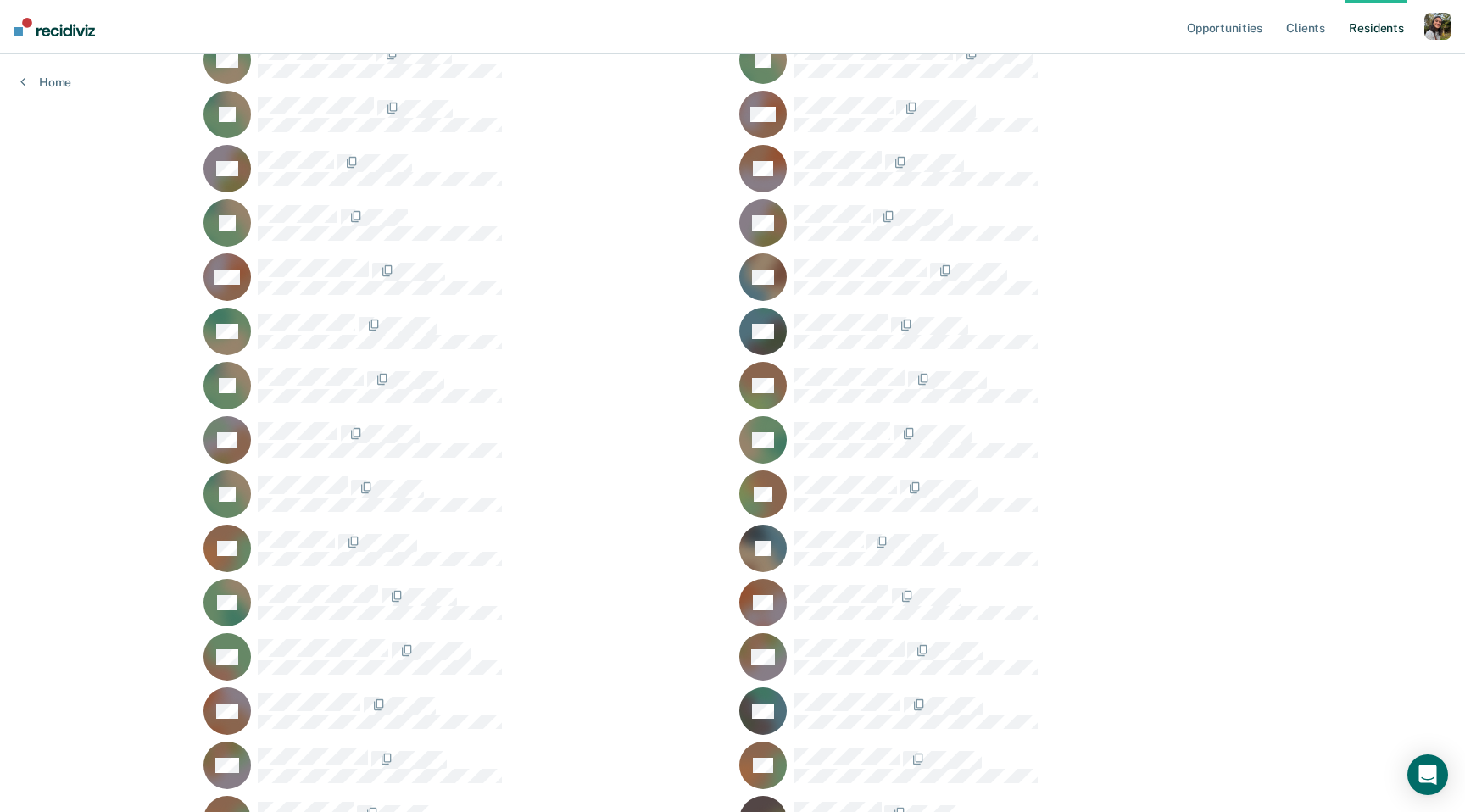
click at [296, 581] on div "CE" at bounding box center [464, 602] width 522 height 47
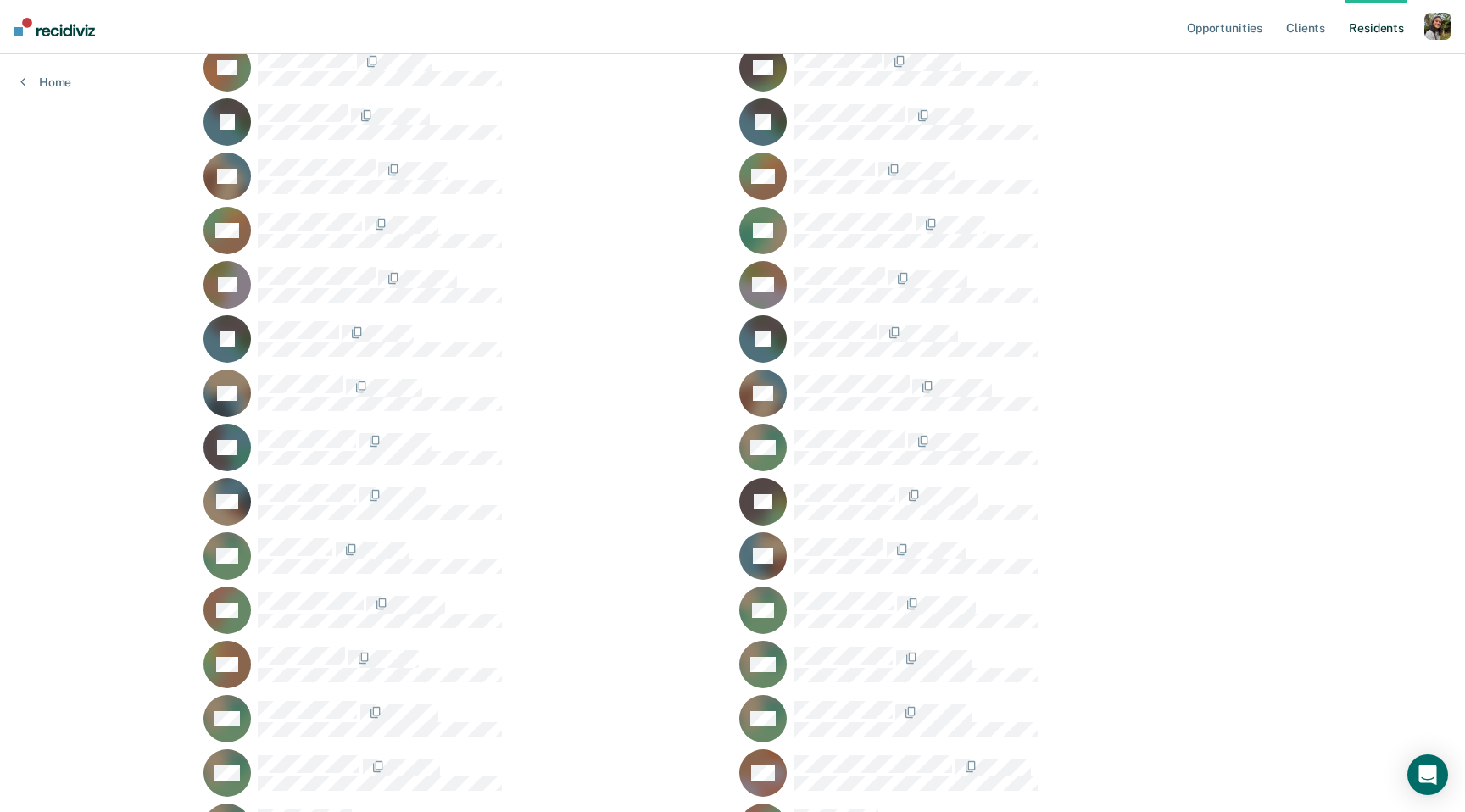
scroll to position [5122, 0]
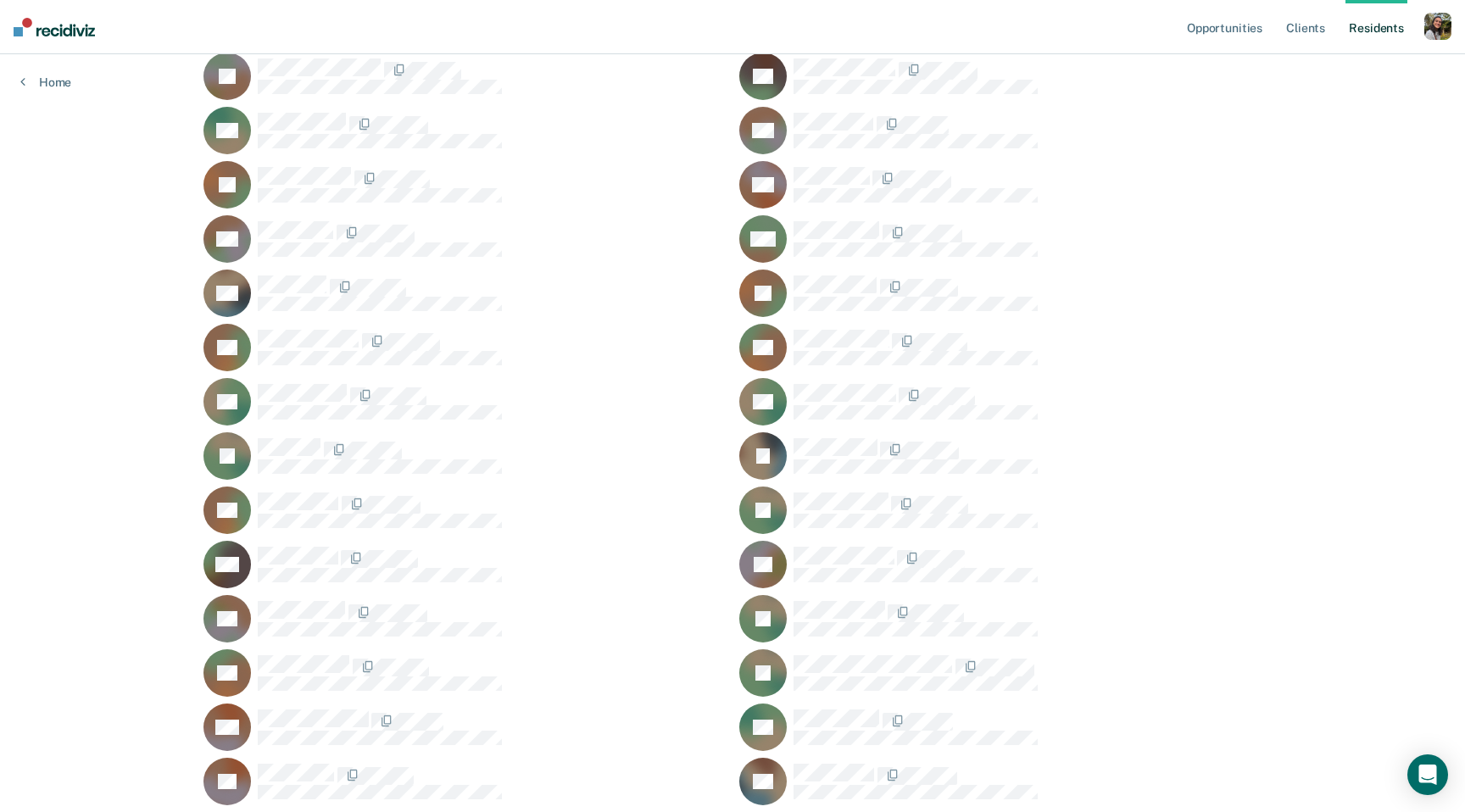
click at [296, 581] on div "WL" at bounding box center [464, 565] width 522 height 47
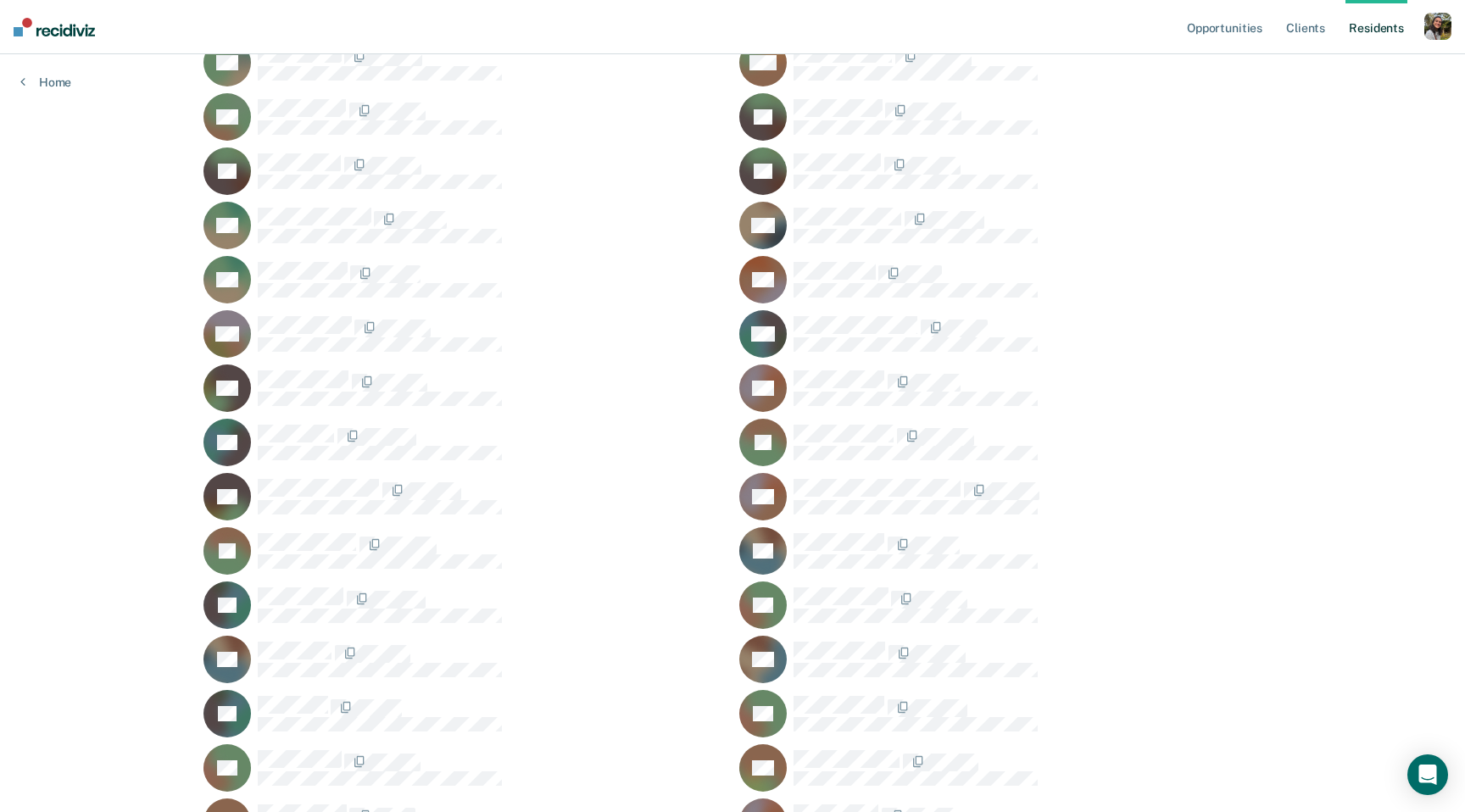
scroll to position [7416, 0]
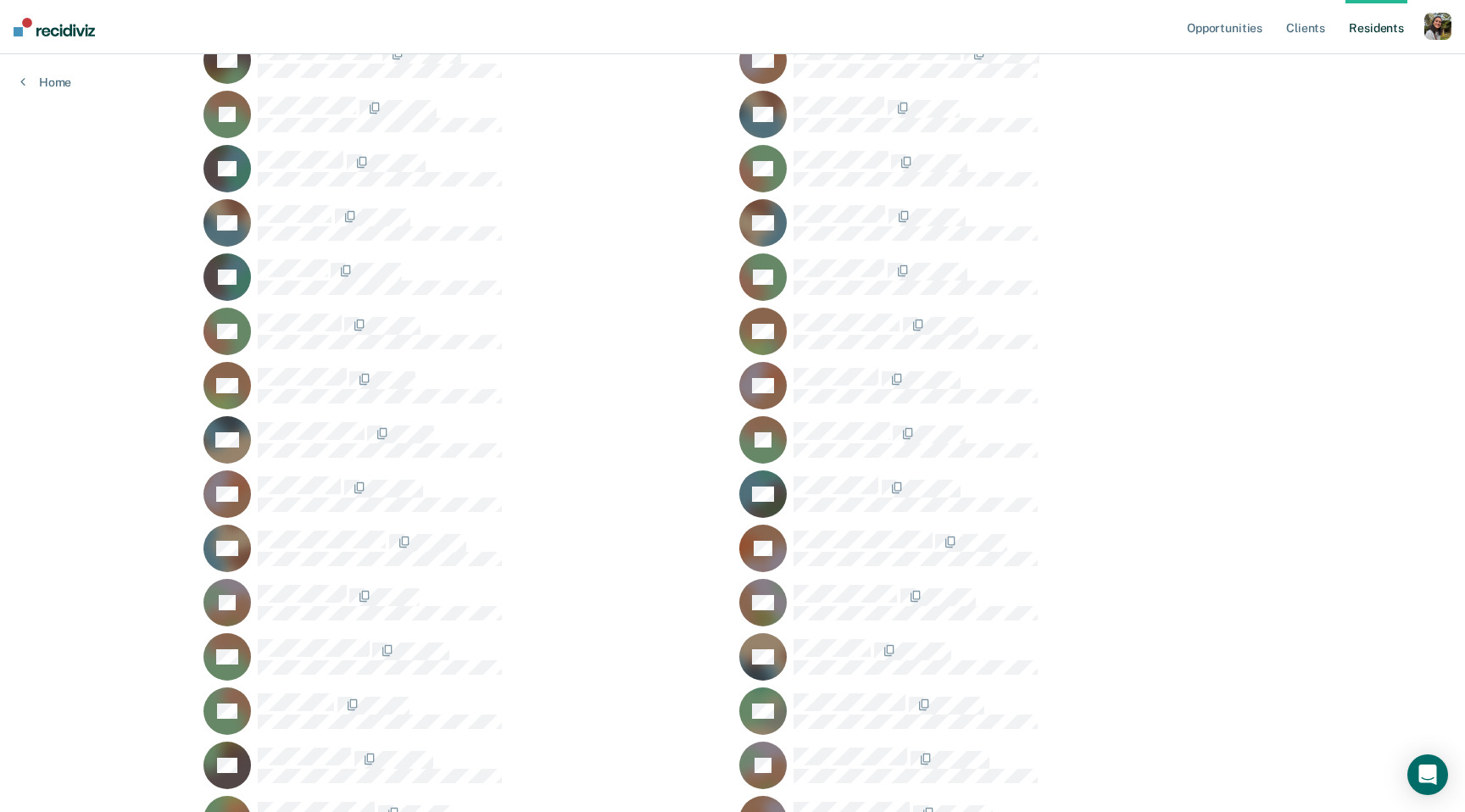
click at [296, 581] on div "JR" at bounding box center [464, 602] width 522 height 47
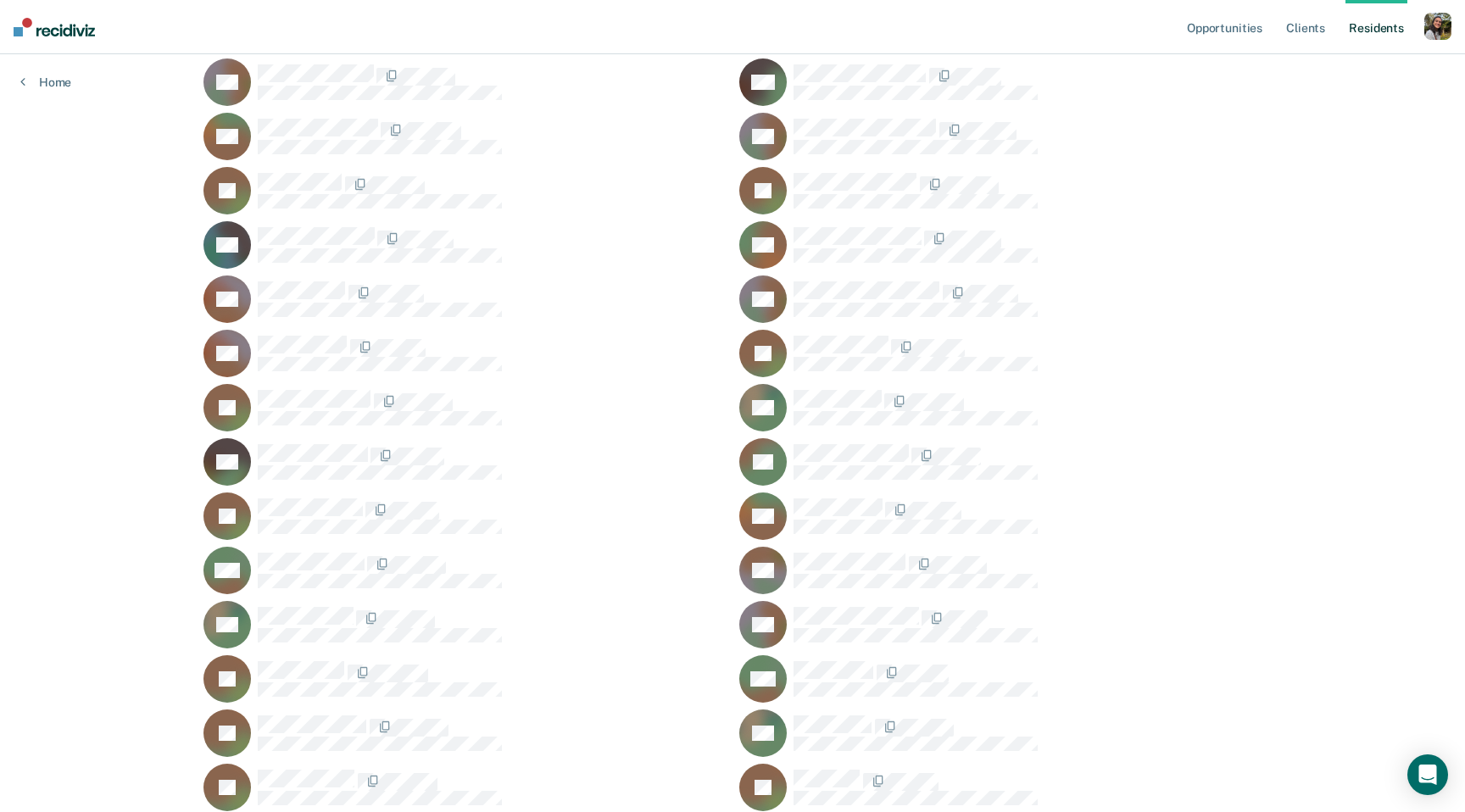
scroll to position [9466, 0]
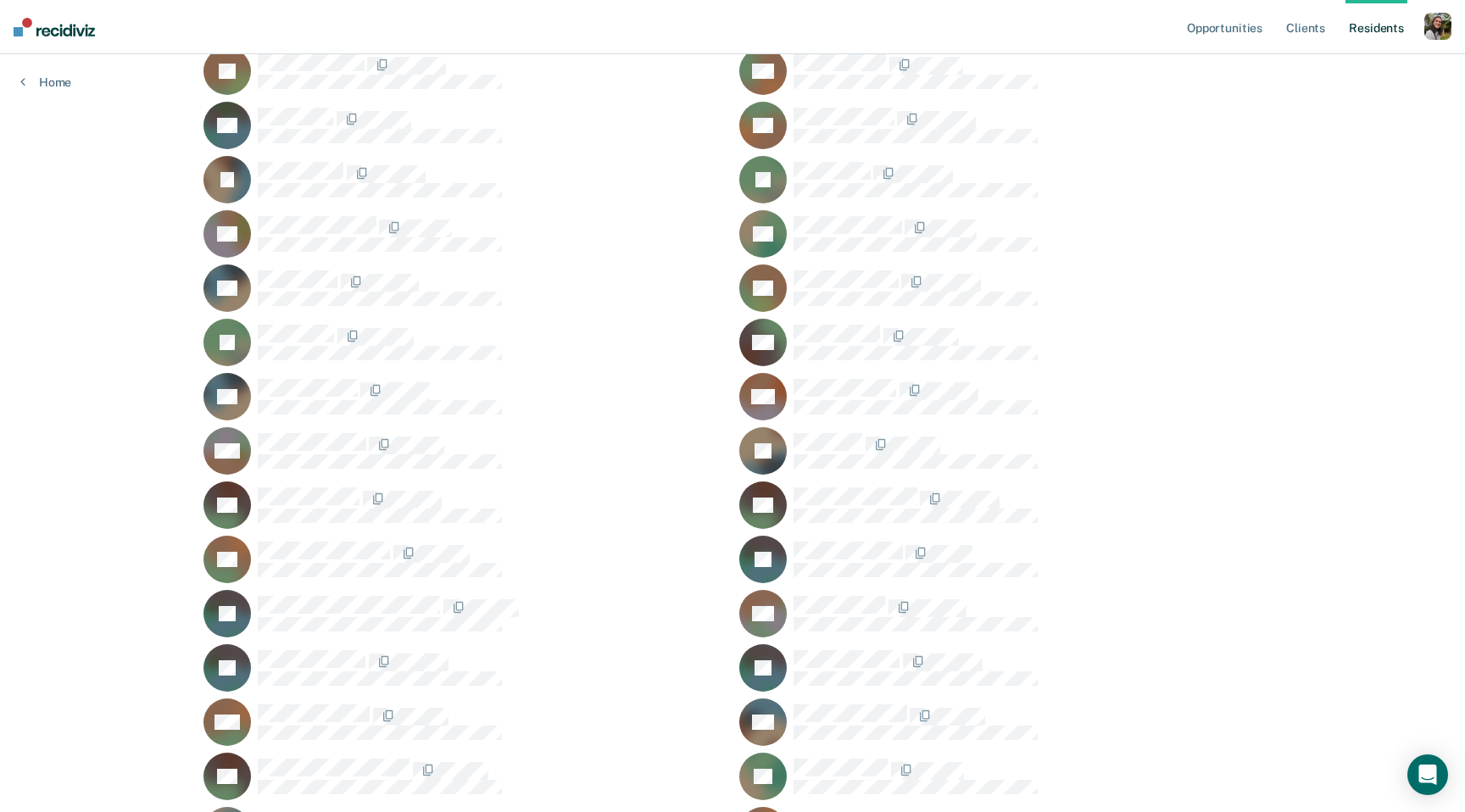
click at [294, 593] on div "JV" at bounding box center [464, 614] width 522 height 47
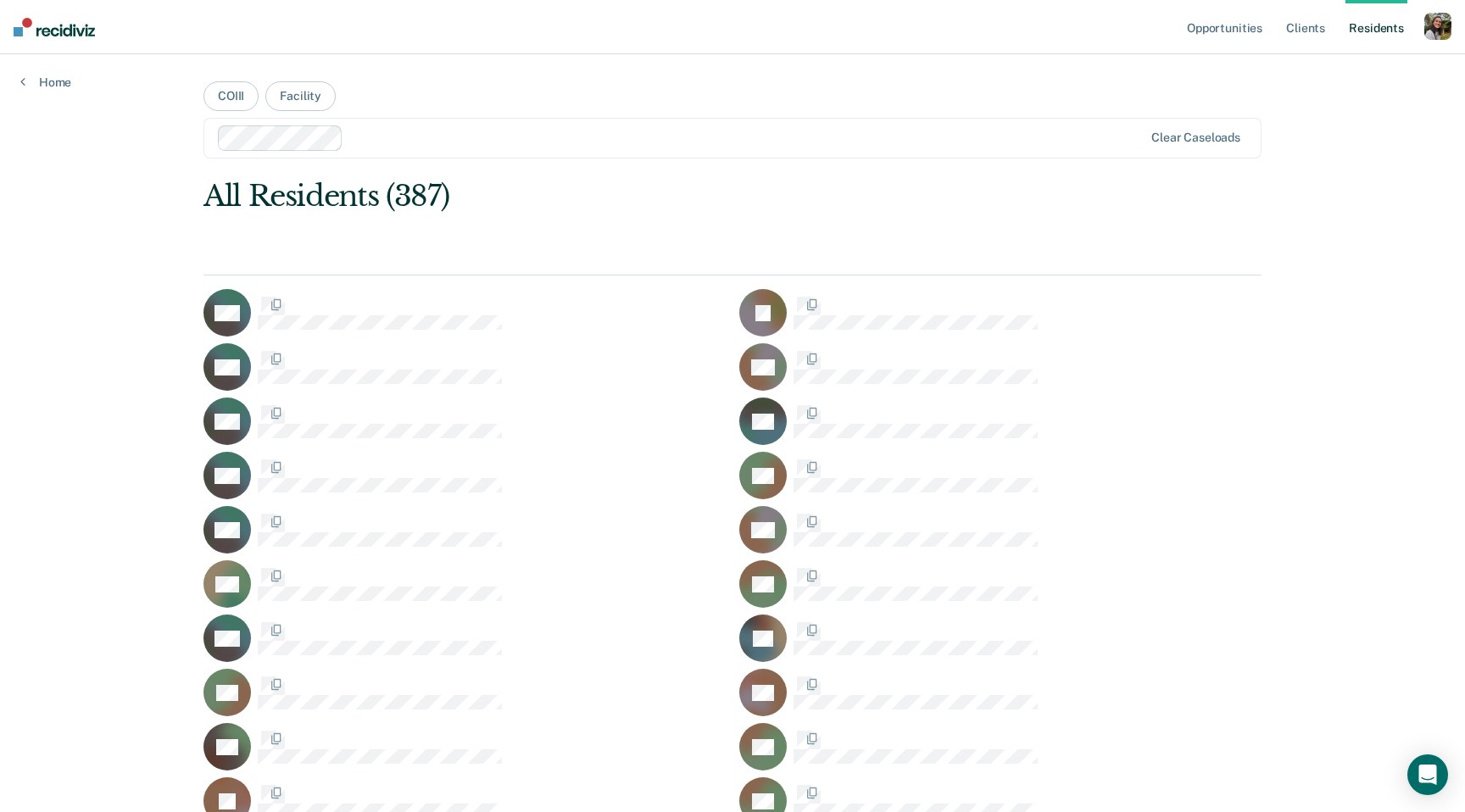
scroll to position [10061, 0]
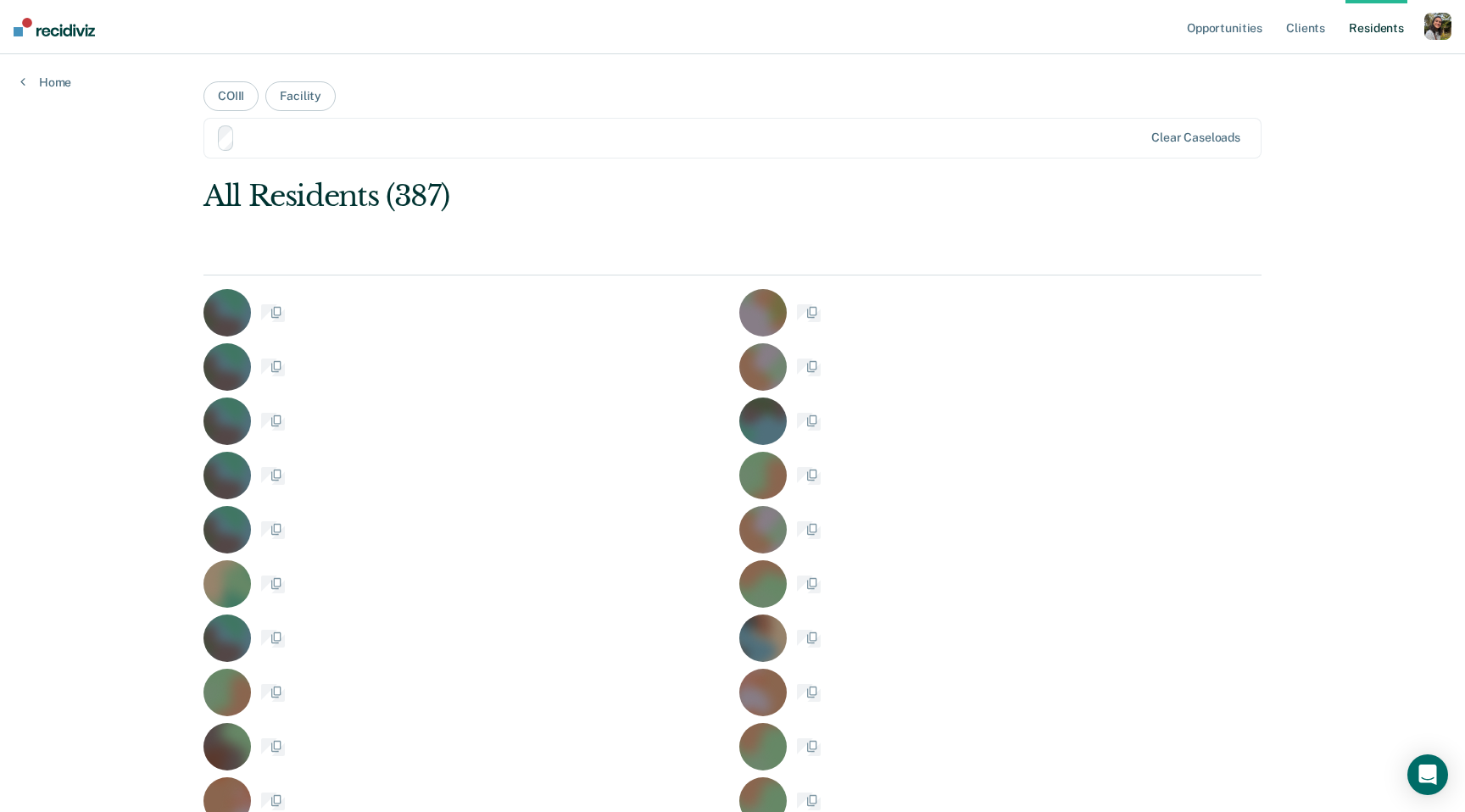
scroll to position [10061, 0]
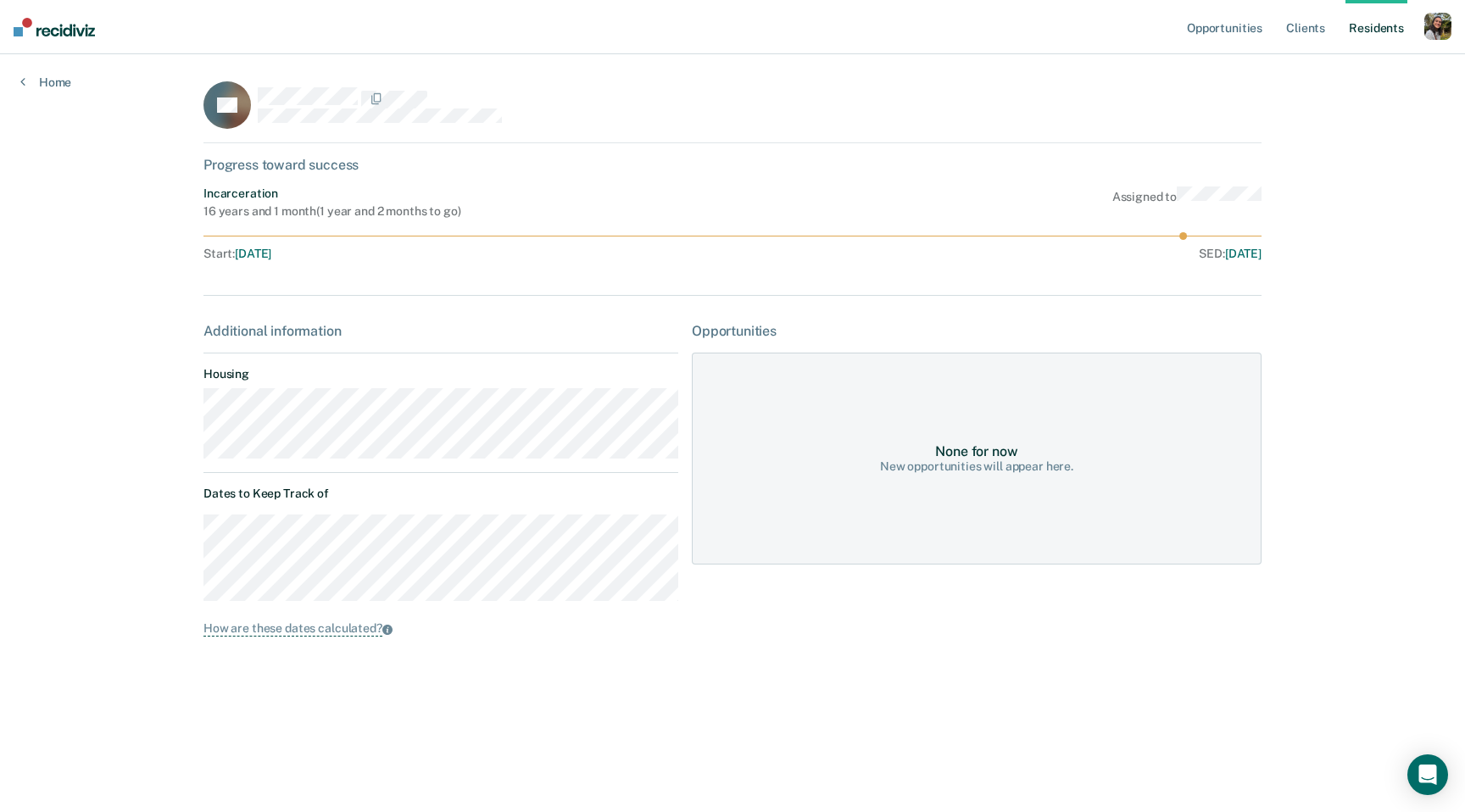
scroll to position [10061, 0]
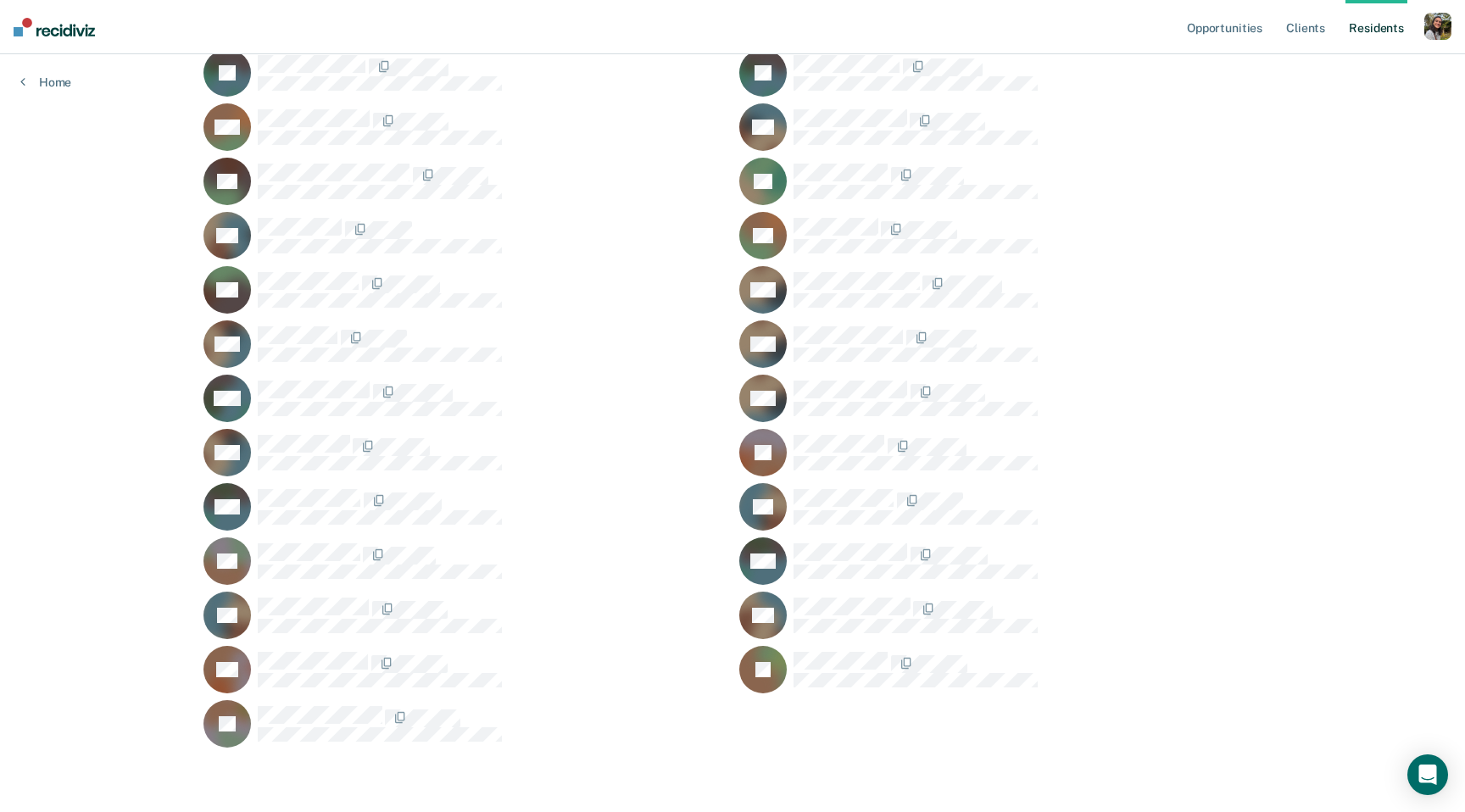
click at [844, 592] on div "NY" at bounding box center [1000, 616] width 522 height 47
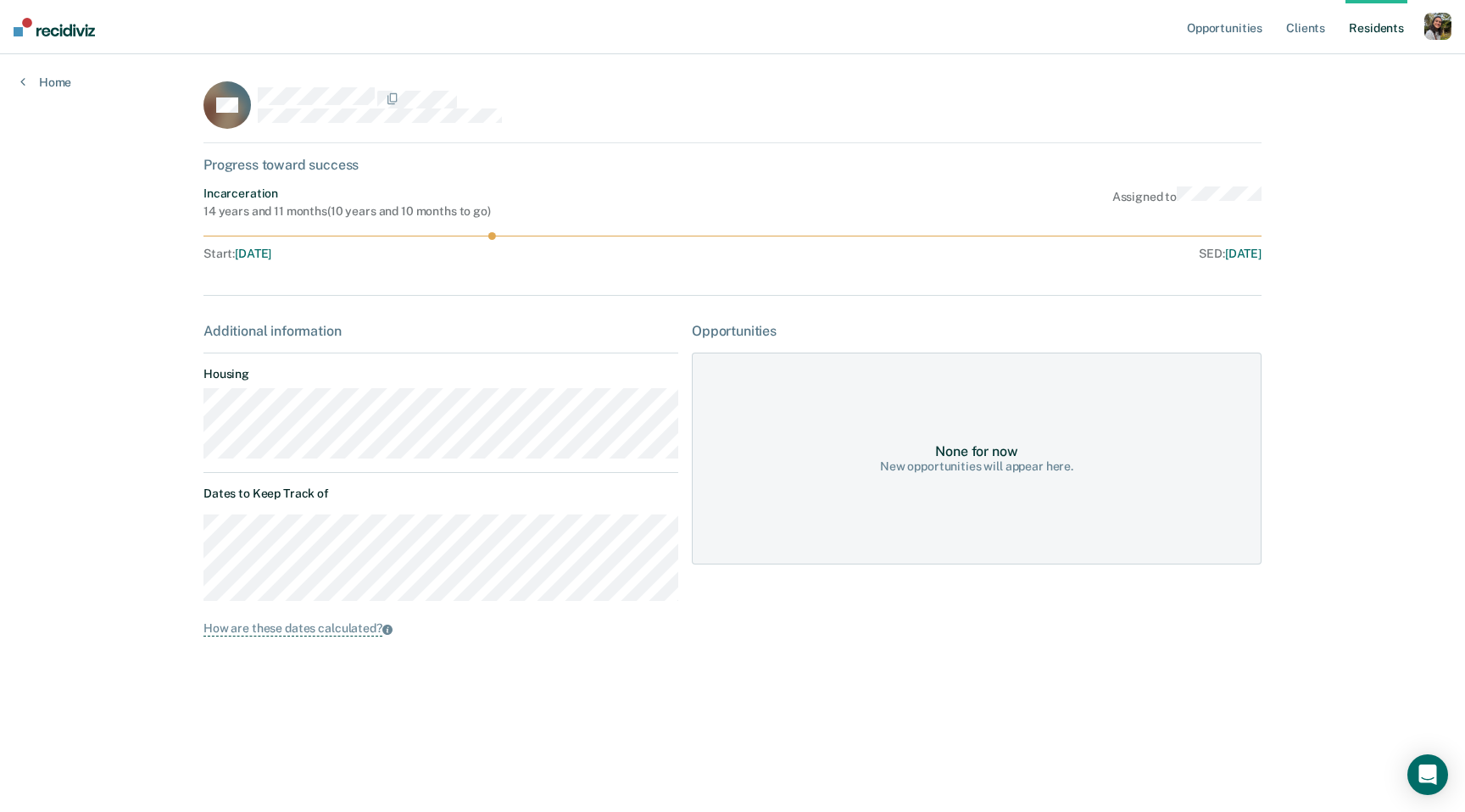
scroll to position [10061, 0]
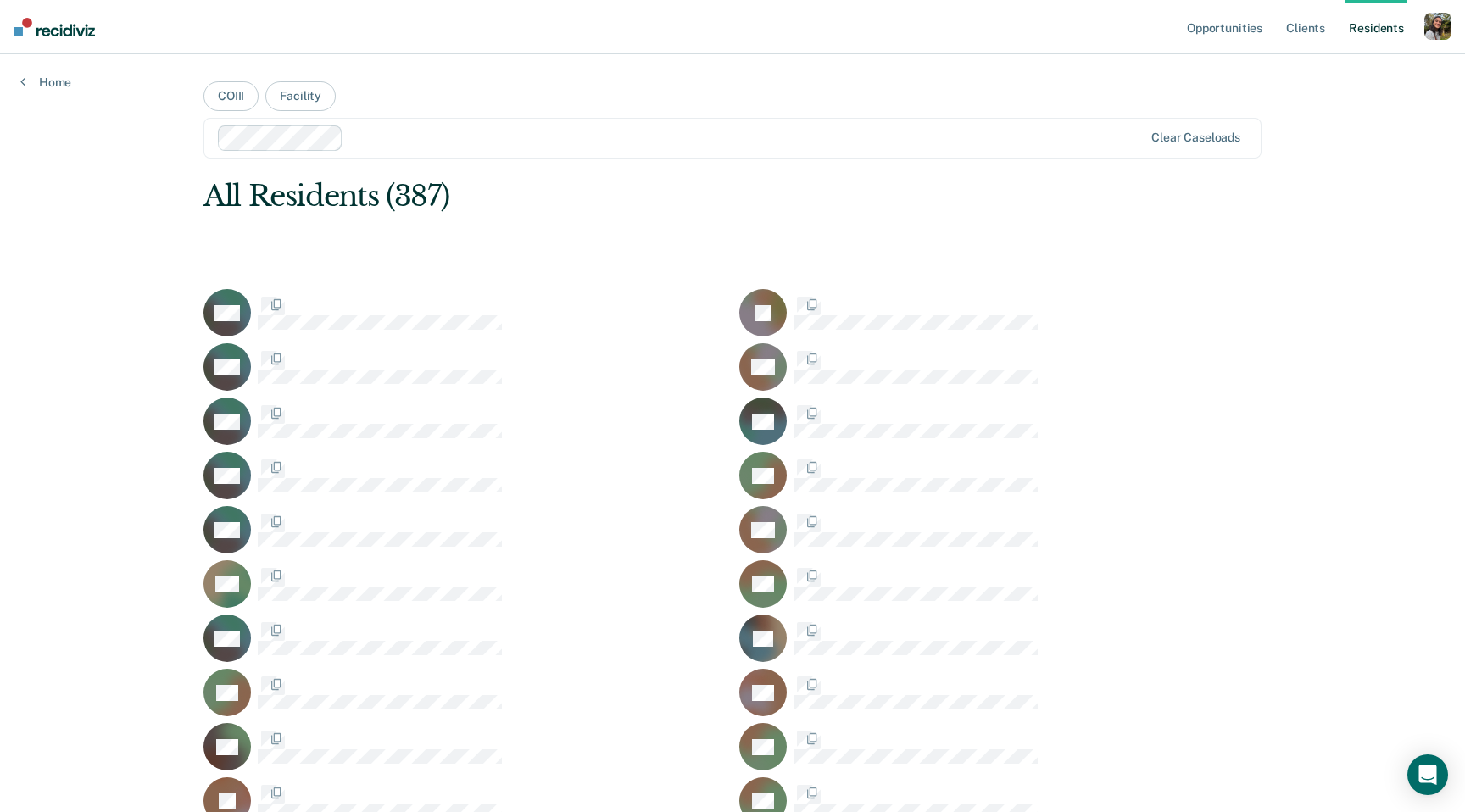
scroll to position [10061, 0]
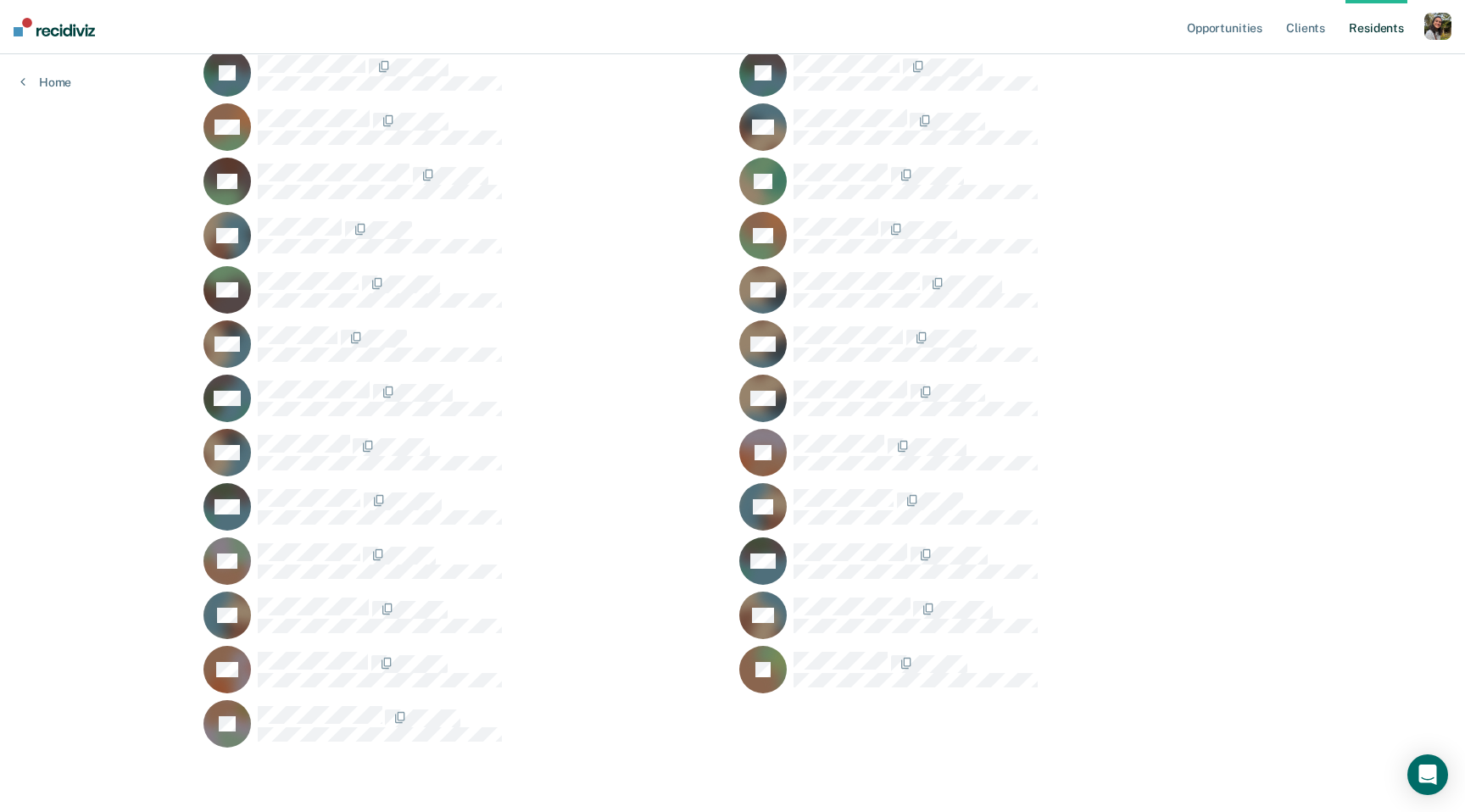
click at [249, 215] on icon at bounding box center [238, 241] width 40 height 59
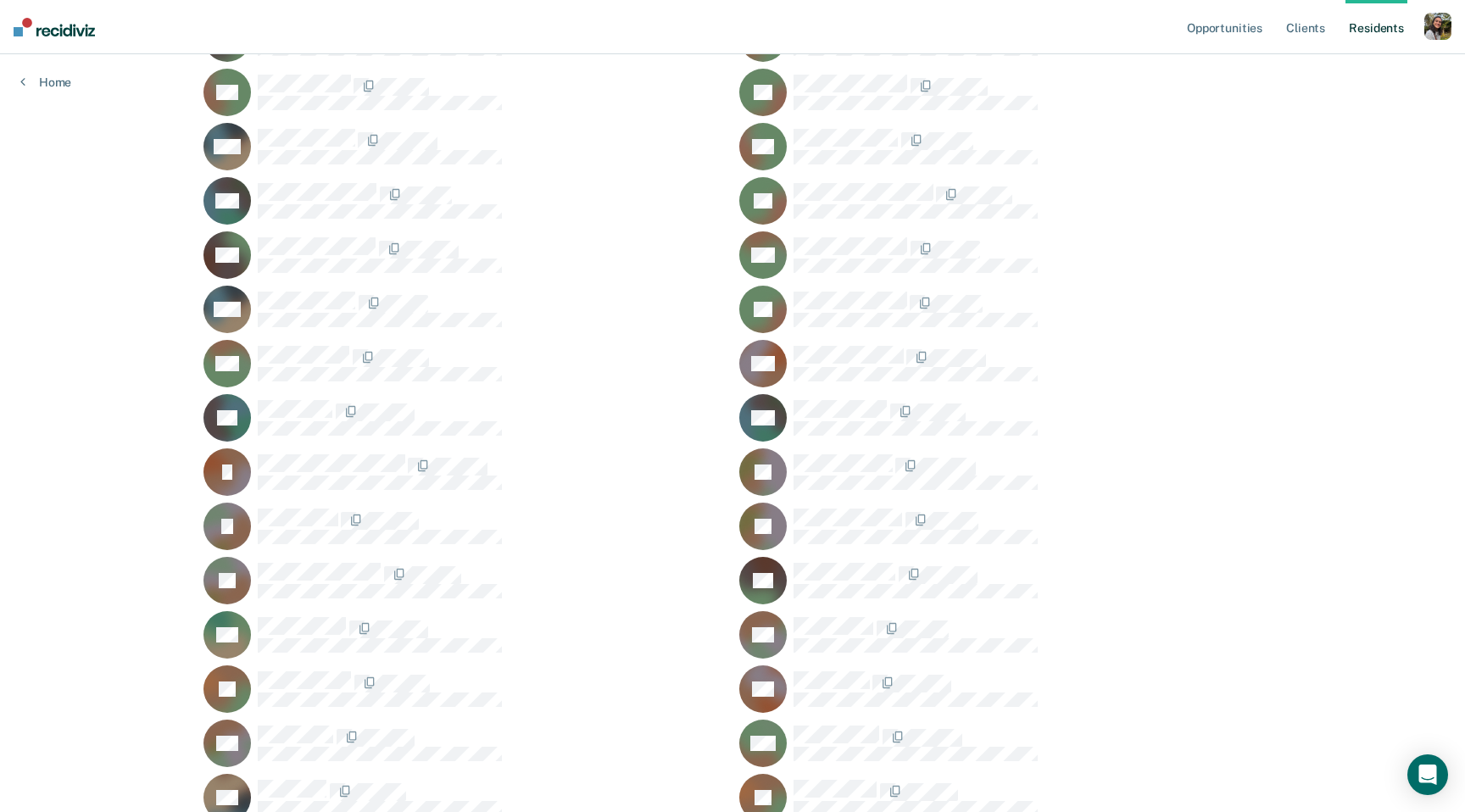
click at [852, 112] on div "JH" at bounding box center [1000, 92] width 522 height 47
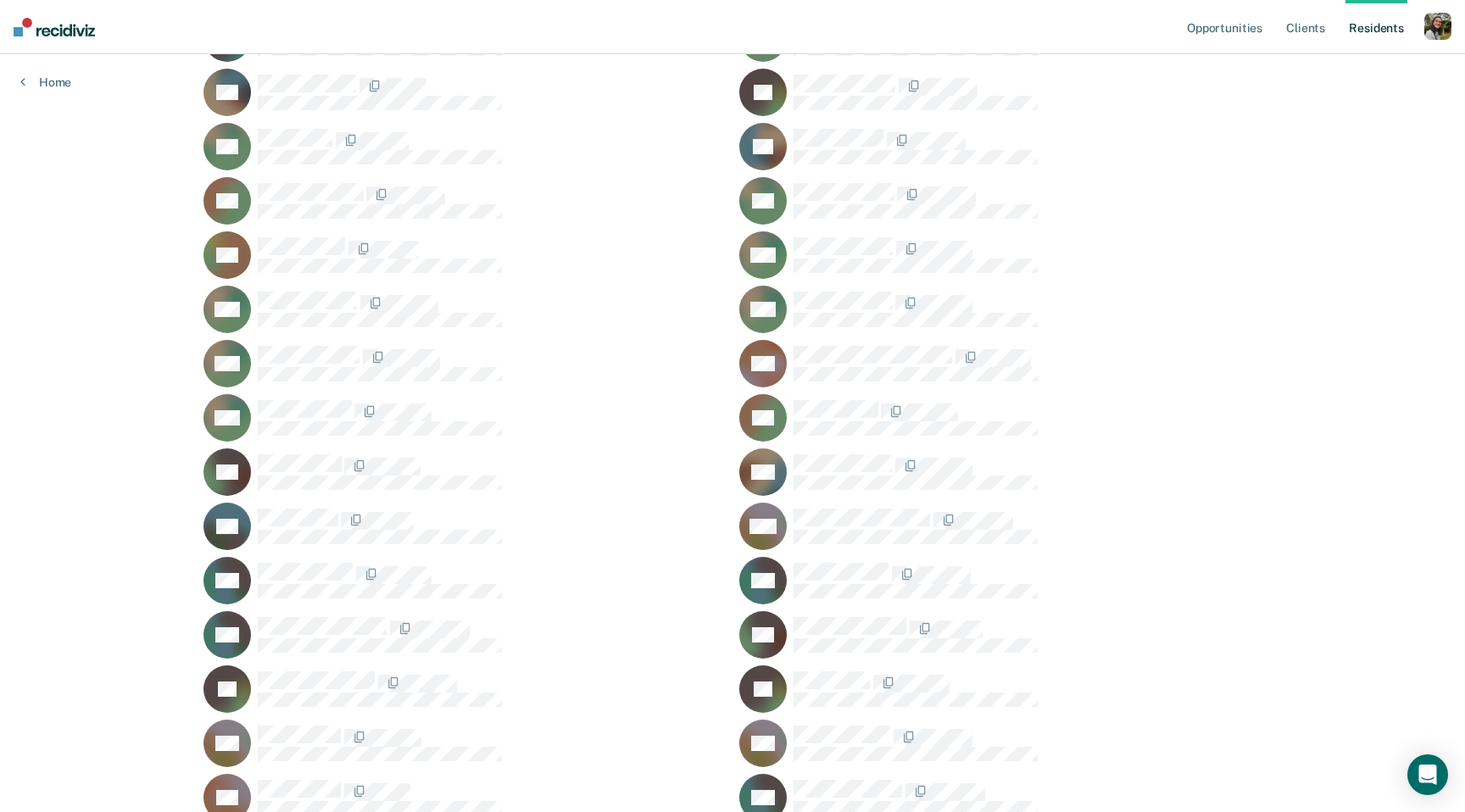
click at [852, 112] on div "JG" at bounding box center [1000, 92] width 522 height 47
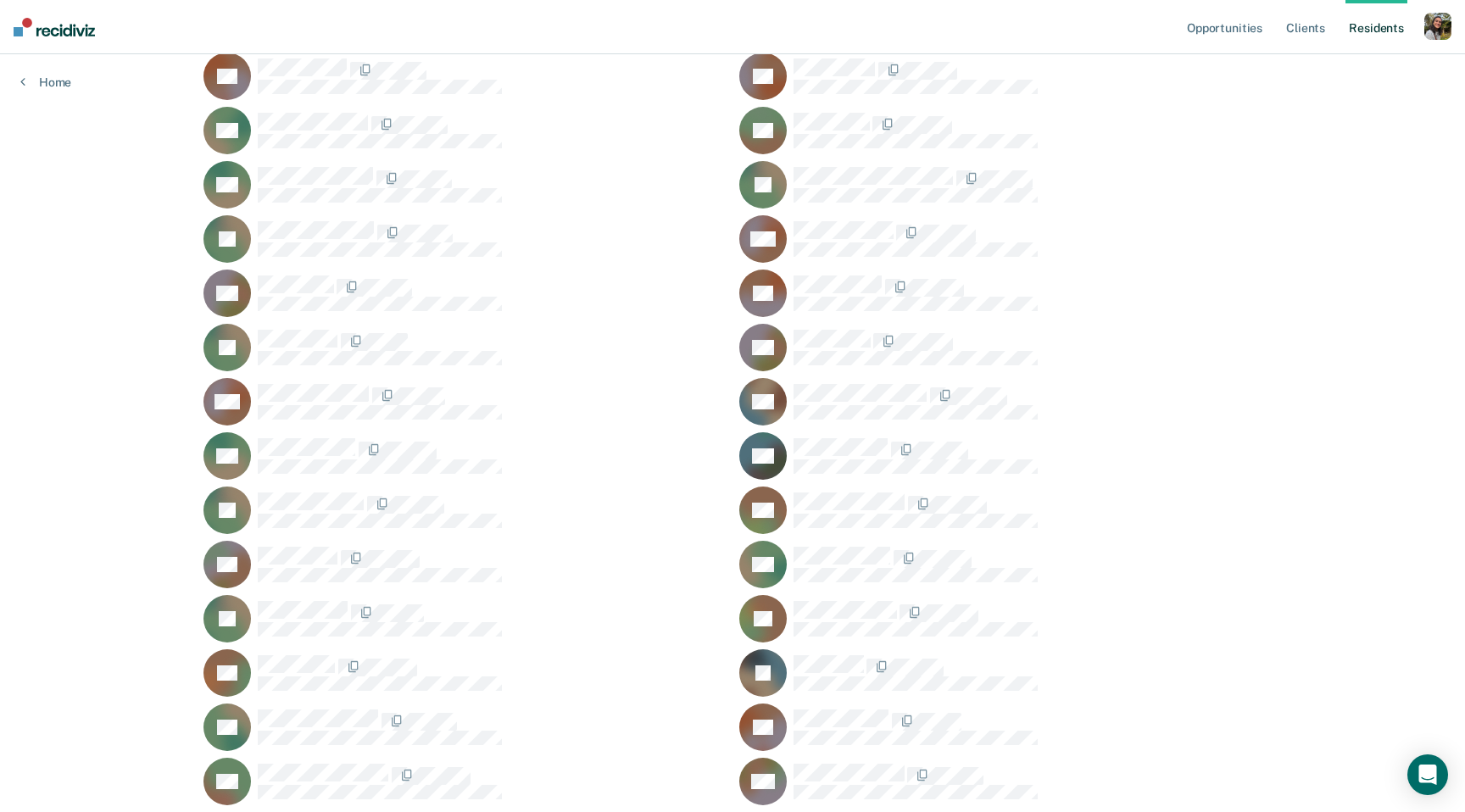
scroll to position [1889, 0]
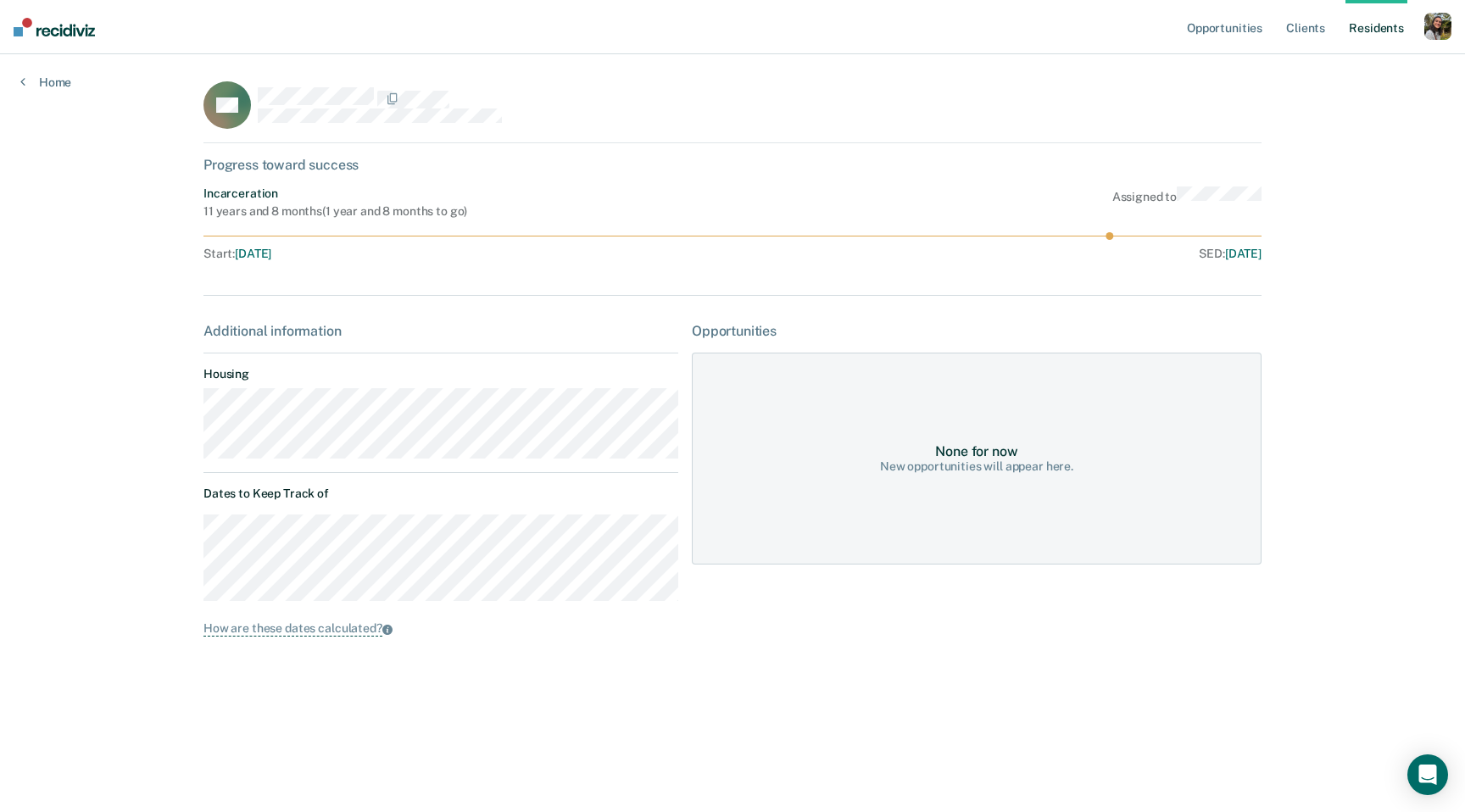
scroll to position [1889, 0]
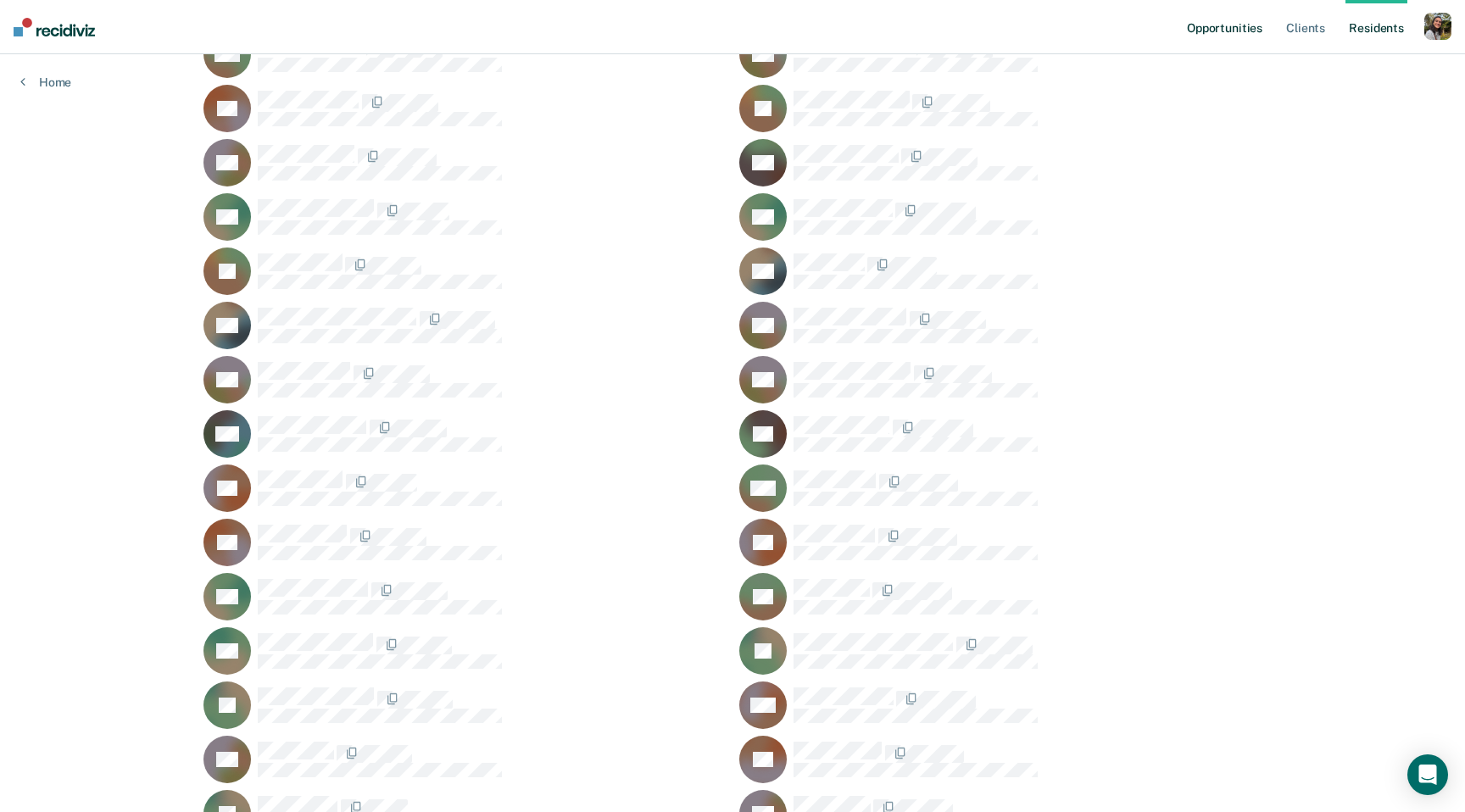
click at [1217, 41] on link "Opportunities" at bounding box center [1225, 27] width 82 height 54
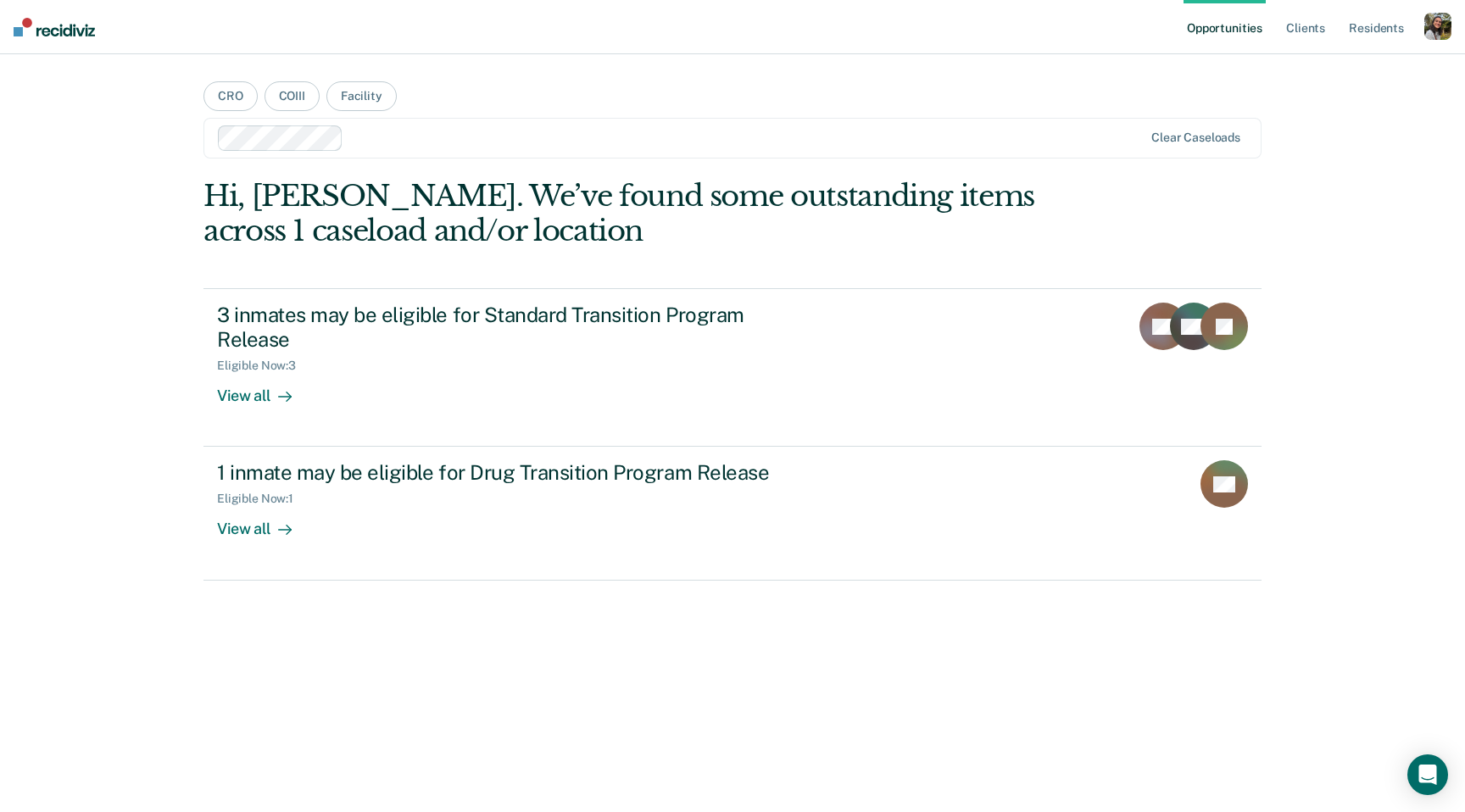
click at [712, 593] on div "Hi, [PERSON_NAME]. We’ve found some outstanding items across 1 caseload and/or …" at bounding box center [732, 489] width 1058 height 622
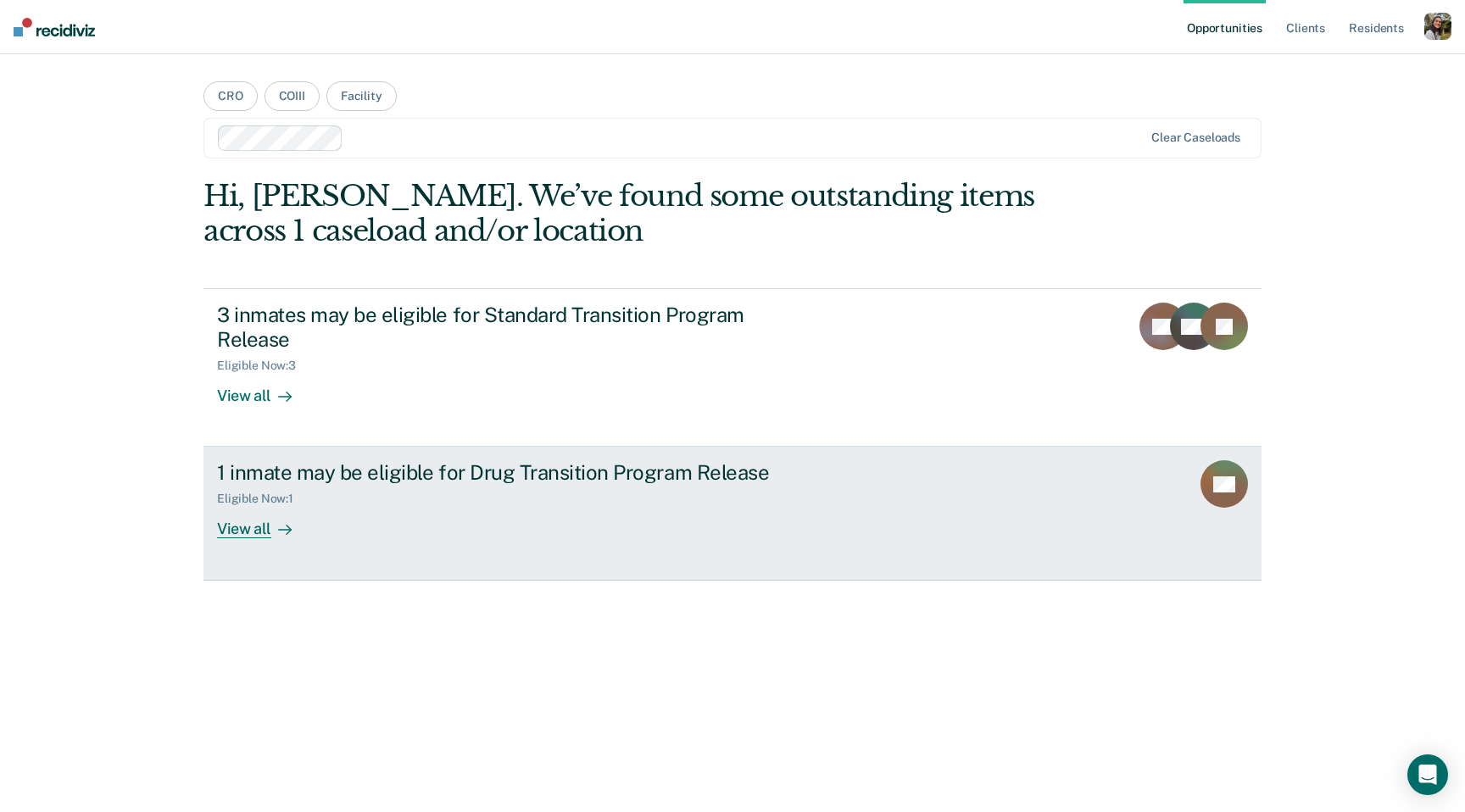
click at [717, 552] on link "1 inmate may be eligible for Drug Transition Program Release Eligible Now : 1 V…" at bounding box center [732, 513] width 1058 height 133
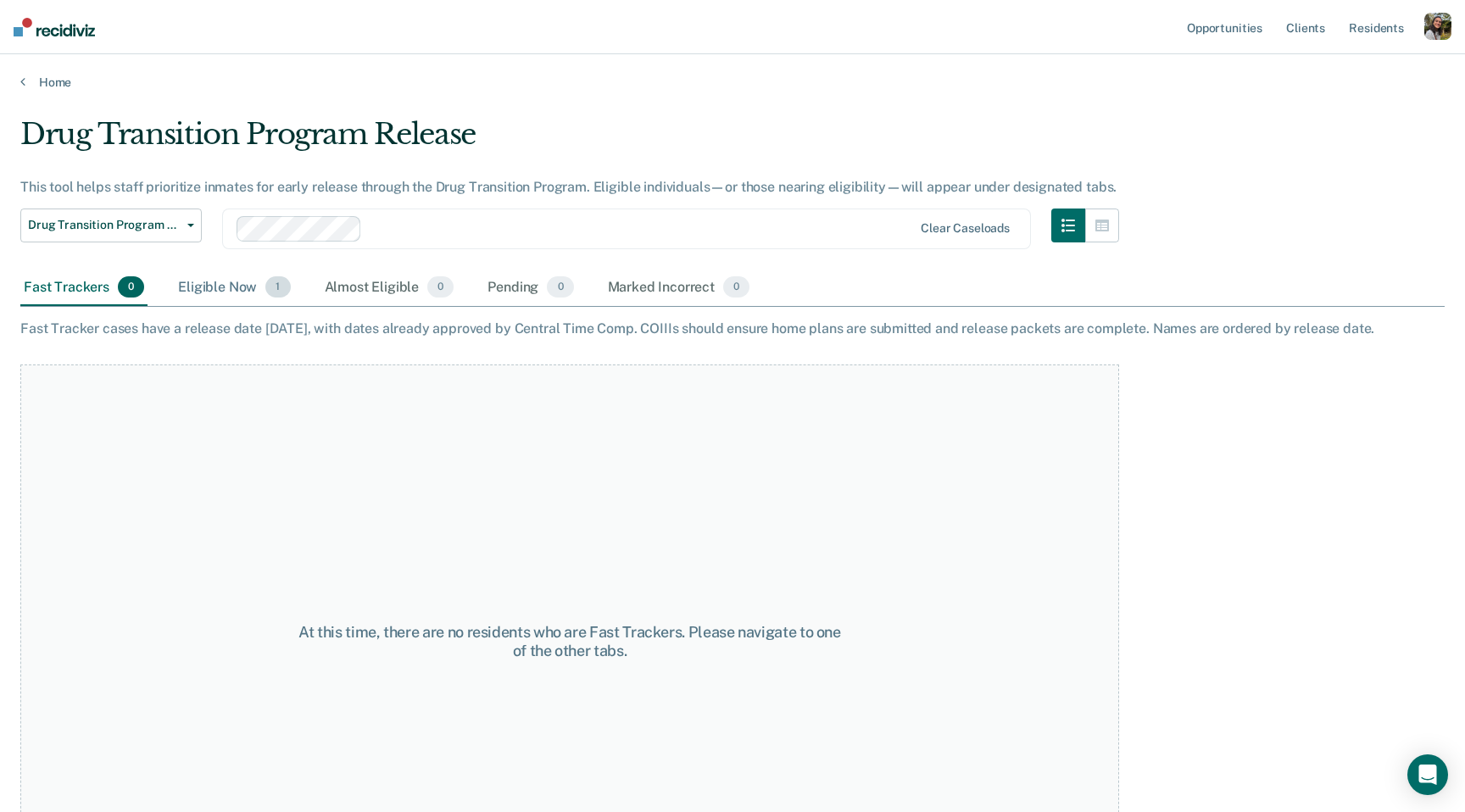
click at [246, 296] on div "Eligible Now 1" at bounding box center [233, 288] width 118 height 38
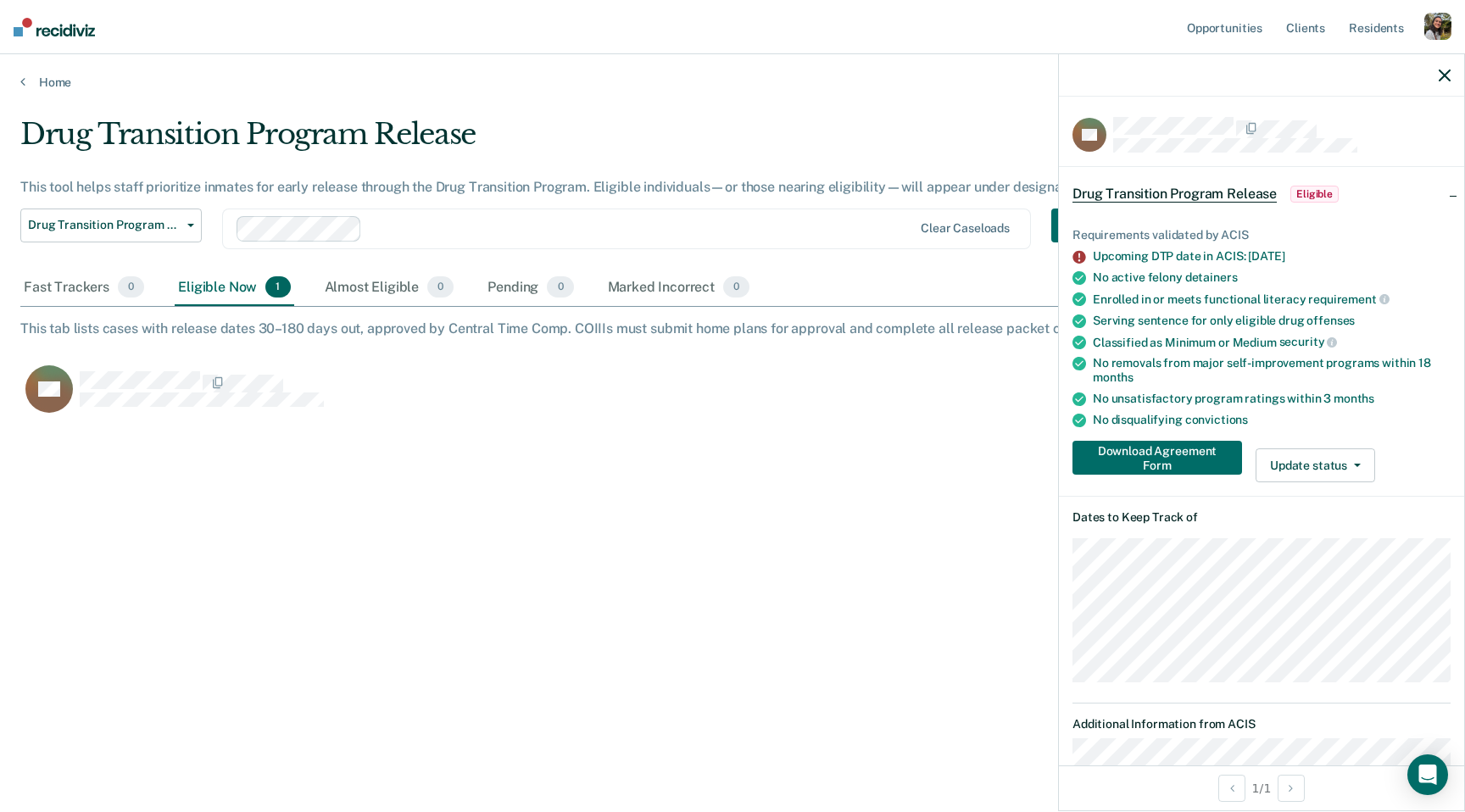
click at [1442, 70] on icon "button" at bounding box center [1445, 75] width 12 height 12
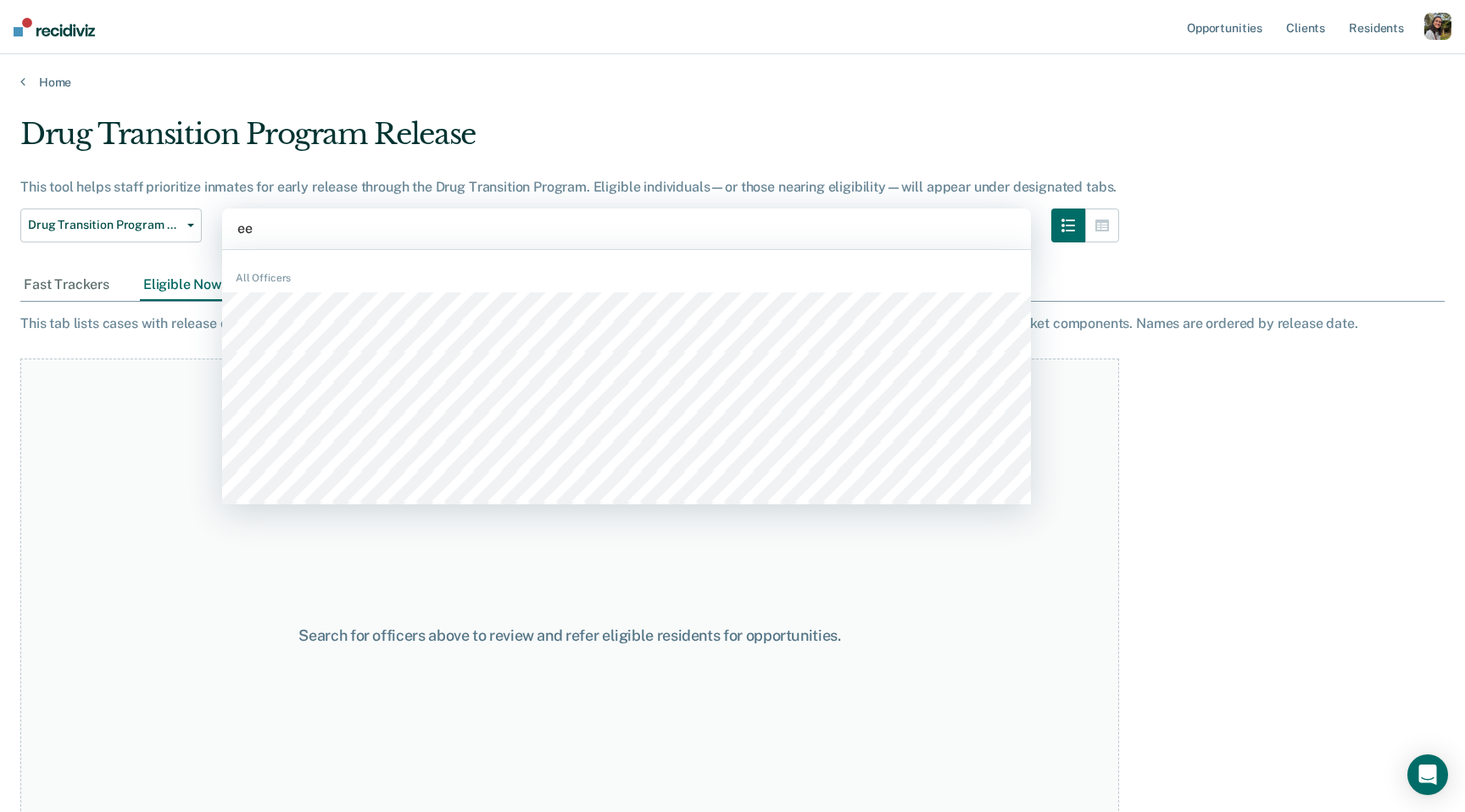
type input "e"
type input "[PERSON_NAME]"
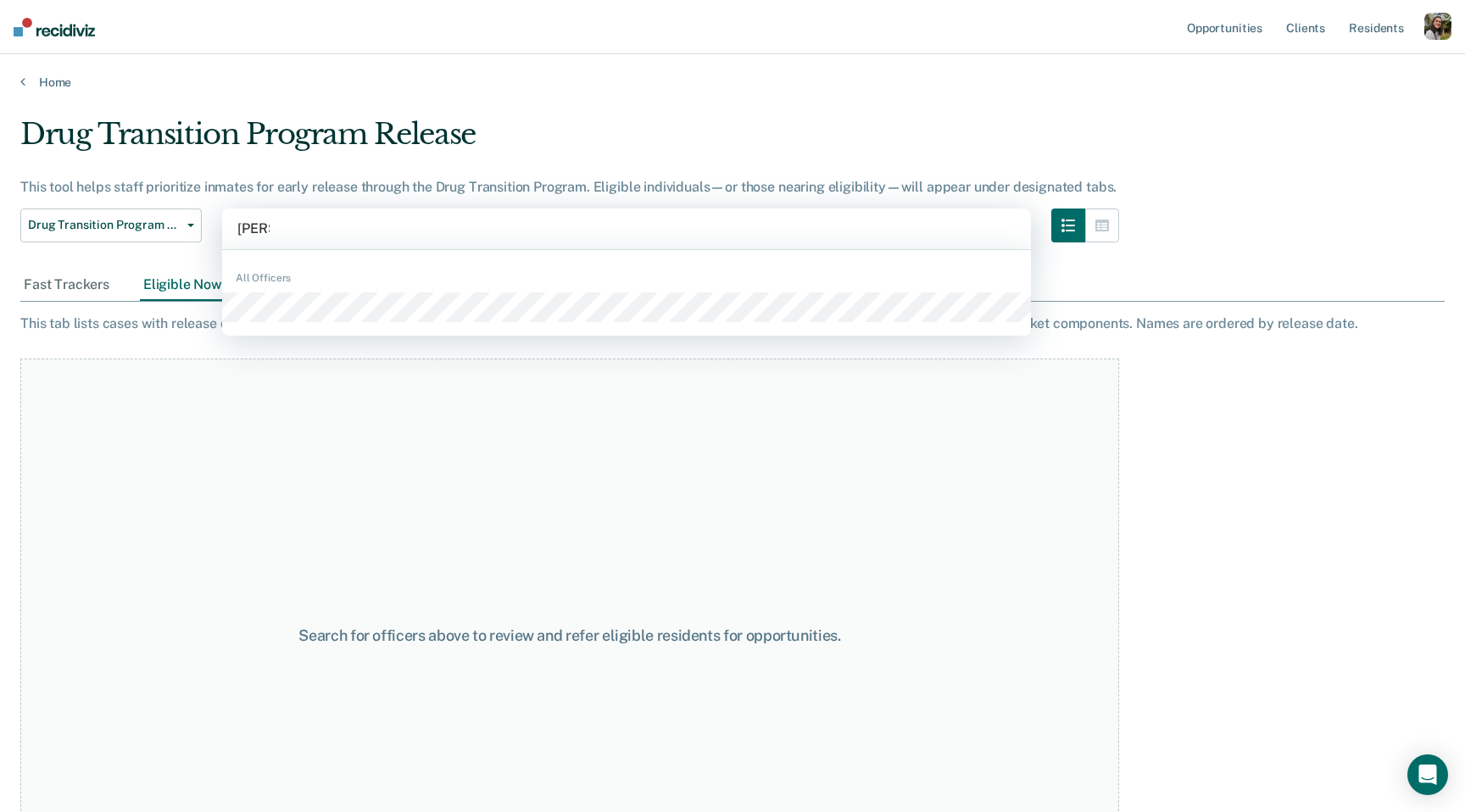
click at [282, 285] on div "All Officers" at bounding box center [626, 293] width 809 height 73
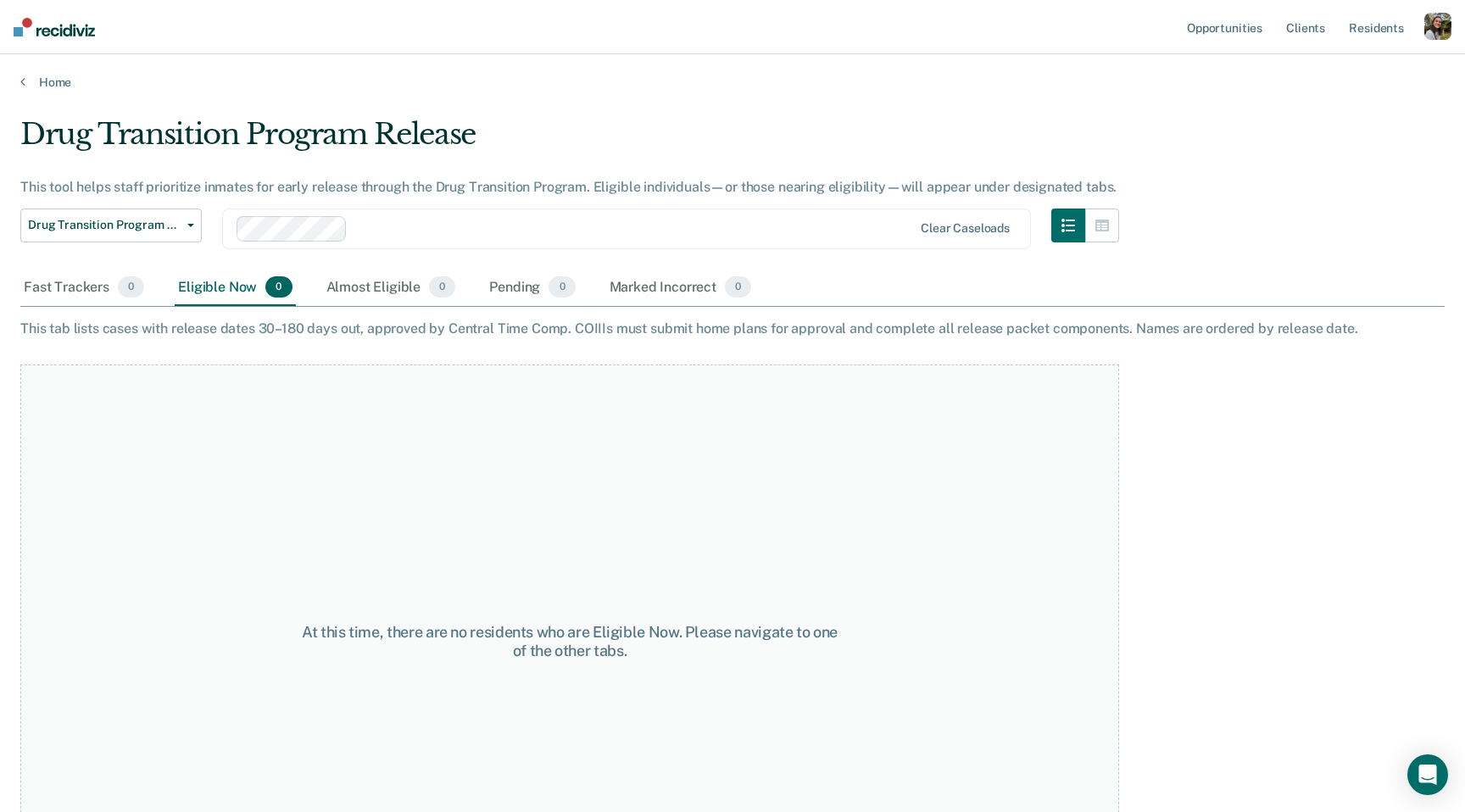
click at [179, 246] on div "Drug Transition Program Release Standard Transition Program Release Drug Transi…" at bounding box center [111, 239] width 182 height 61
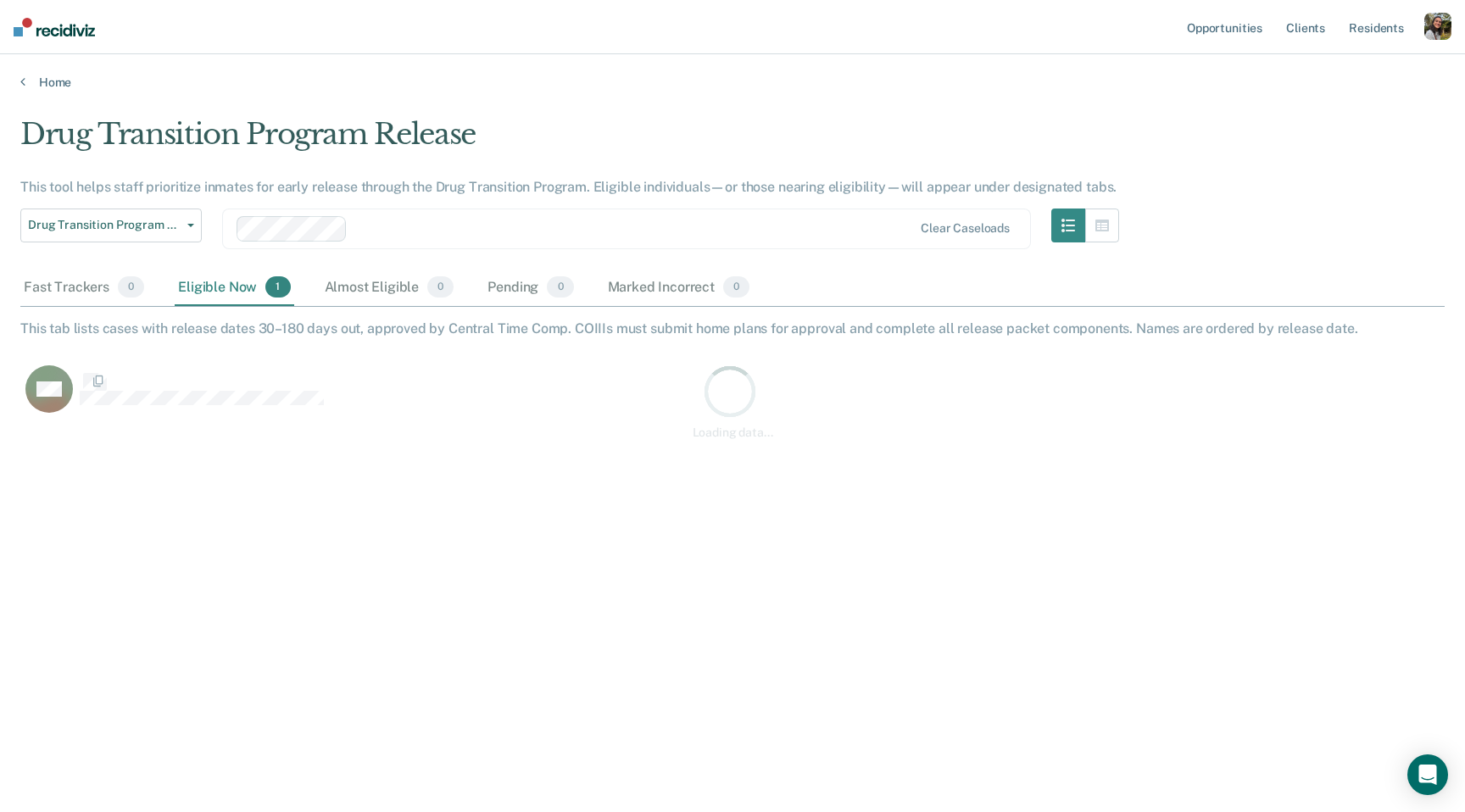
scroll to position [568, 1425]
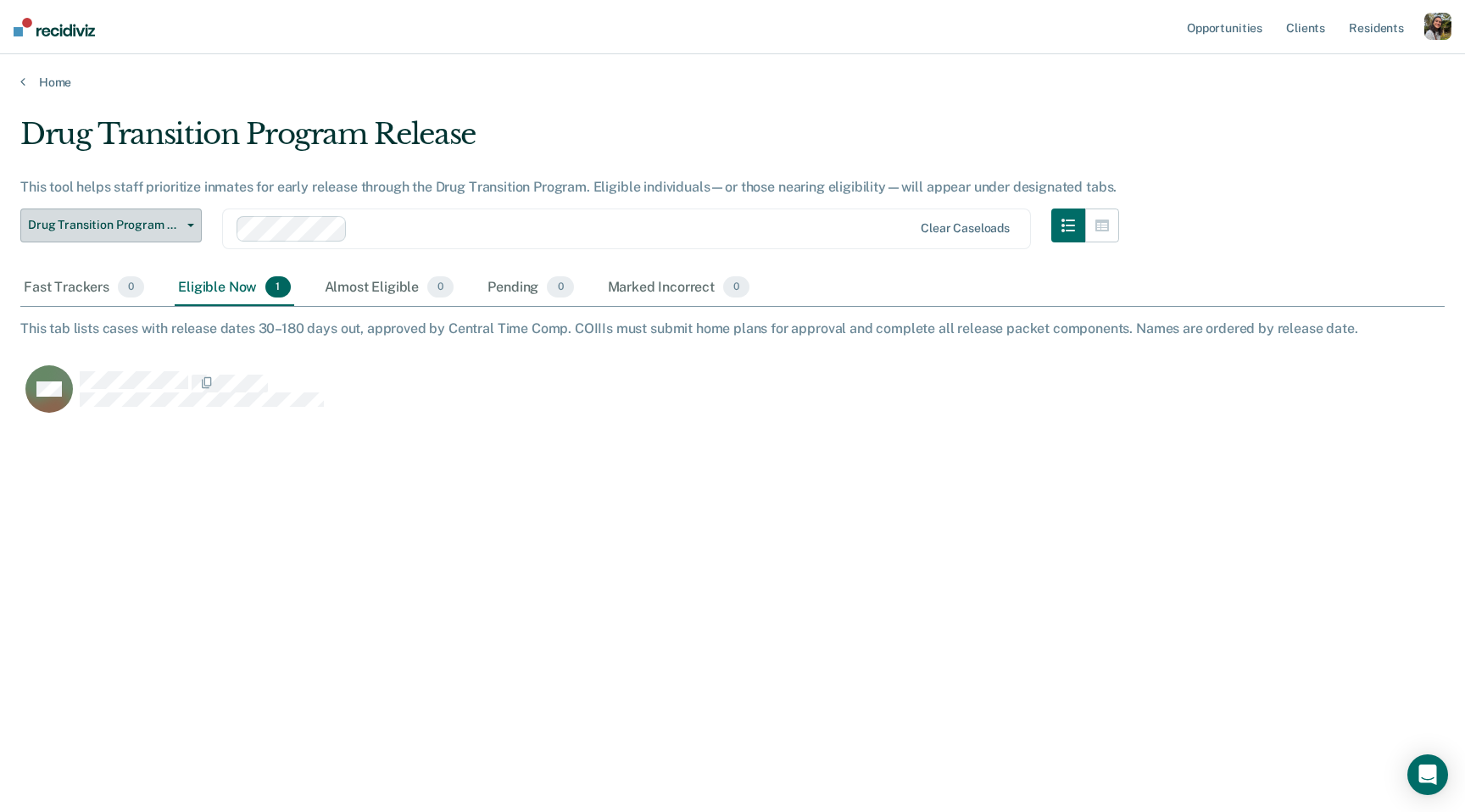
click at [149, 215] on button "Drug Transition Program Release" at bounding box center [111, 225] width 182 height 34
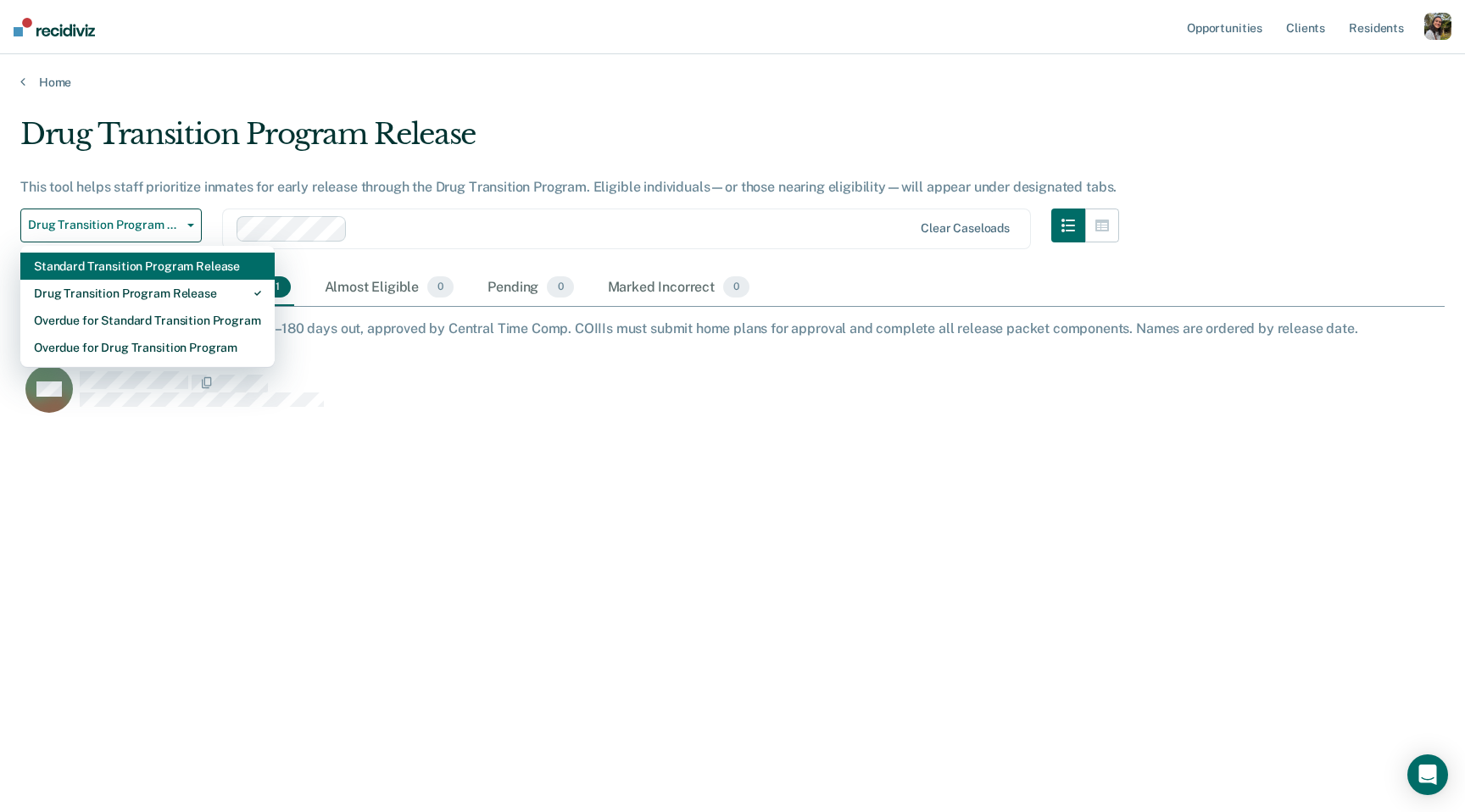
click at [174, 260] on div "Standard Transition Program Release" at bounding box center [147, 266] width 227 height 27
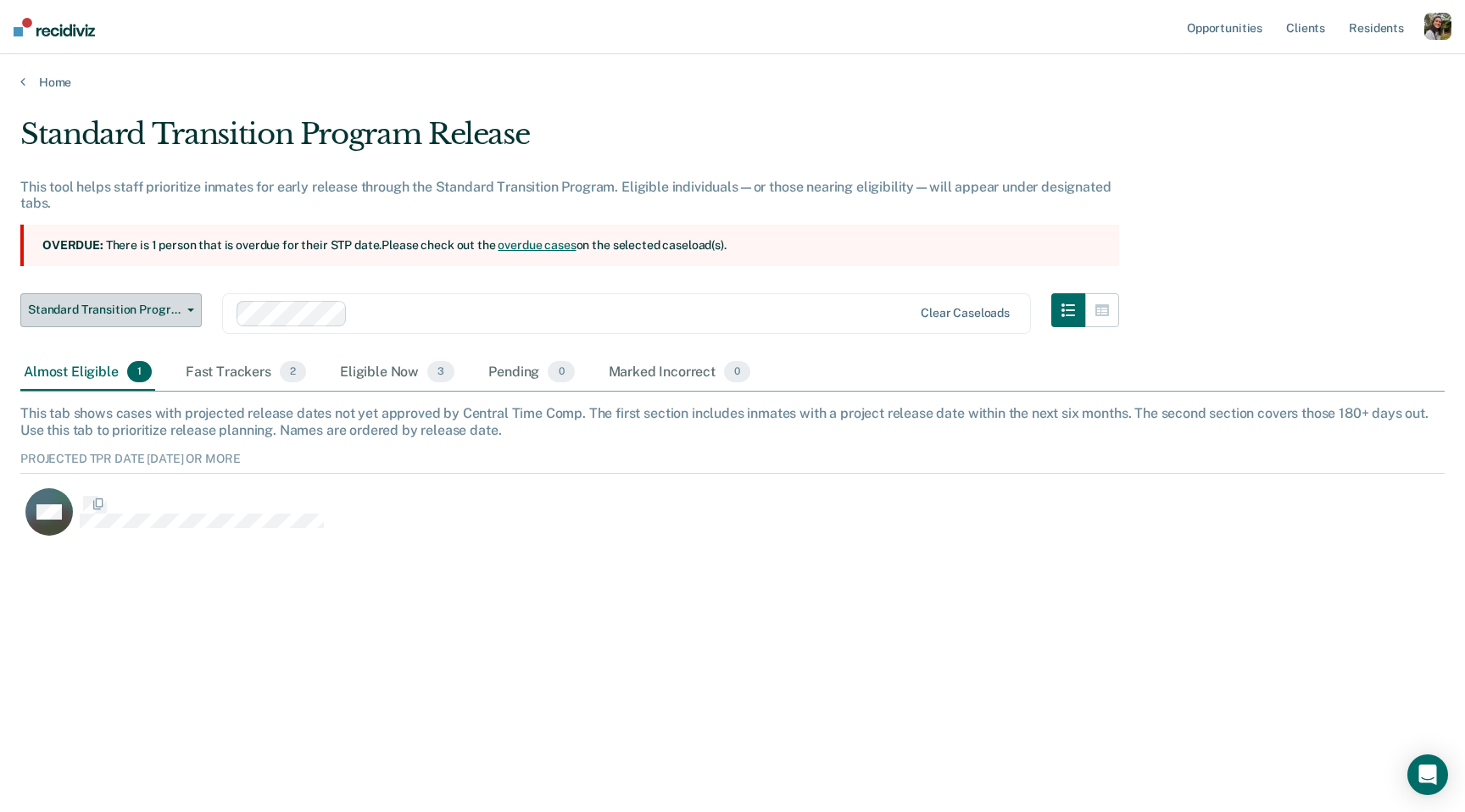
scroll to position [103, 1425]
click at [174, 260] on section "Overdue: There is 1 person that is overdue for their STP date. Please check out…" at bounding box center [569, 245] width 1099 height 41
click at [65, 84] on link "Home" at bounding box center [732, 82] width 1425 height 15
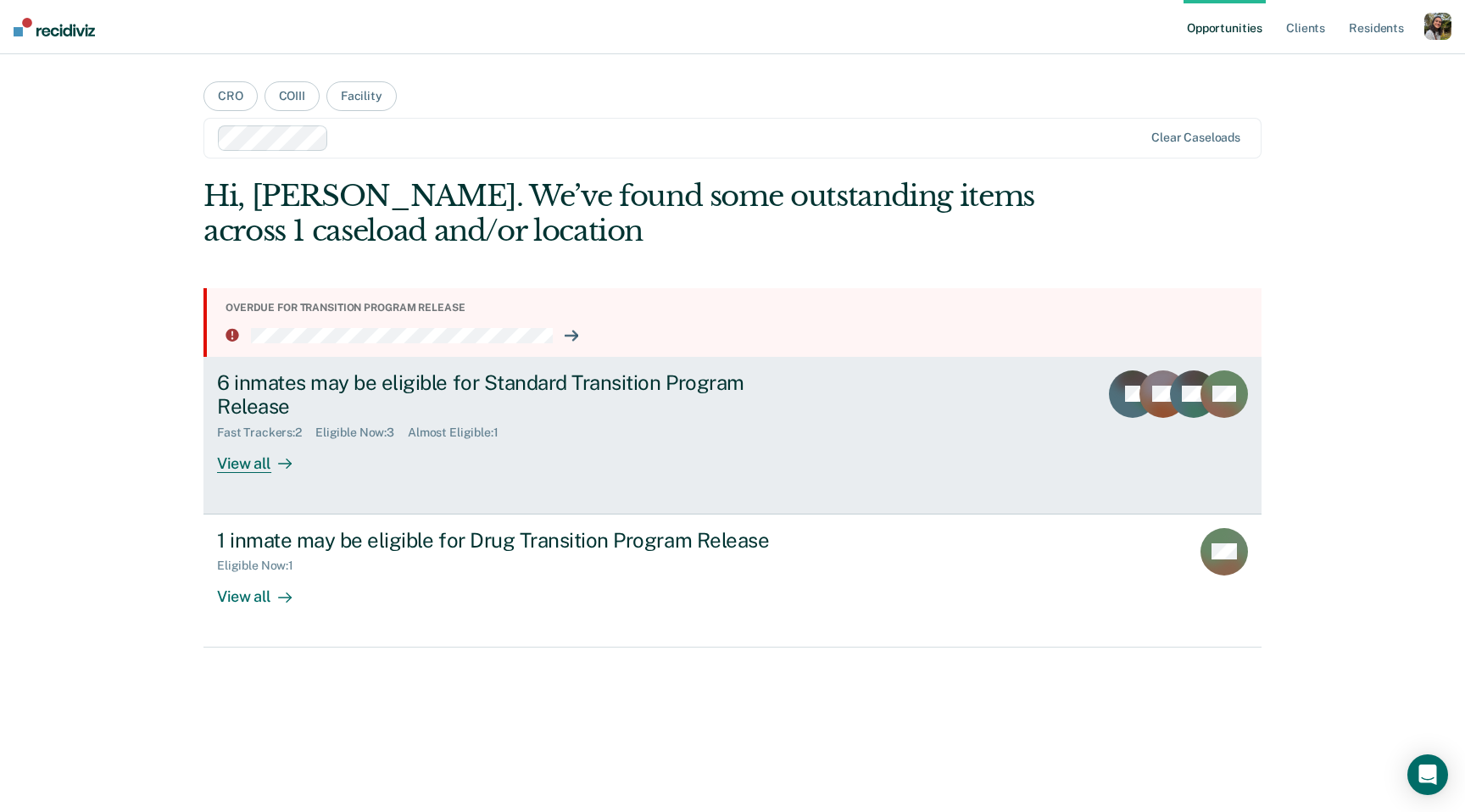
click at [319, 417] on div "6 inmates may be eligible for Standard Transition Program Release" at bounding box center [514, 395] width 595 height 49
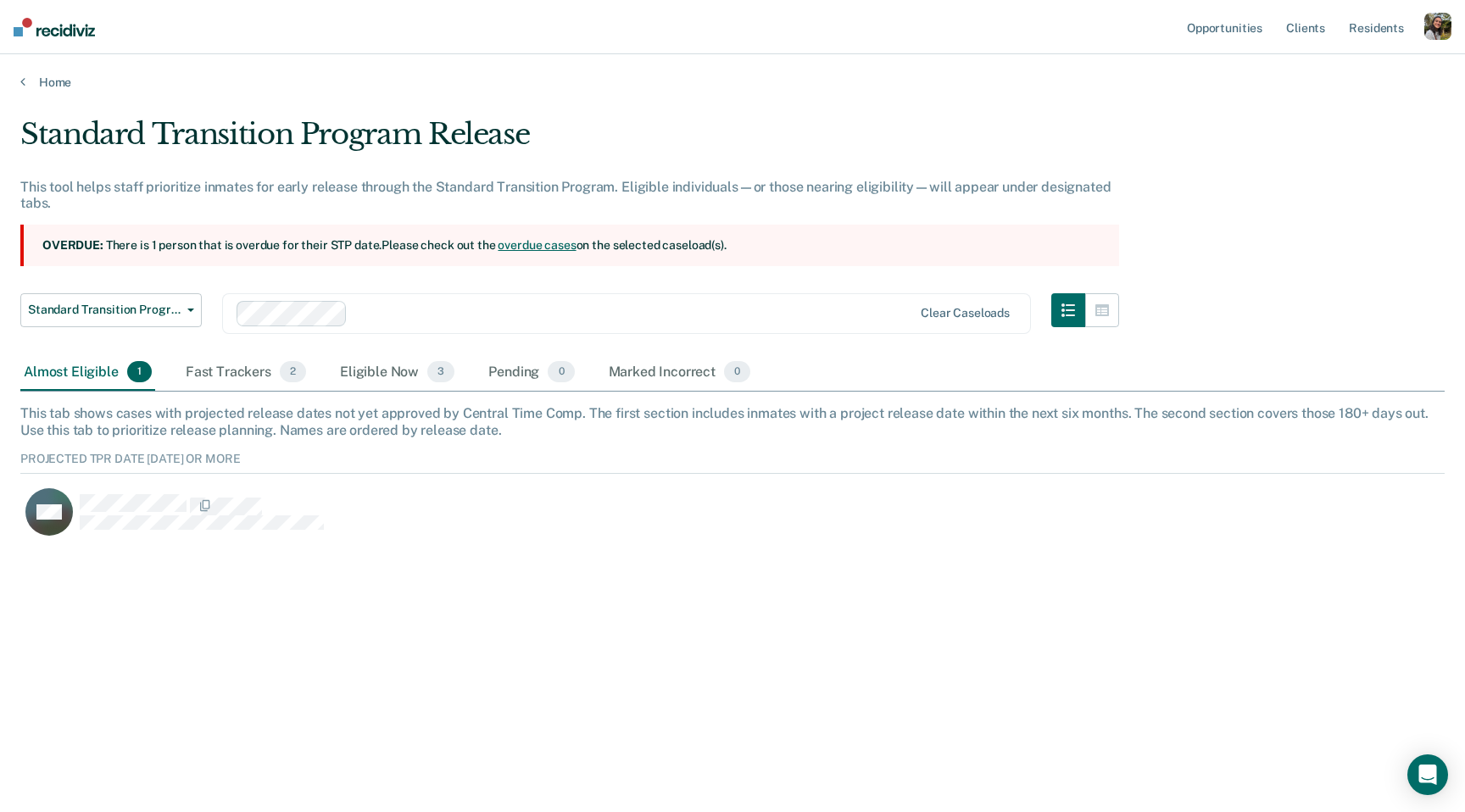
scroll to position [103, 1425]
click at [218, 382] on div "Fast Trackers 2" at bounding box center [246, 373] width 127 height 38
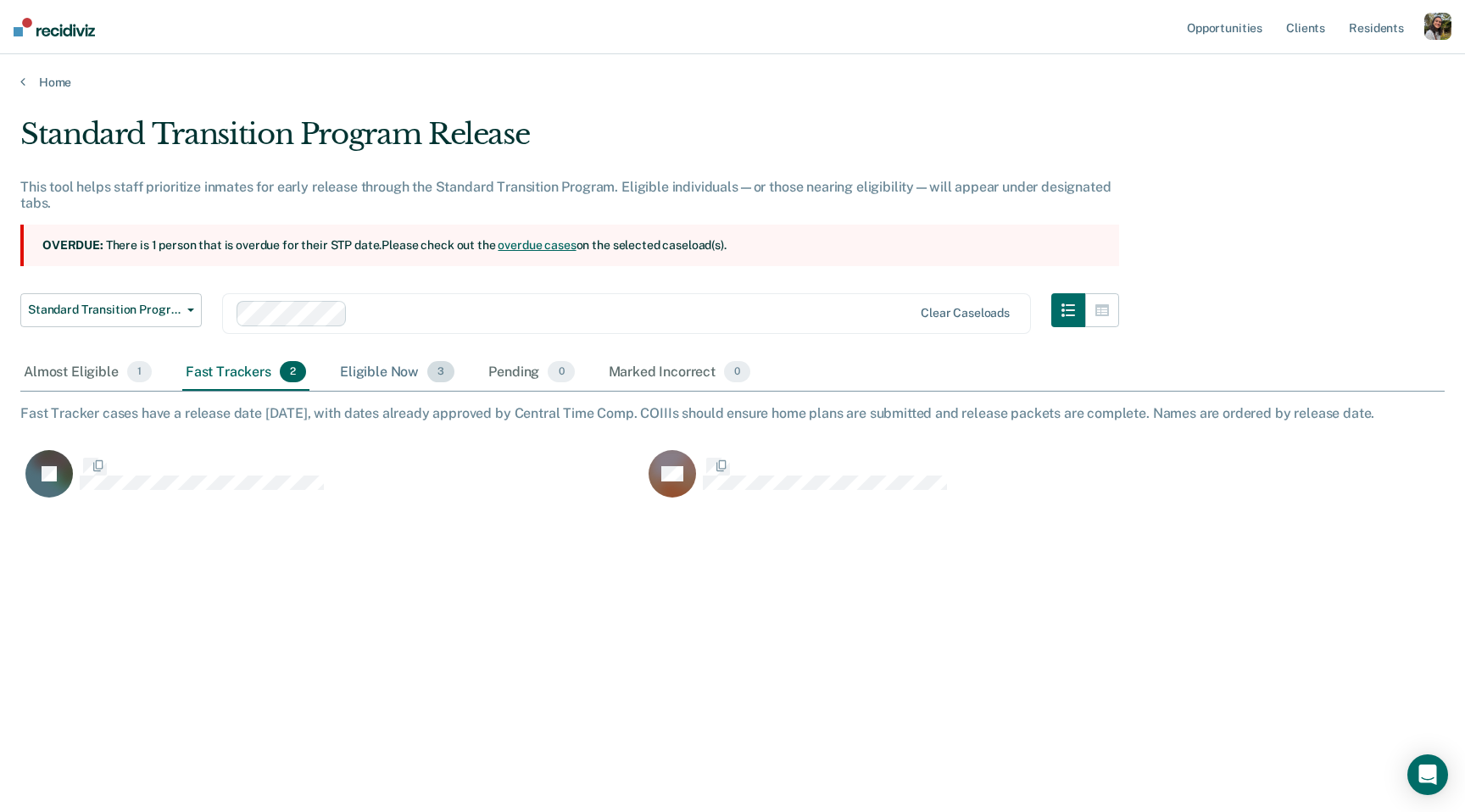
scroll to position [568, 1425]
click at [403, 360] on div "Eligible Now 3" at bounding box center [397, 373] width 121 height 38
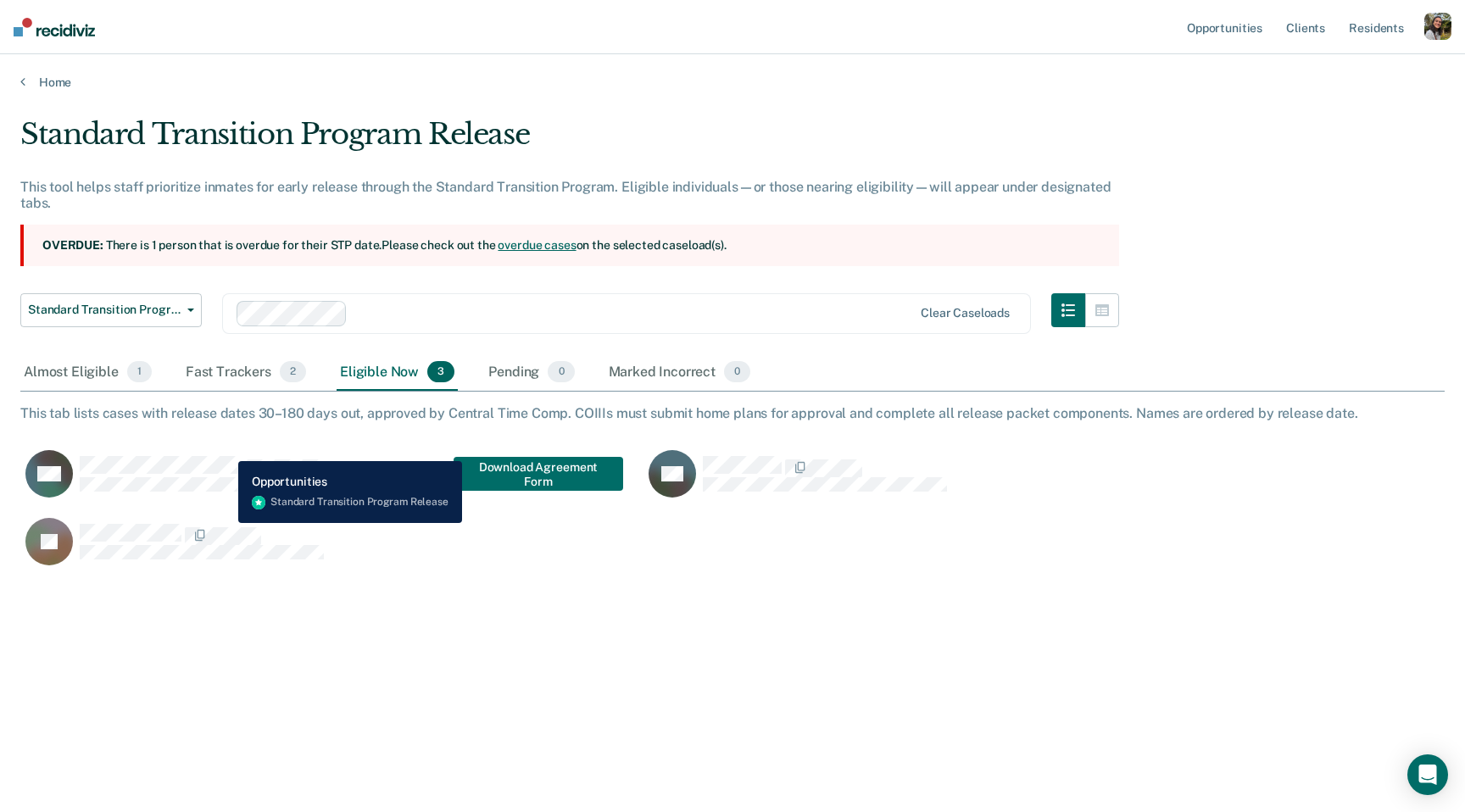
click at [225, 450] on div "DH" at bounding box center [175, 474] width 299 height 47
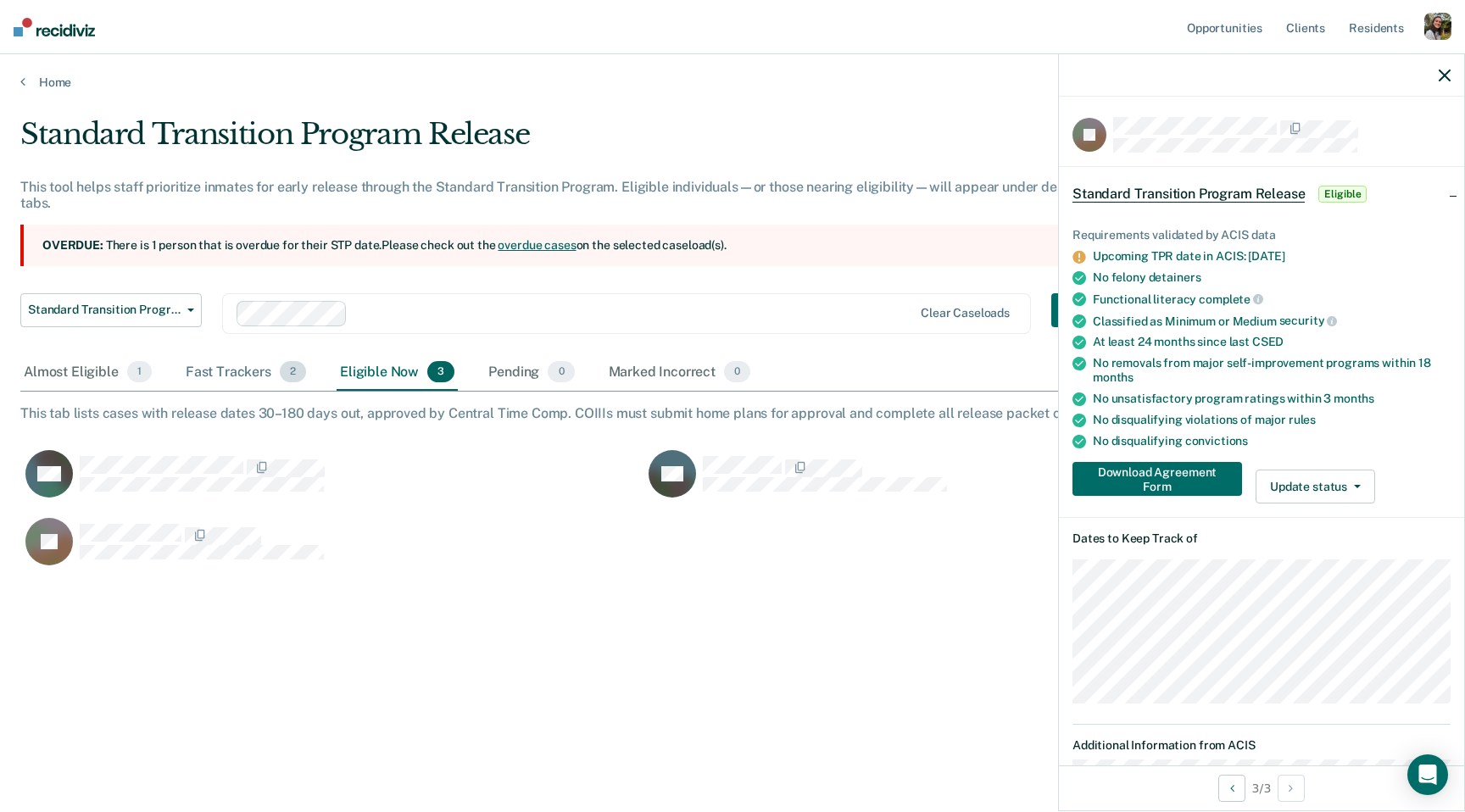
click at [205, 377] on div "Fast Trackers 2" at bounding box center [246, 373] width 127 height 38
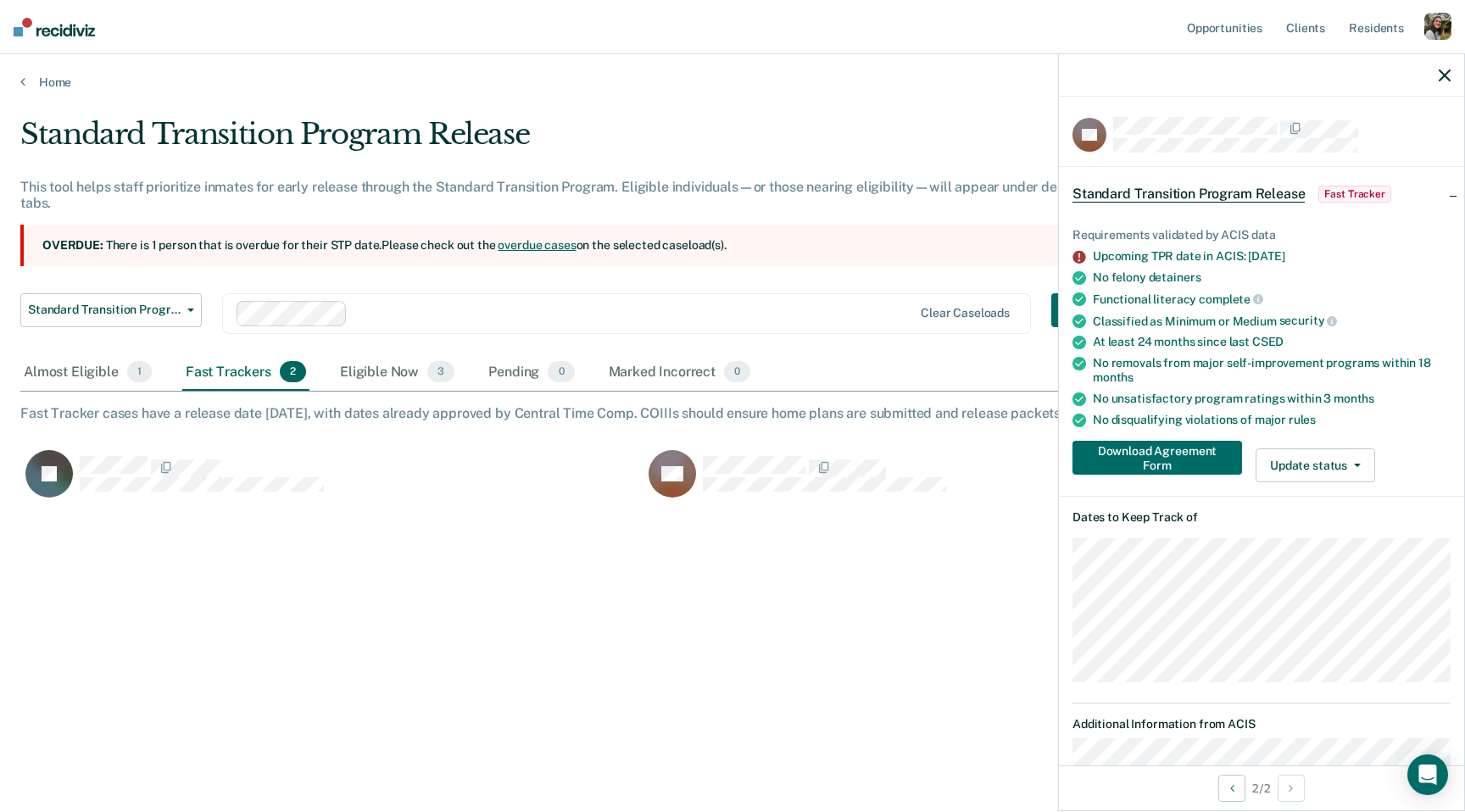
scroll to position [253, 0]
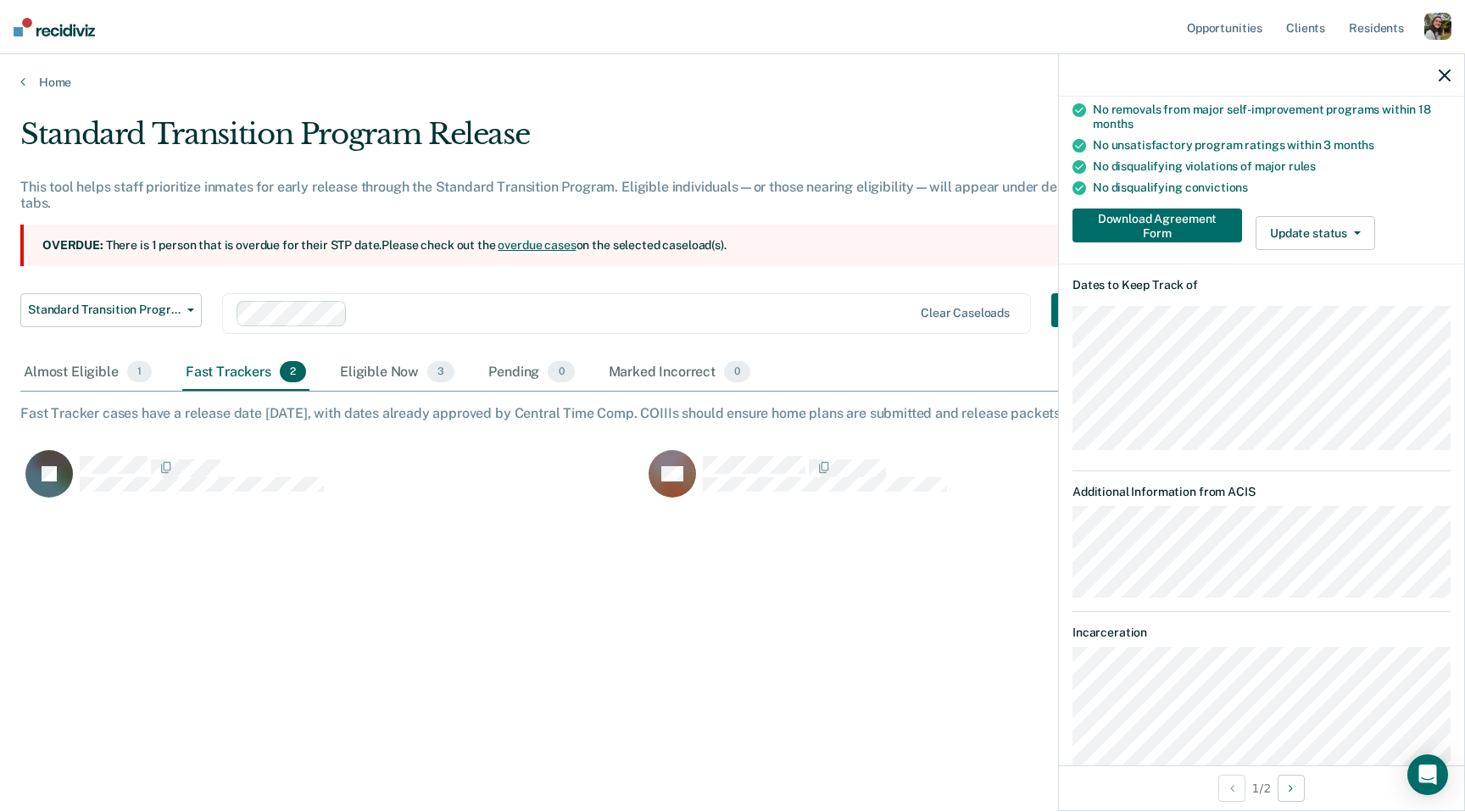
click at [232, 623] on div "Standard Transition Program Release This tool helps staff prioritize inmates fo…" at bounding box center [732, 401] width 1425 height 568
click at [1445, 82] on div at bounding box center [1261, 75] width 405 height 42
click at [1456, 73] on div at bounding box center [1261, 75] width 405 height 42
click at [1425, 82] on div at bounding box center [1261, 75] width 405 height 42
click at [1452, 74] on div at bounding box center [1261, 75] width 405 height 42
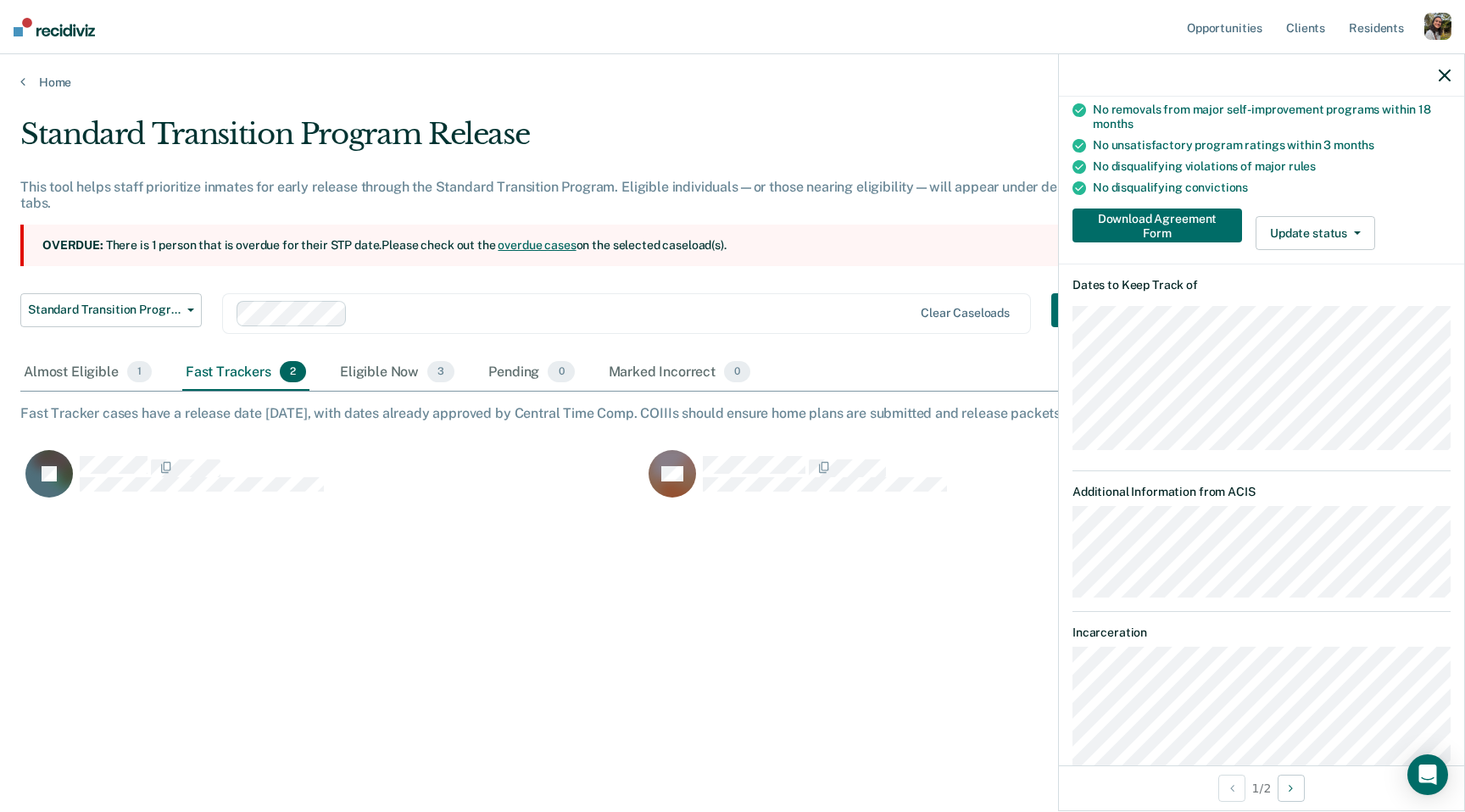
click at [936, 251] on section "Overdue: There is 1 person that is overdue for their STP date. Please check out…" at bounding box center [569, 245] width 1099 height 41
click at [547, 246] on link "overdue cases" at bounding box center [536, 245] width 78 height 13
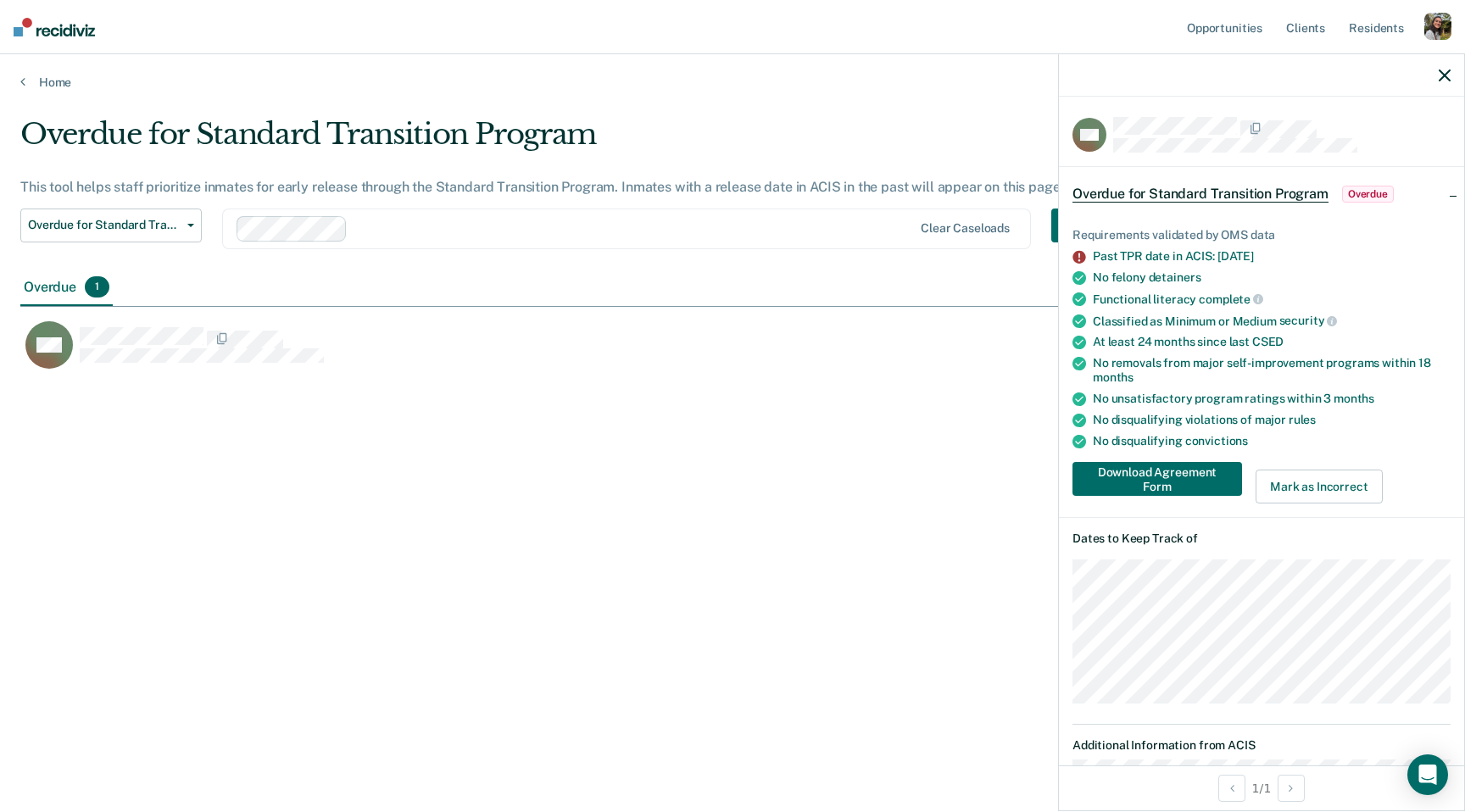
scroll to position [253, 0]
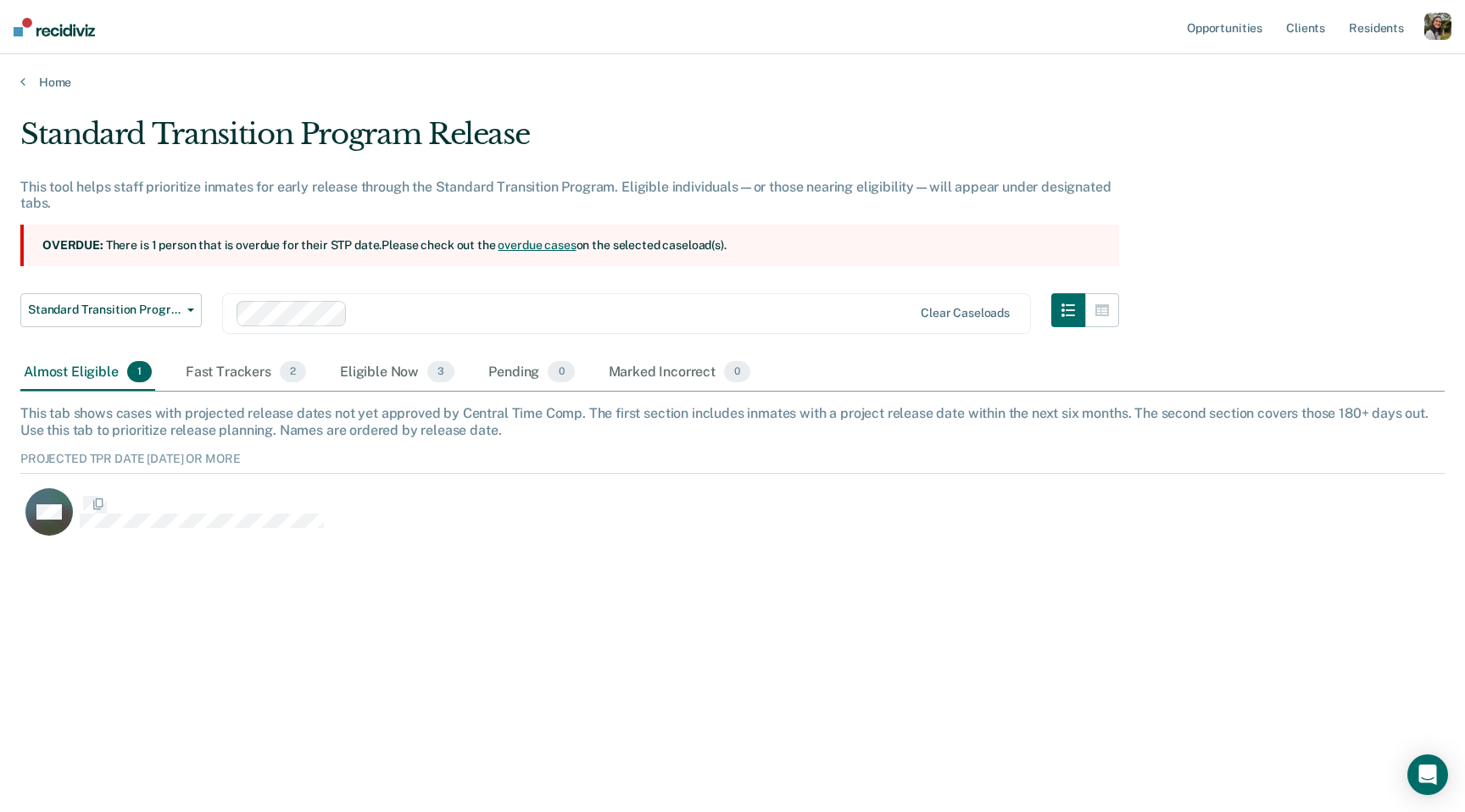
scroll to position [103, 1425]
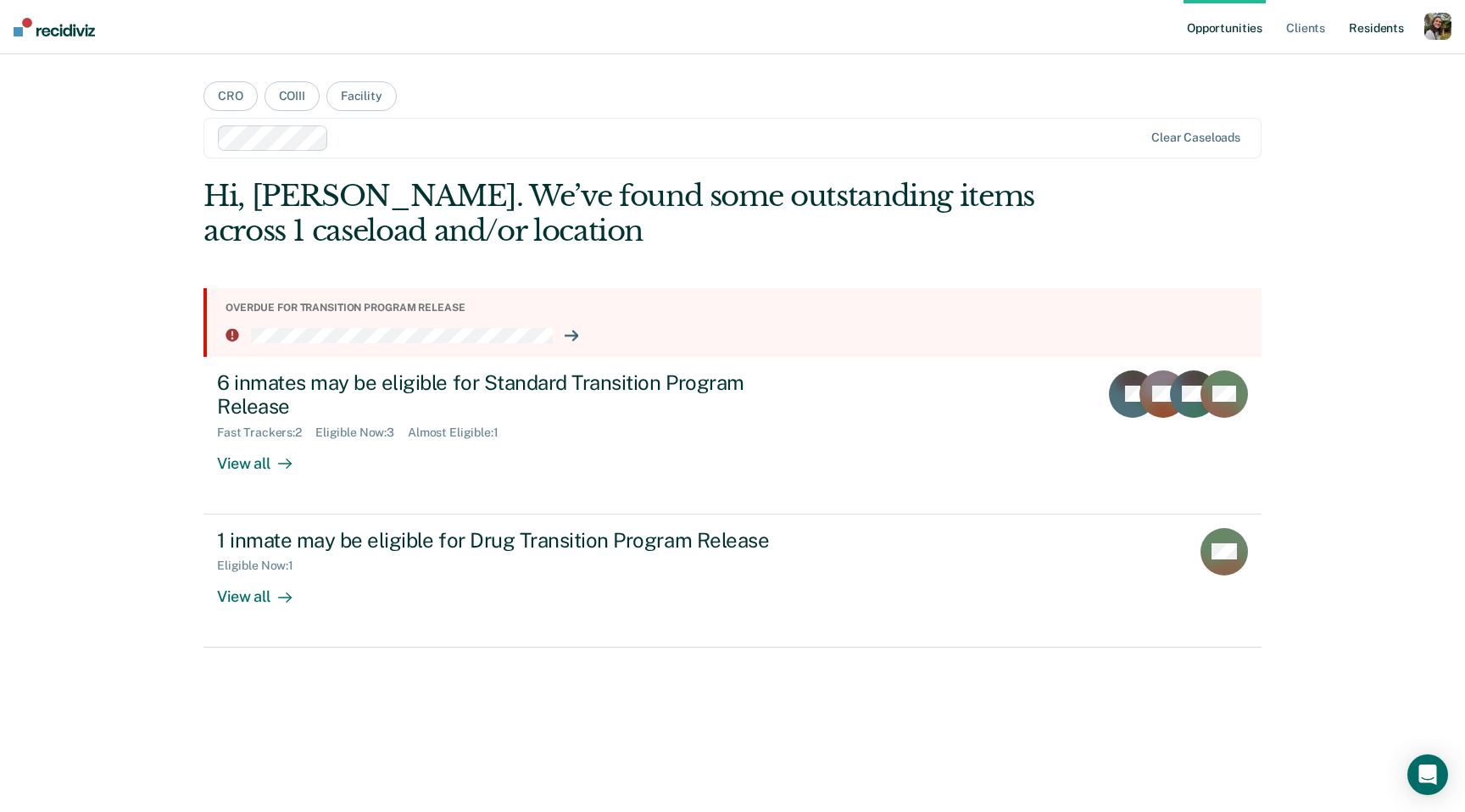
click at [1397, 9] on link "Resident s" at bounding box center [1376, 27] width 62 height 54
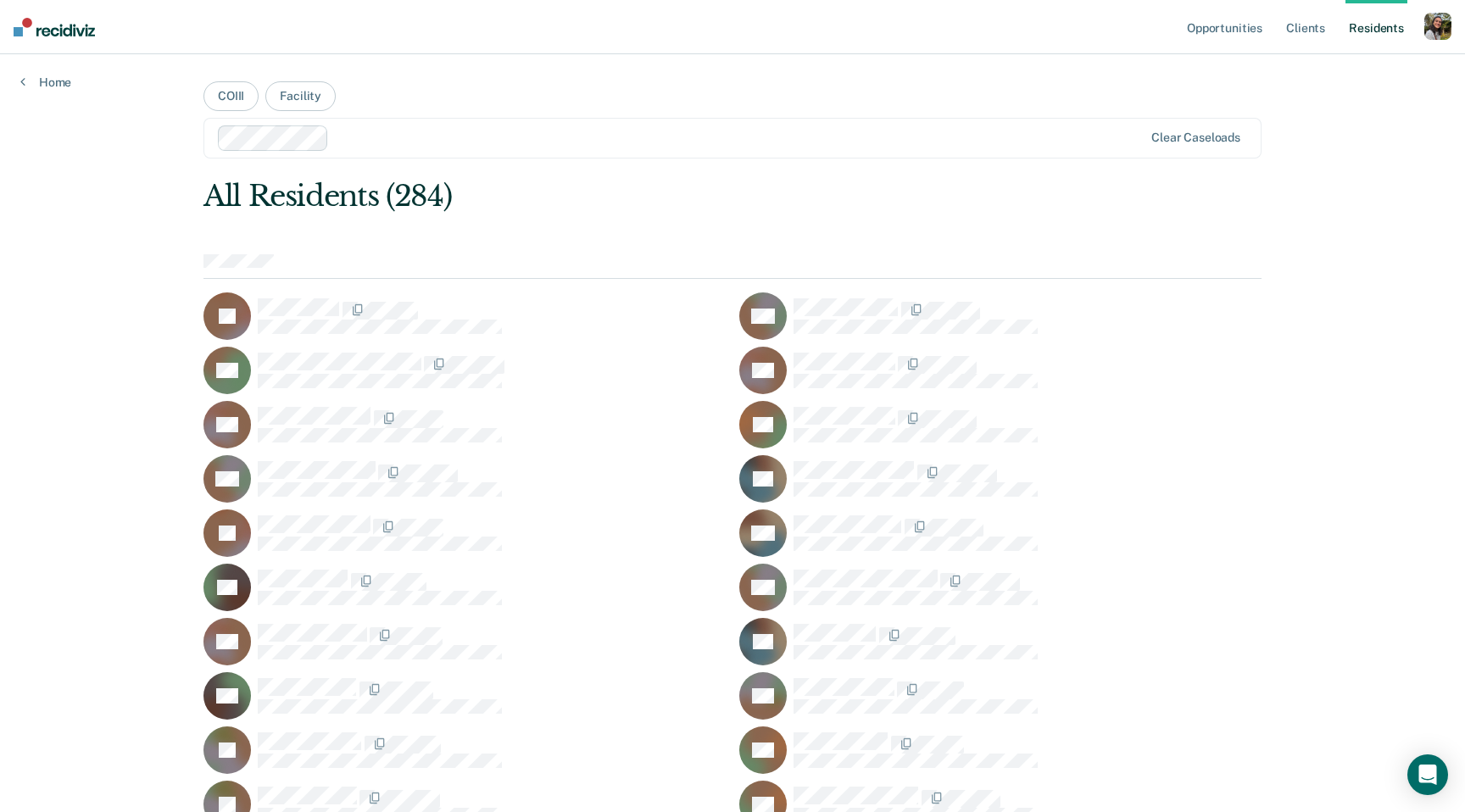
click at [831, 564] on div "AA" at bounding box center [1000, 588] width 522 height 47
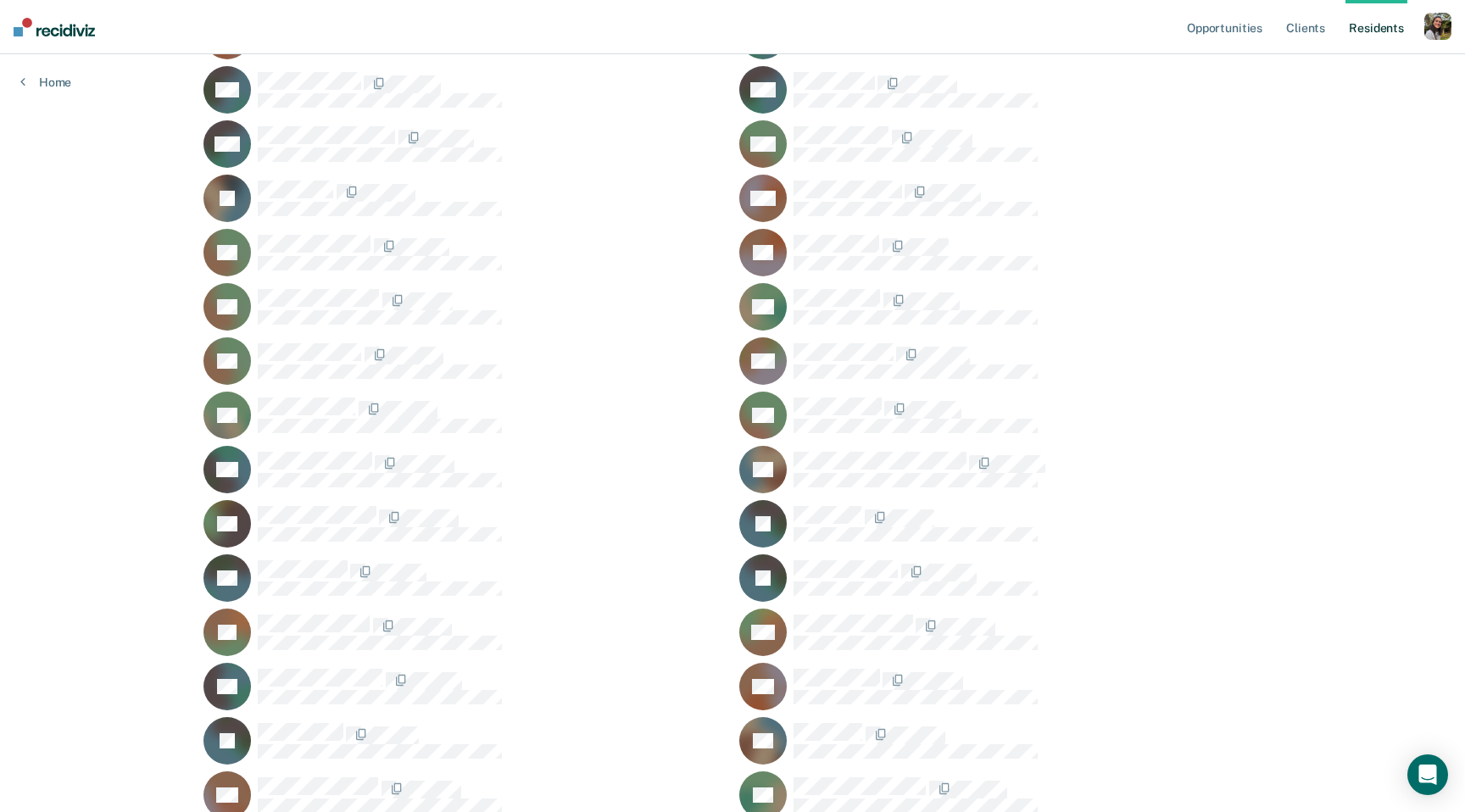
scroll to position [1681, 0]
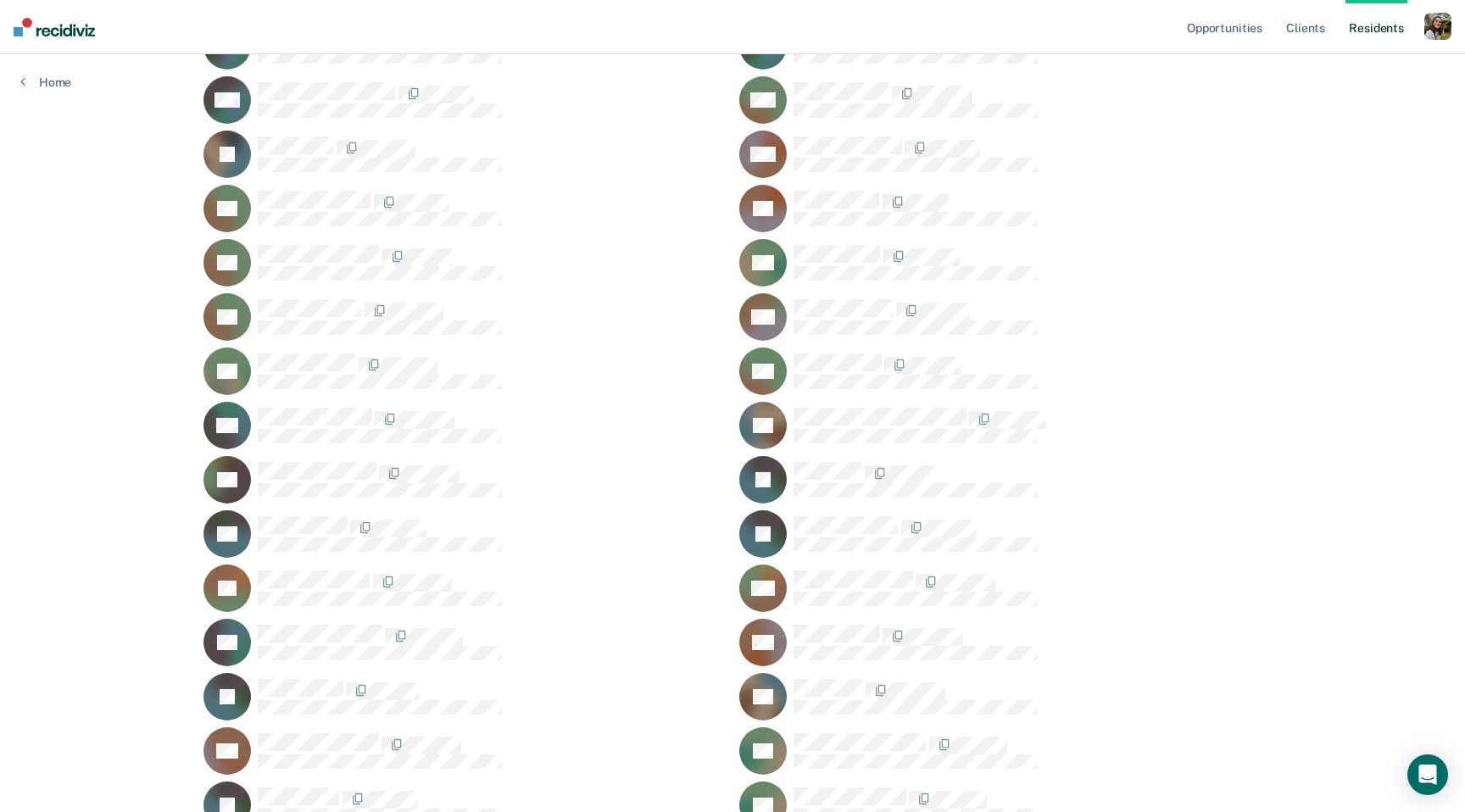
click at [831, 565] on div "MF" at bounding box center [1000, 588] width 522 height 47
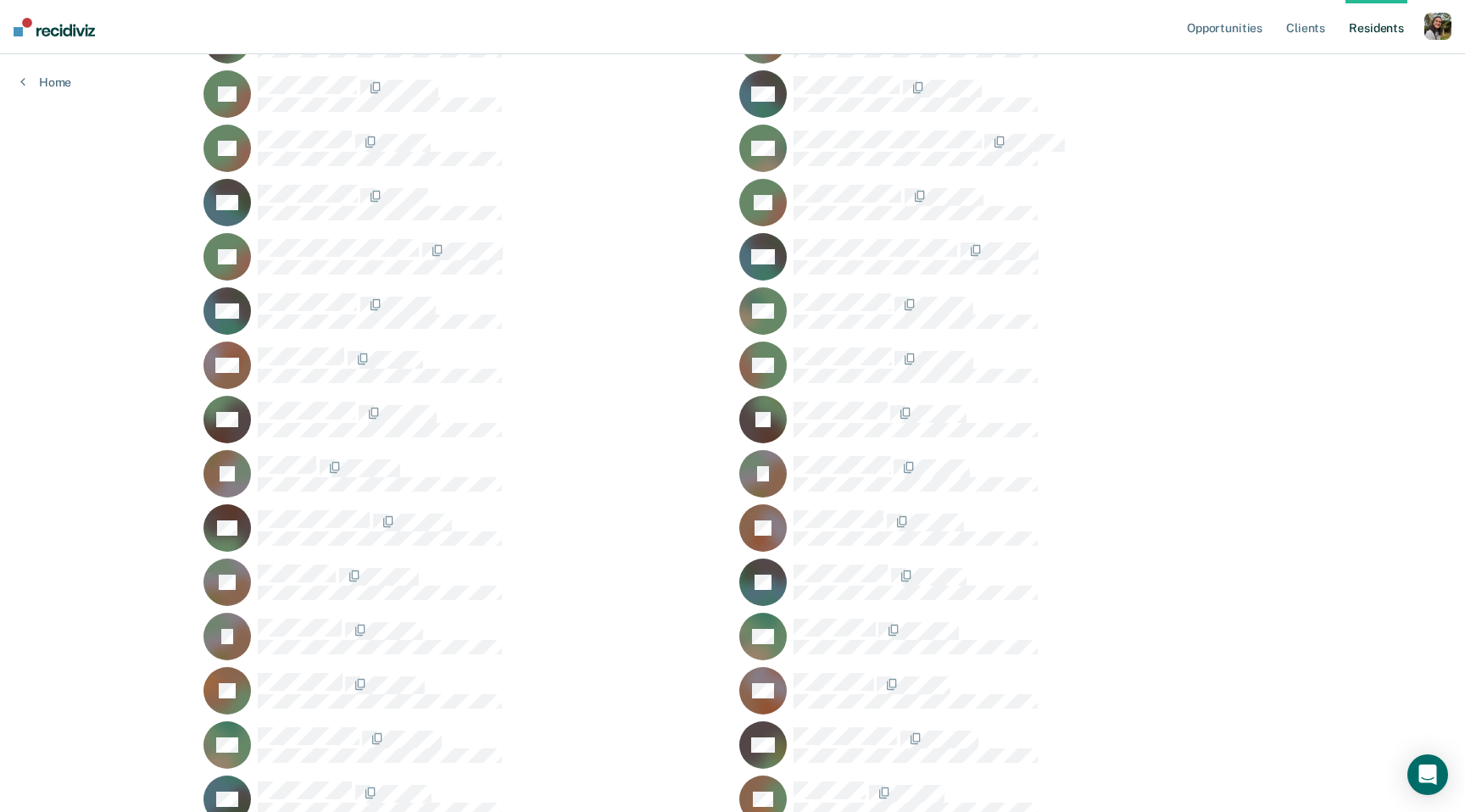
scroll to position [3273, 0]
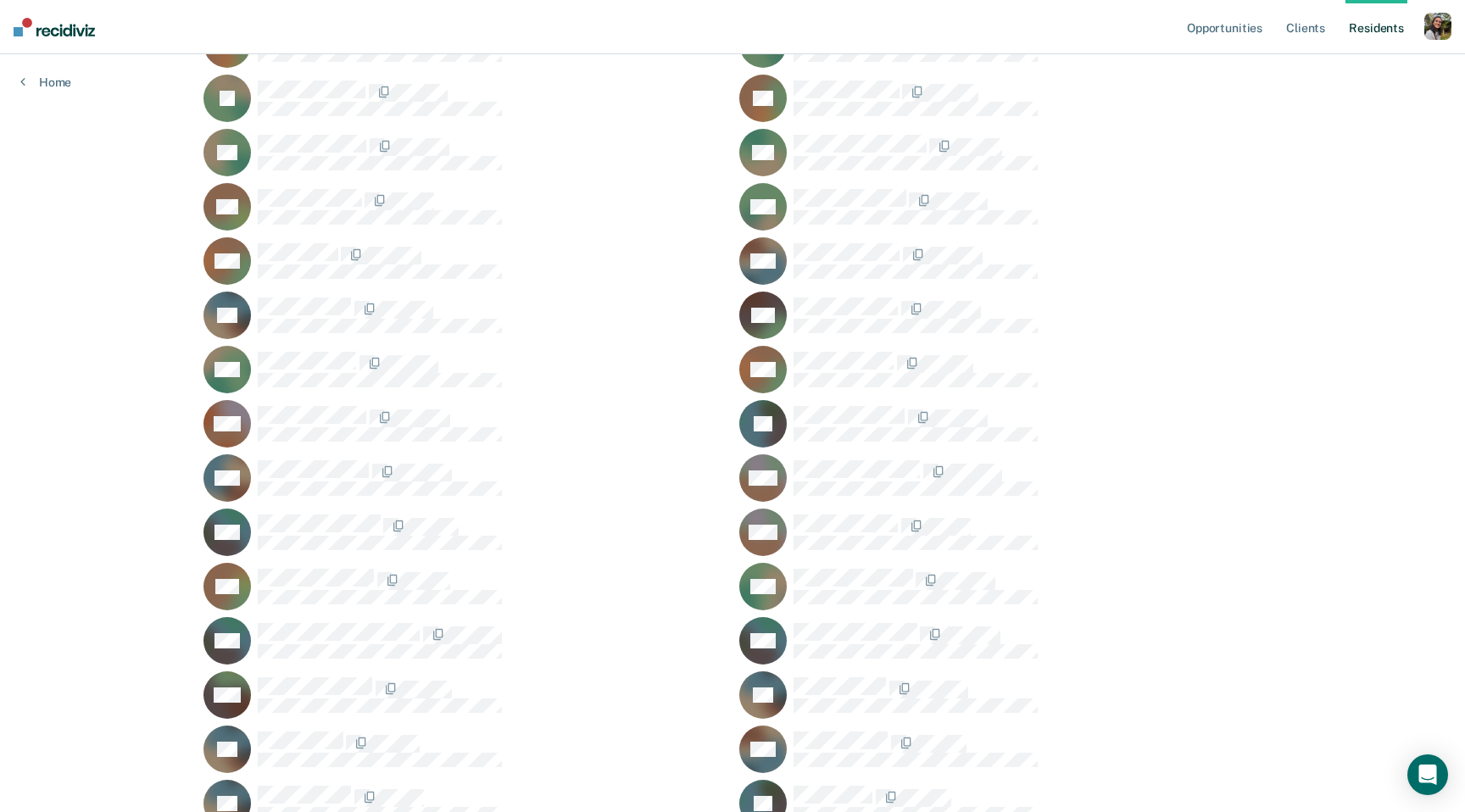
scroll to position [4652, 0]
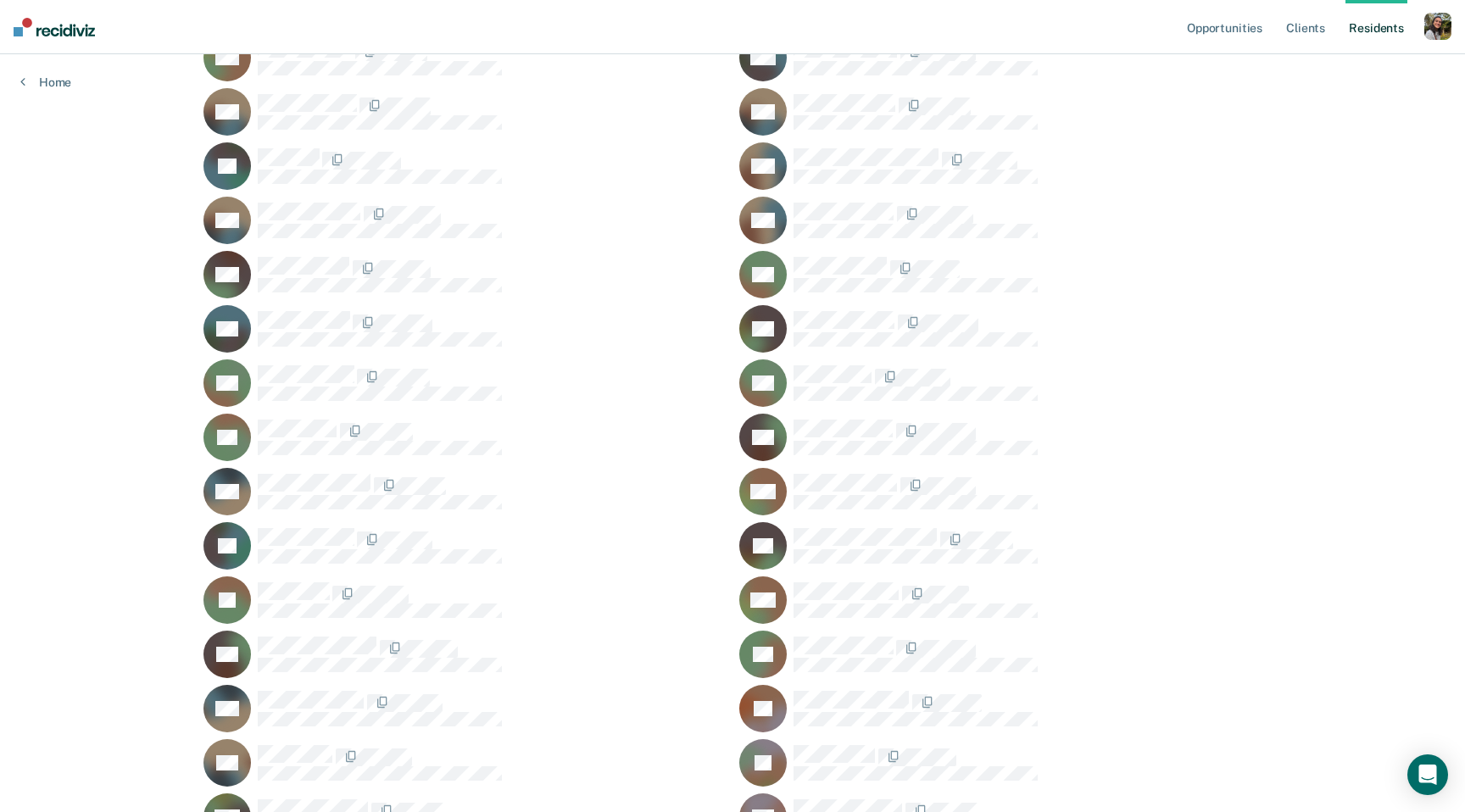
click at [831, 564] on div "SP" at bounding box center [1000, 545] width 522 height 47
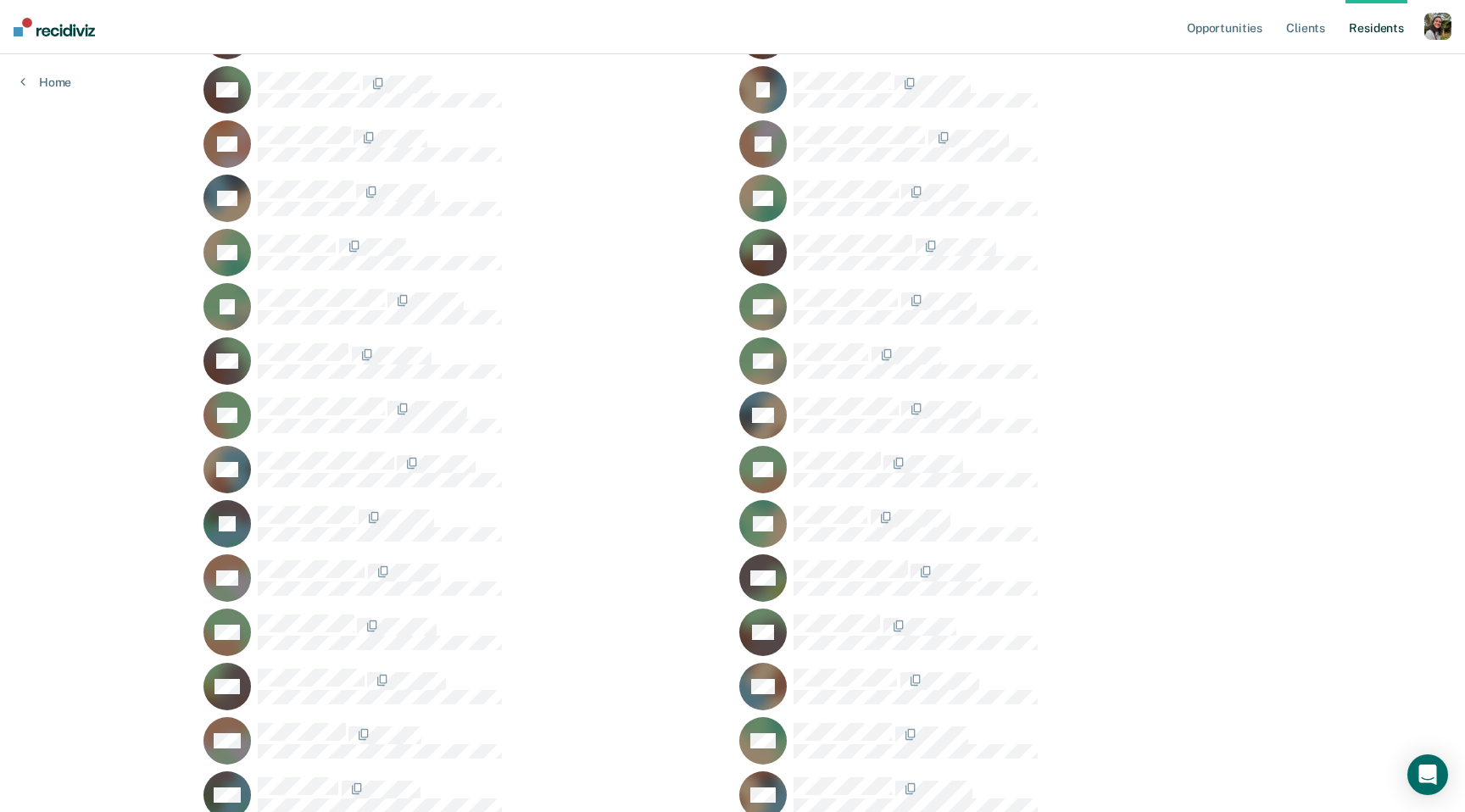
scroll to position [7087, 0]
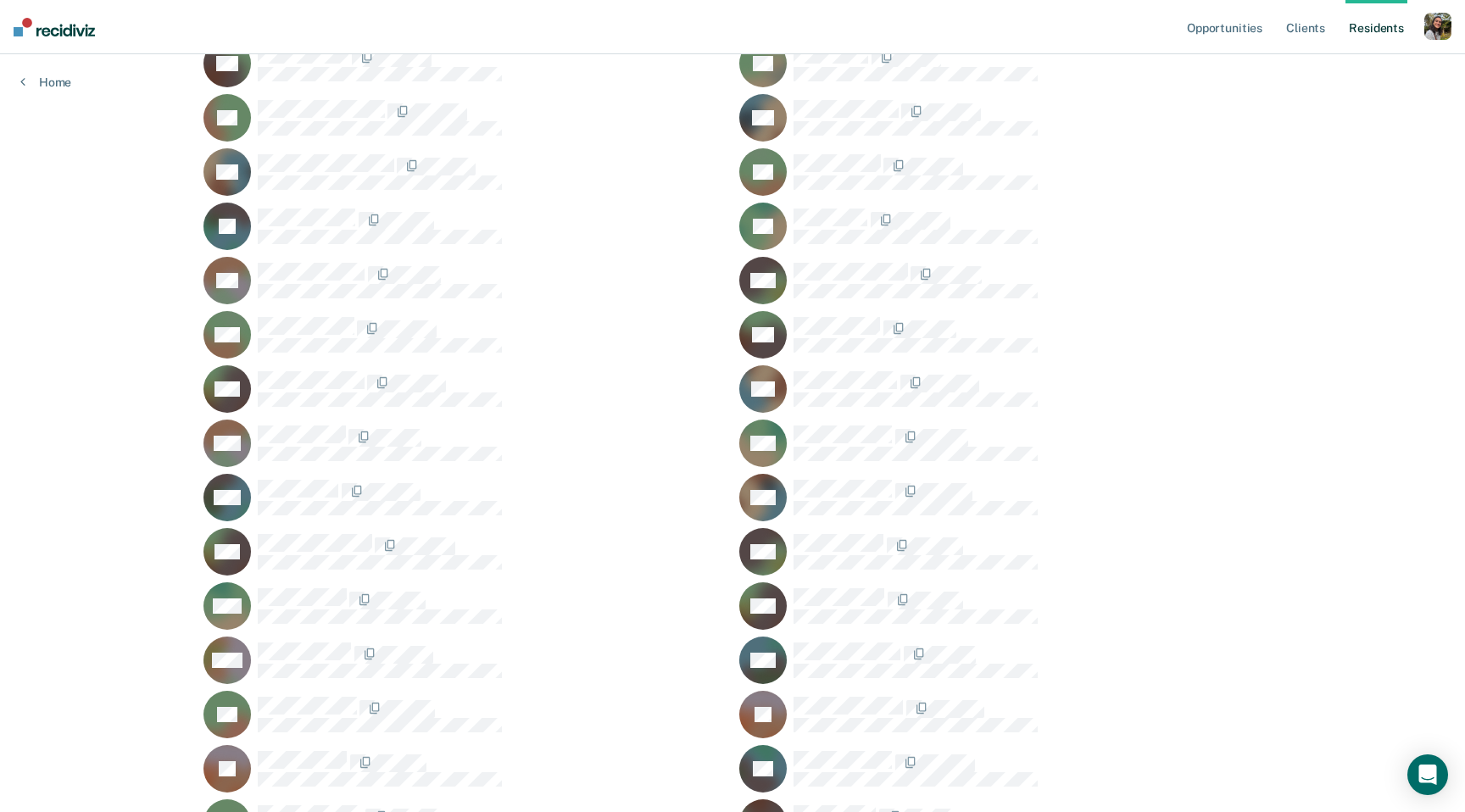
scroll to position [7240, 0]
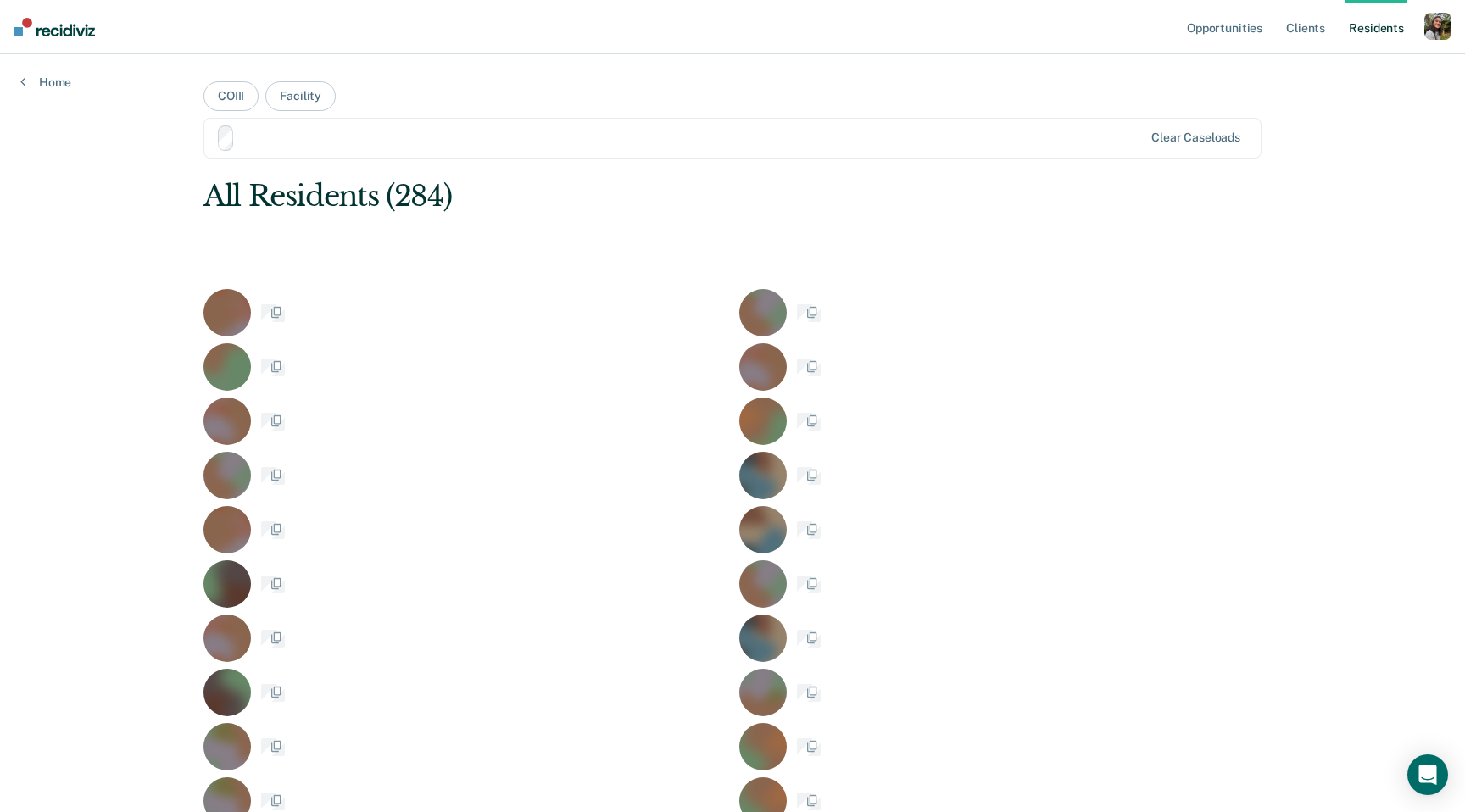
scroll to position [7240, 0]
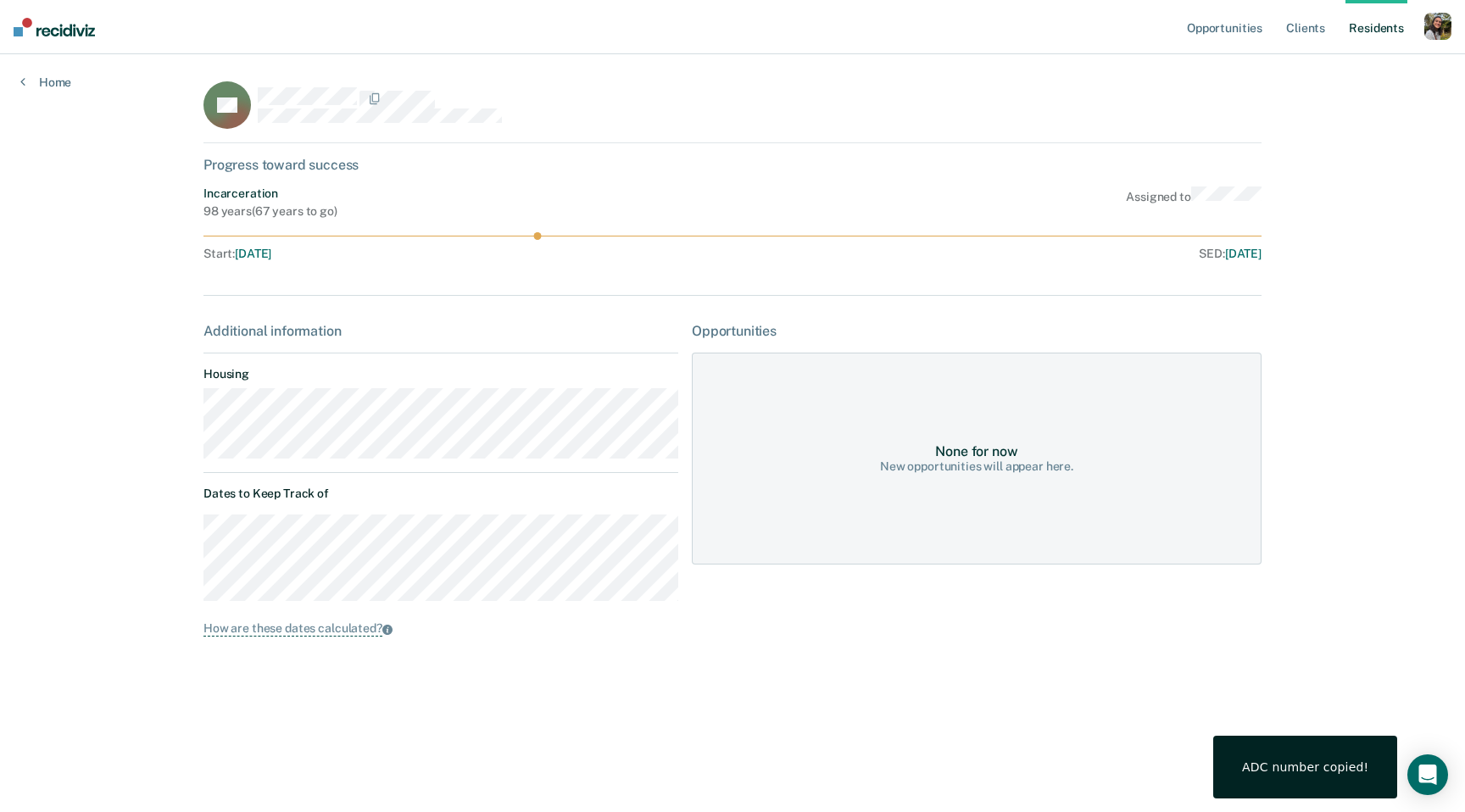
scroll to position [7240, 0]
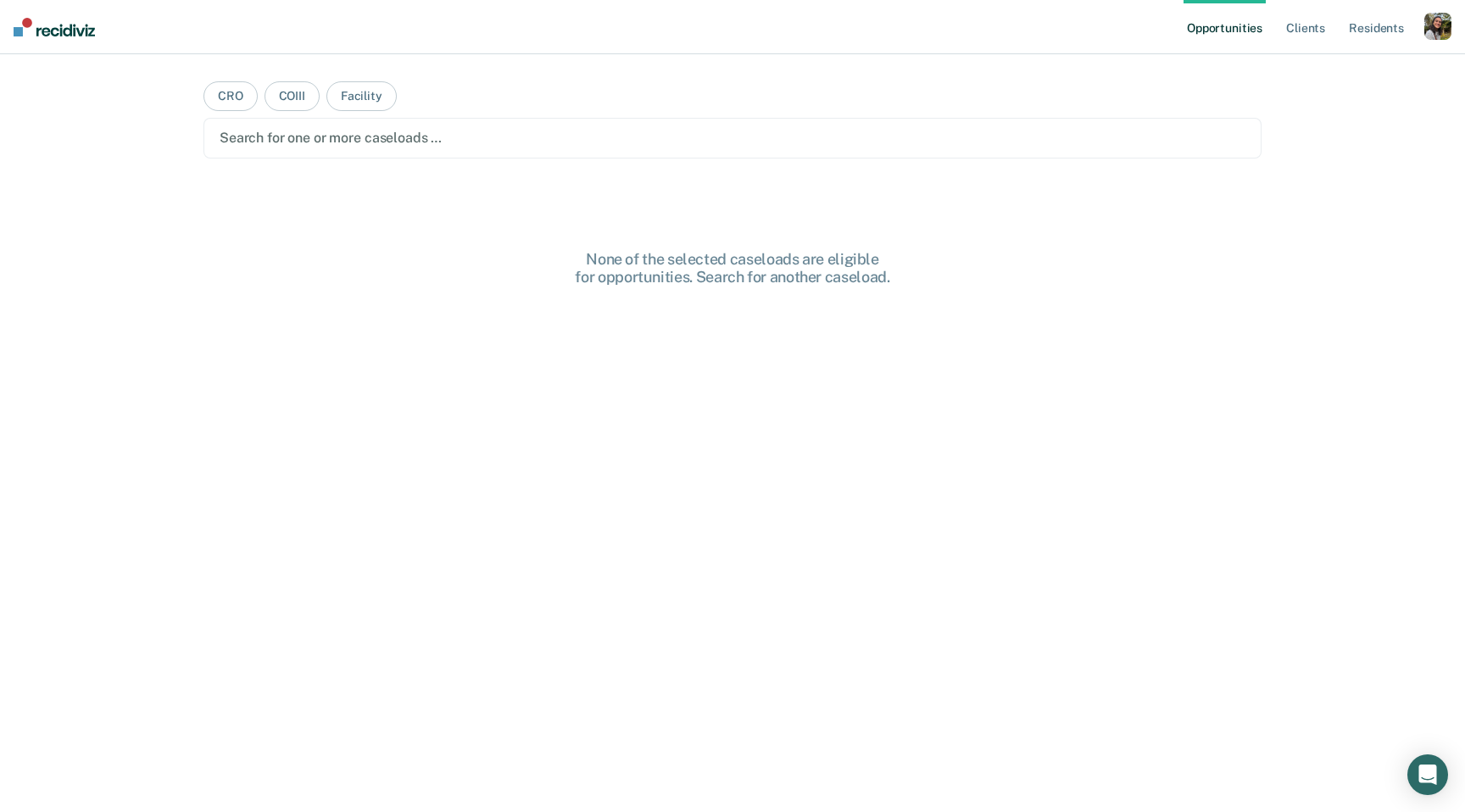
click at [518, 146] on div at bounding box center [732, 138] width 1026 height 19
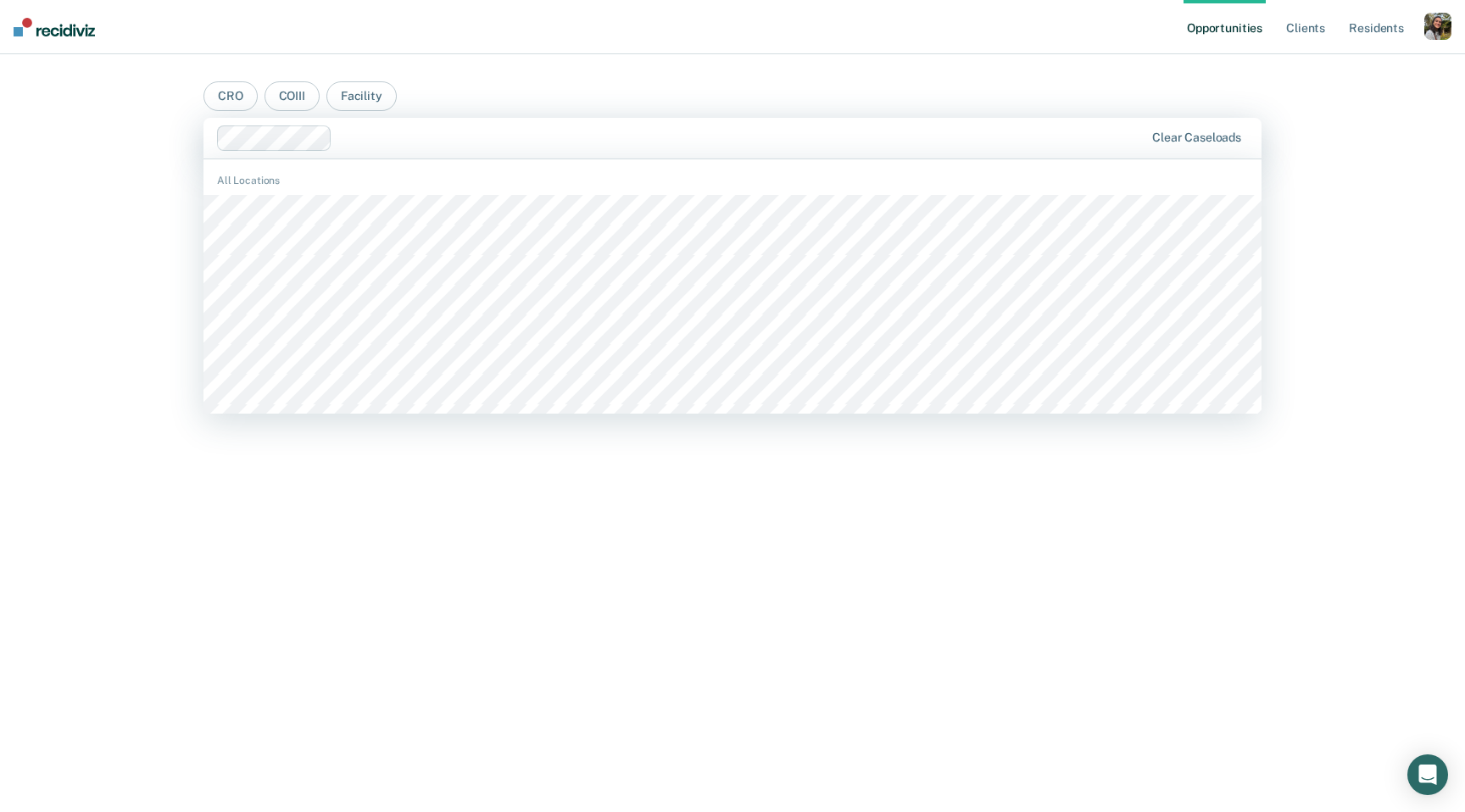
type input "e"
type input "[PERSON_NAME]"
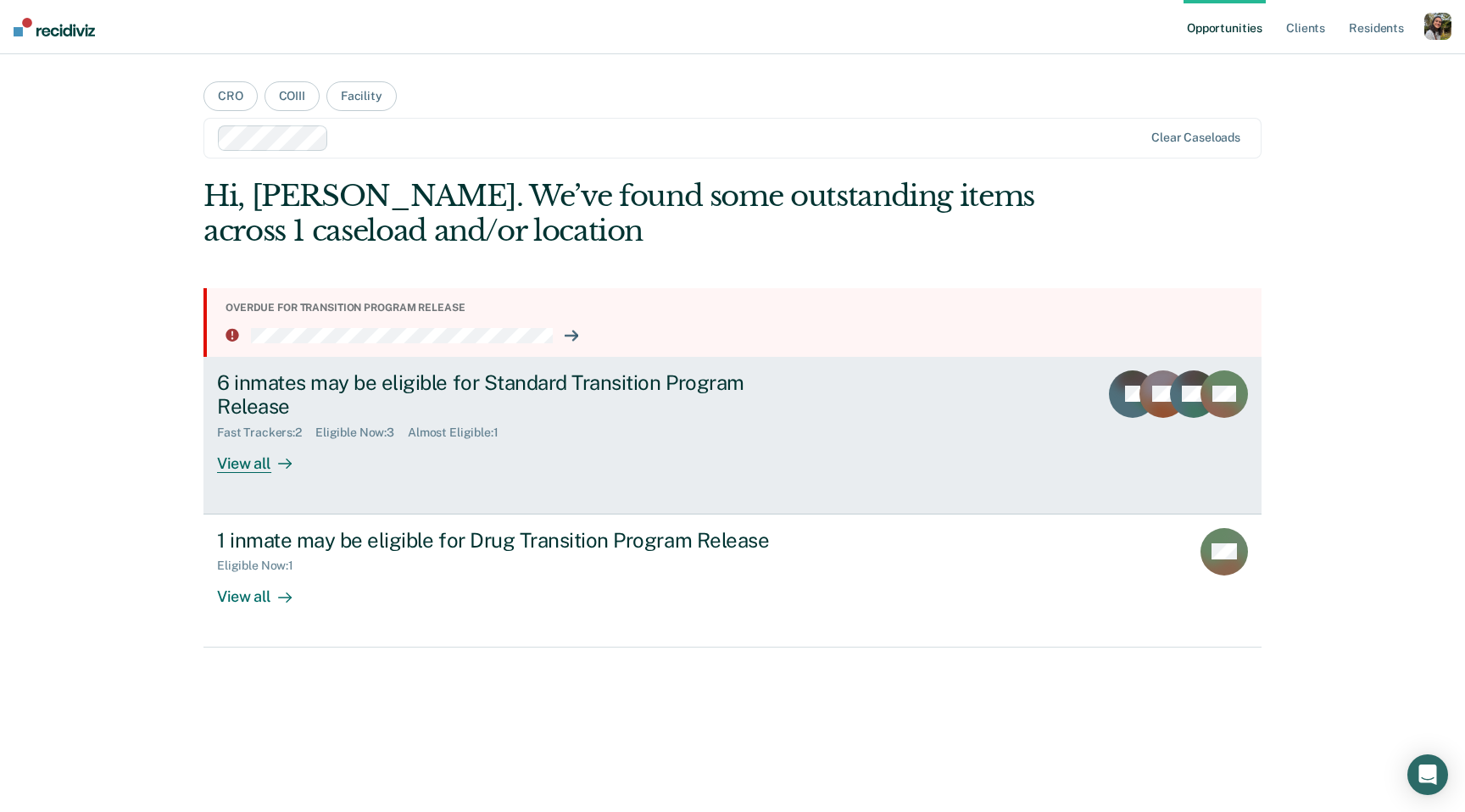
click at [442, 418] on div "Fast Trackers : 2 Eligible Now : 3 Almost Eligible : 1" at bounding box center [514, 429] width 595 height 21
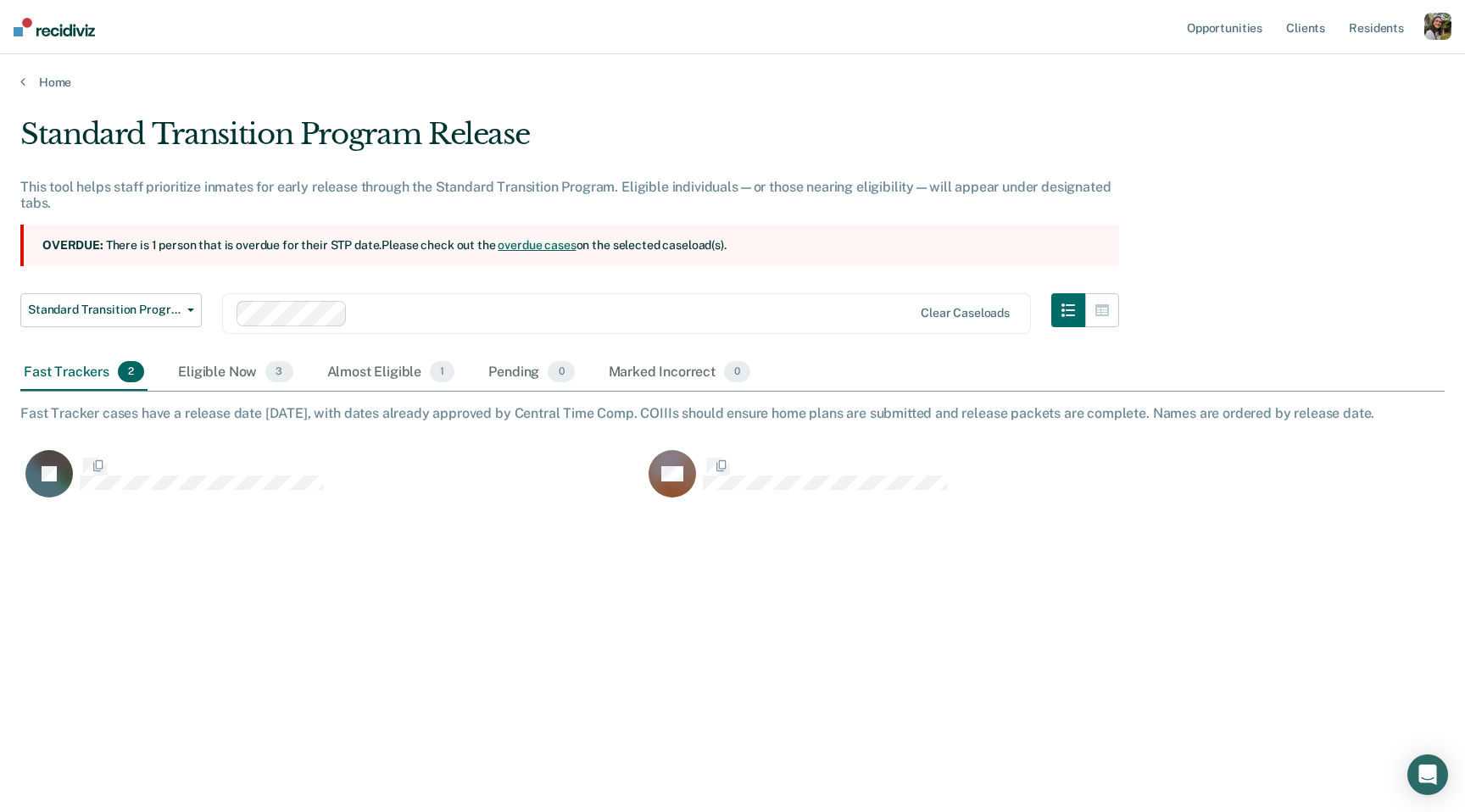
scroll to position [568, 1425]
click at [382, 367] on div "Almost Eligible 1" at bounding box center [391, 373] width 135 height 38
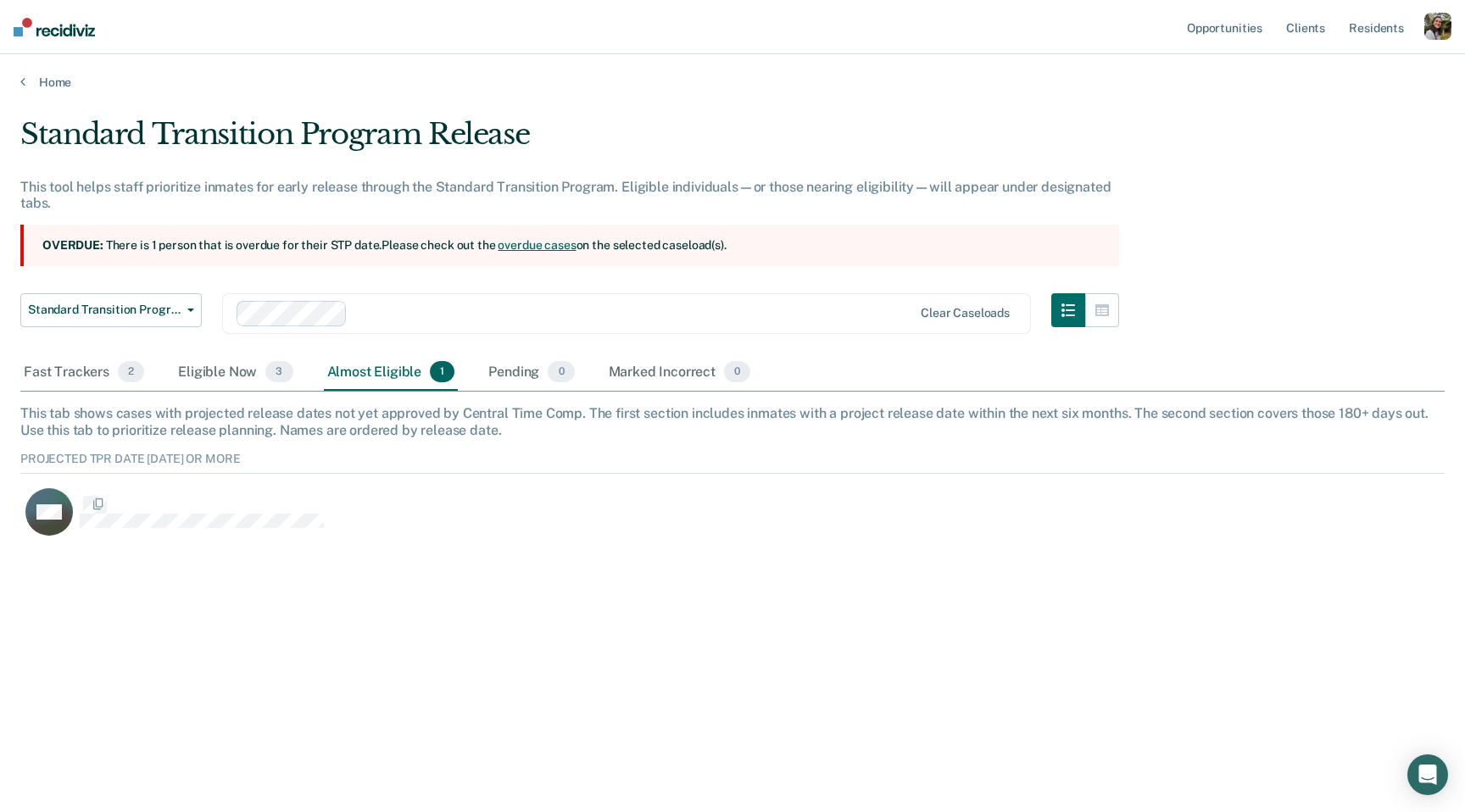
scroll to position [103, 1425]
click at [49, 380] on div "Fast Trackers 2" at bounding box center [83, 373] width 127 height 38
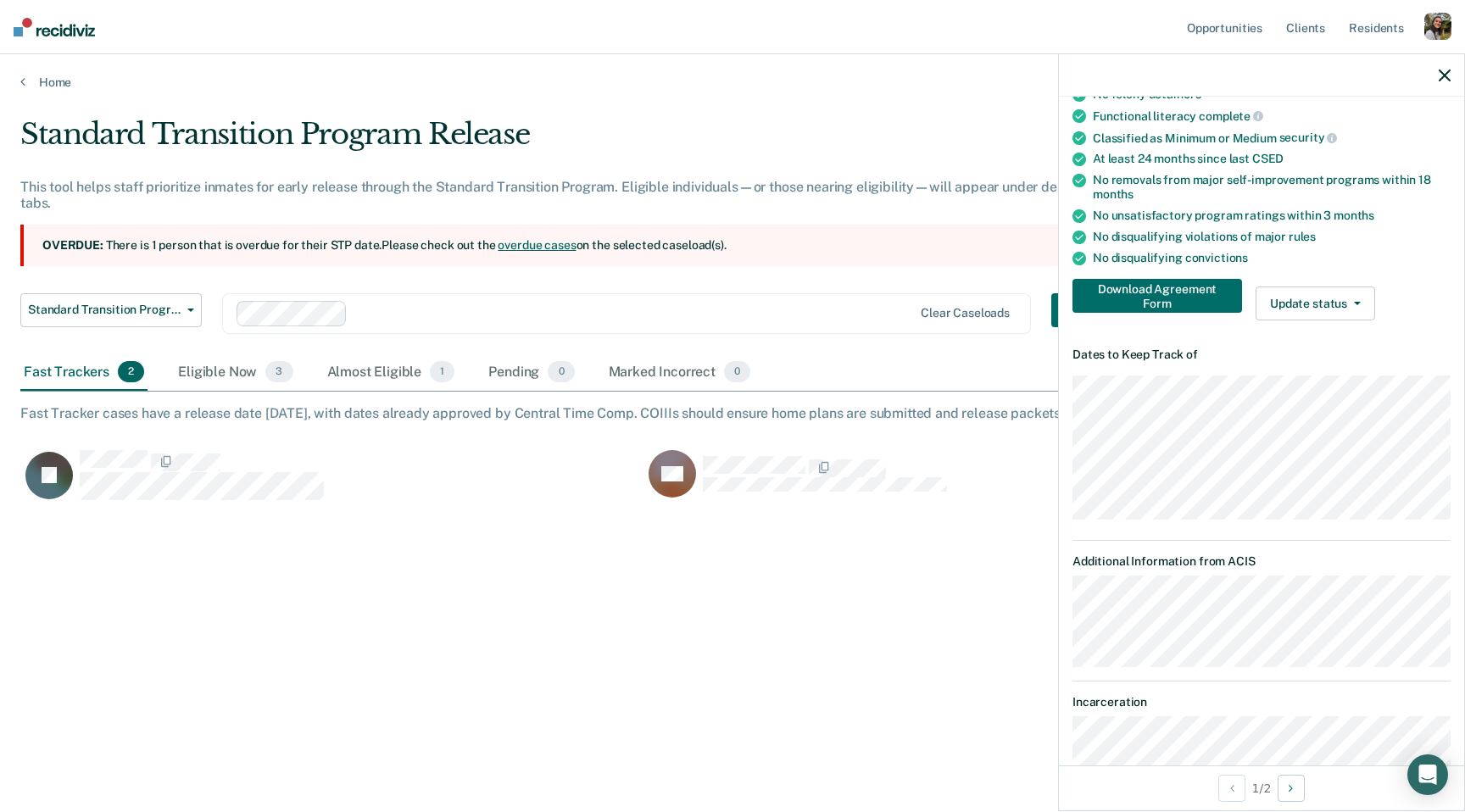
scroll to position [189, 0]
